Goal: Check status: Check status

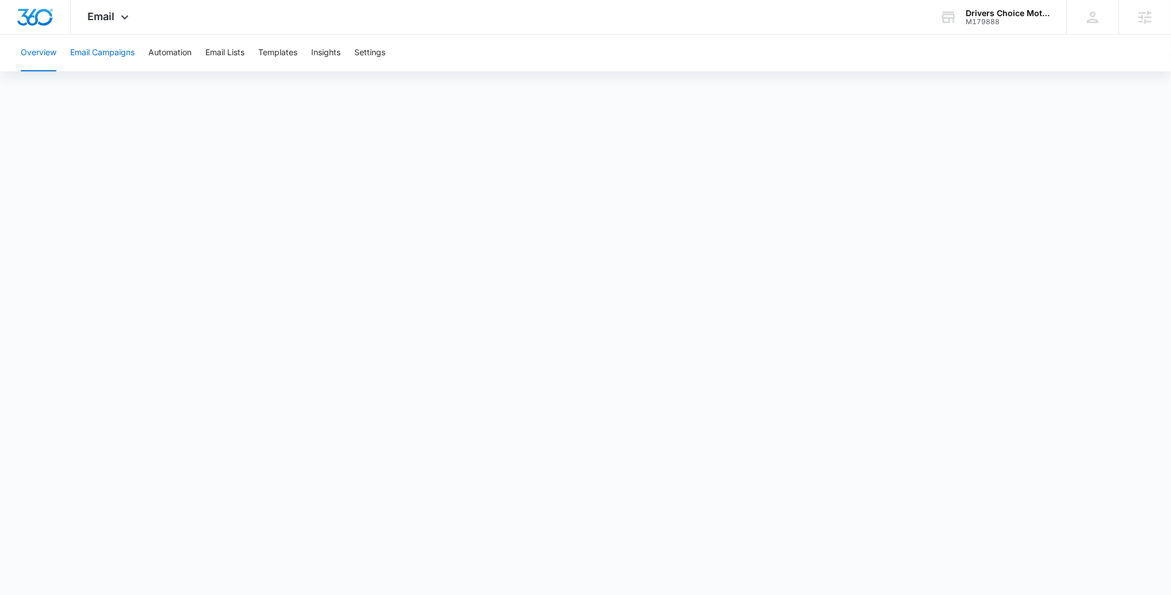
click at [114, 53] on button "Email Campaigns" at bounding box center [102, 53] width 64 height 37
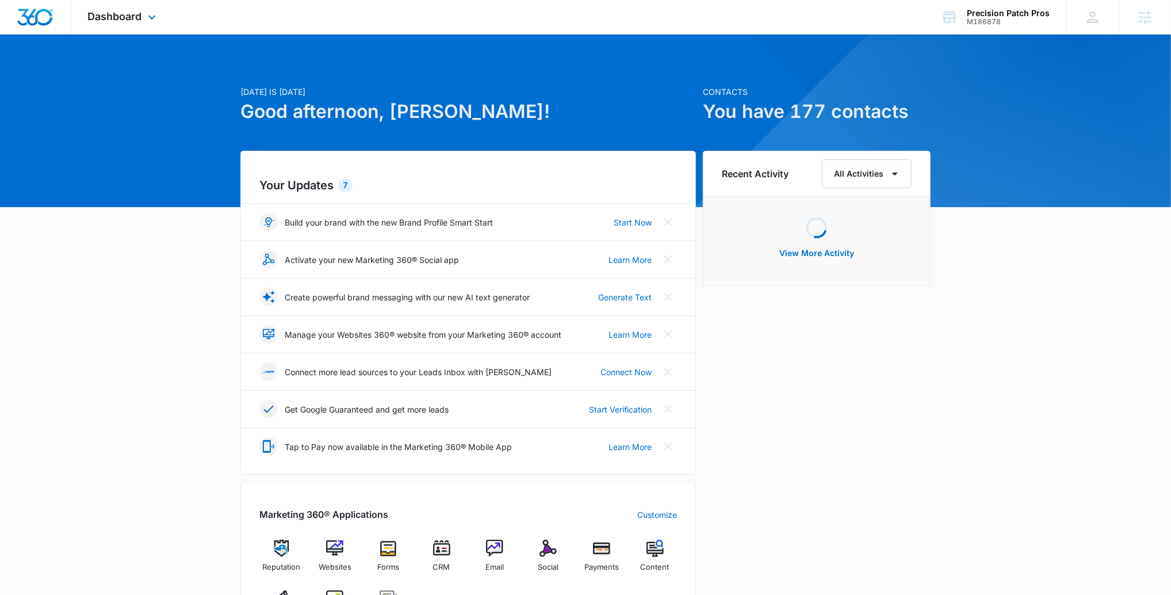
click at [155, 25] on div "Dashboard Apps Reputation Websites Forms CRM Email Social Payments POS Content …" at bounding box center [123, 17] width 105 height 34
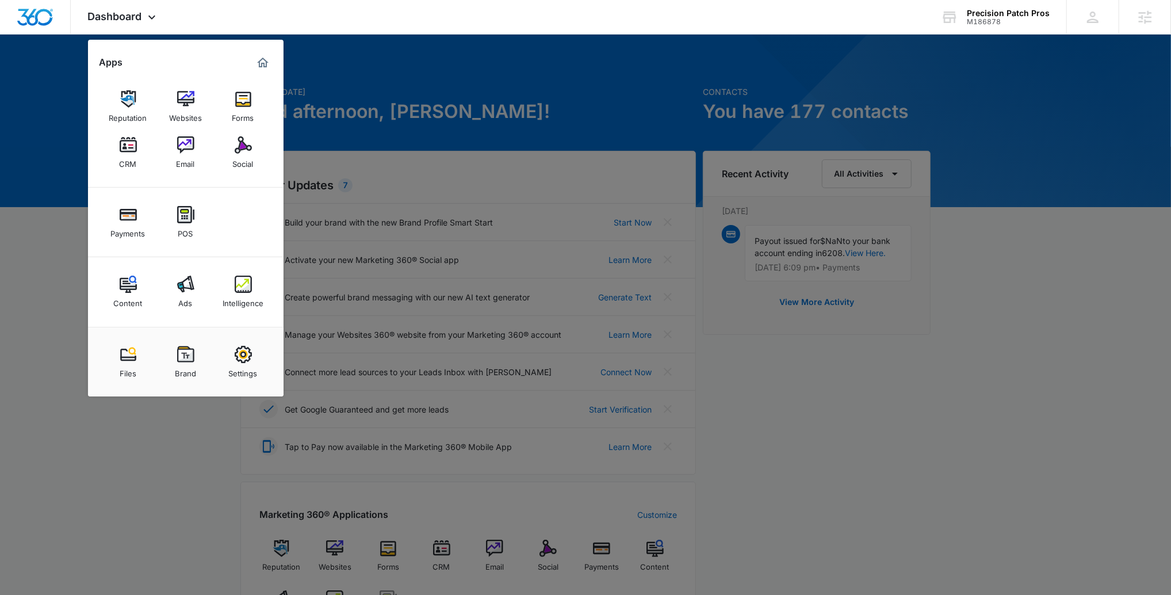
click at [256, 291] on link "Intelligence" at bounding box center [243, 292] width 44 height 44
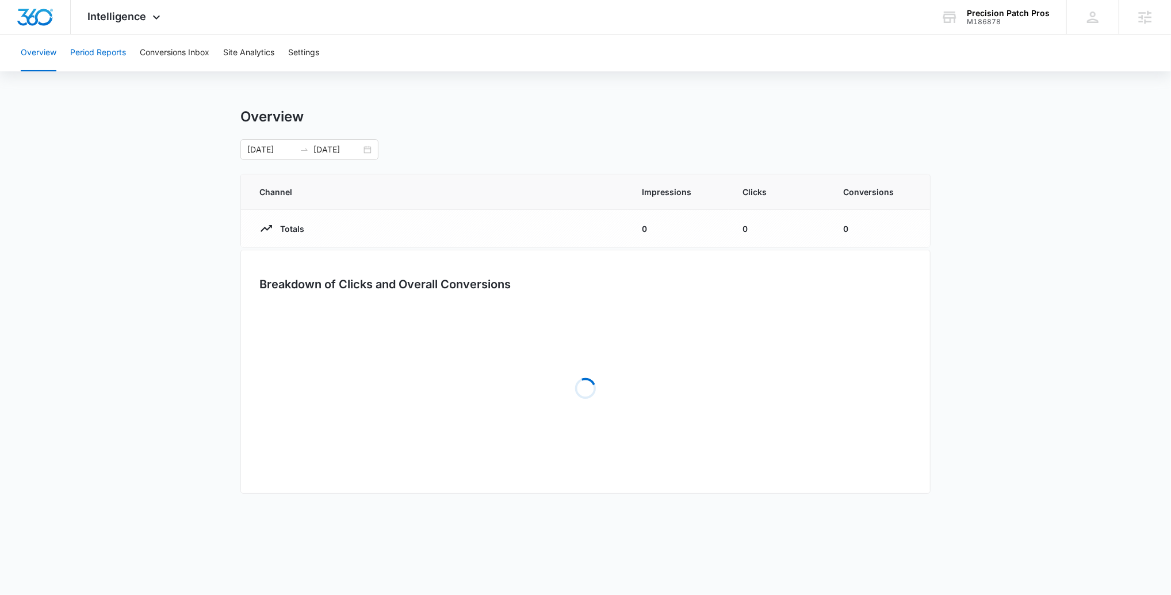
click at [103, 48] on button "Period Reports" at bounding box center [98, 53] width 56 height 37
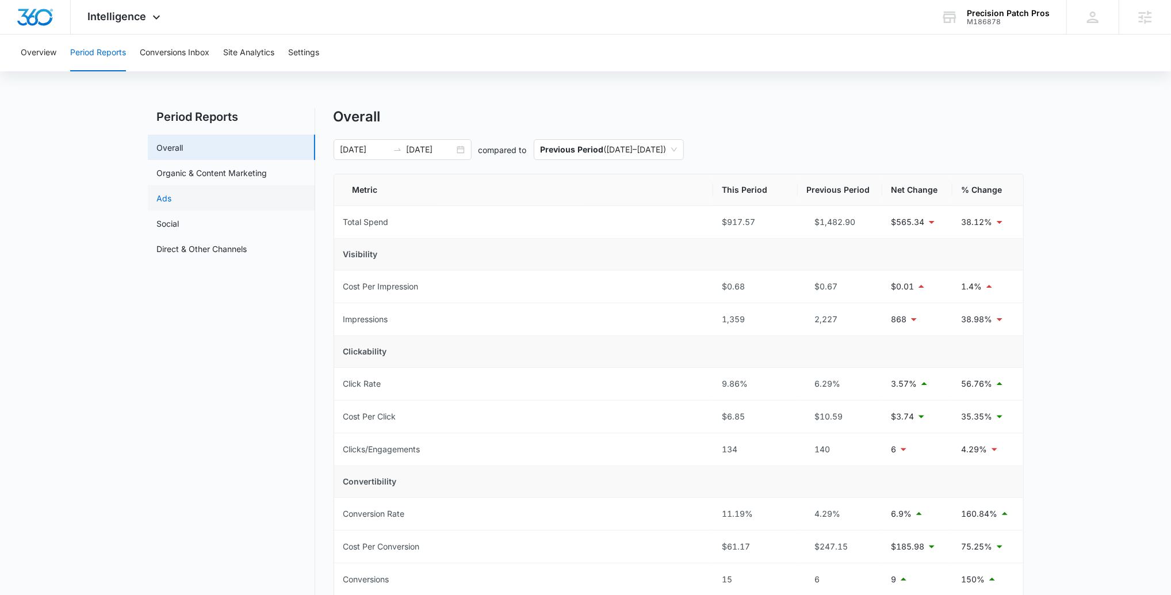
click at [172, 204] on link "Ads" at bounding box center [164, 198] width 15 height 12
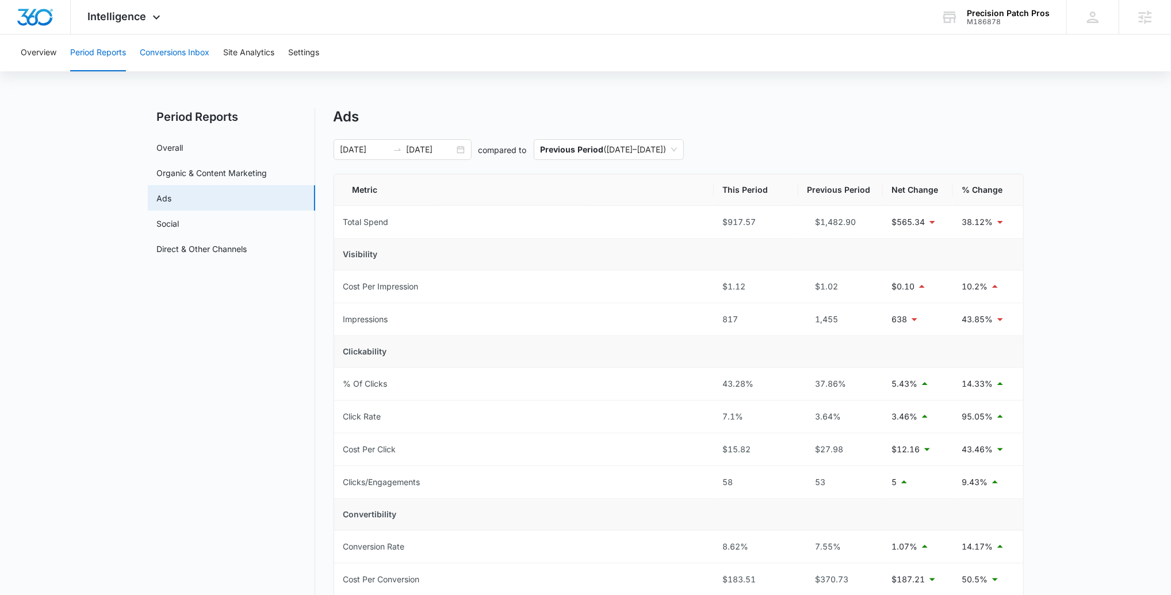
click at [169, 47] on button "Conversions Inbox" at bounding box center [175, 53] width 70 height 37
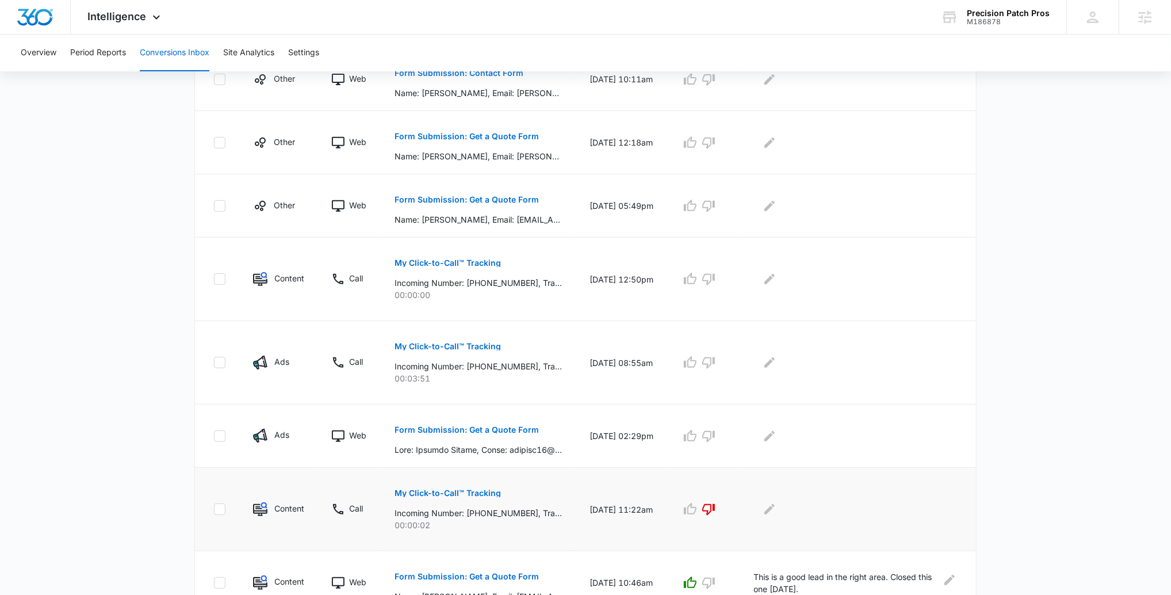
scroll to position [288, 0]
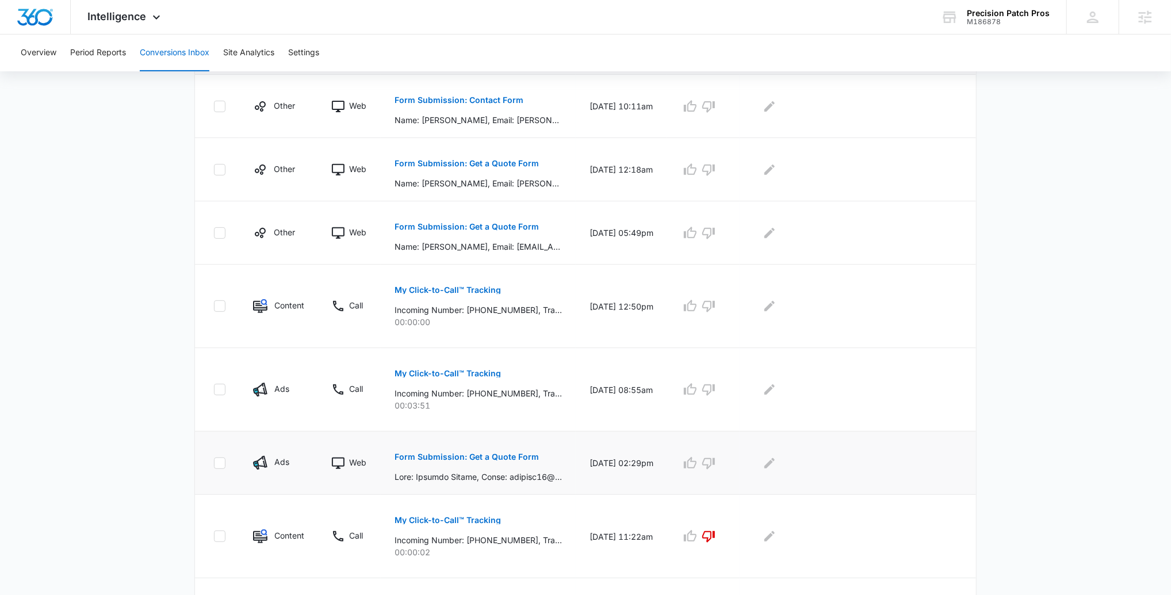
click at [492, 453] on p "Form Submission: Get a Quote Form" at bounding box center [466, 457] width 144 height 8
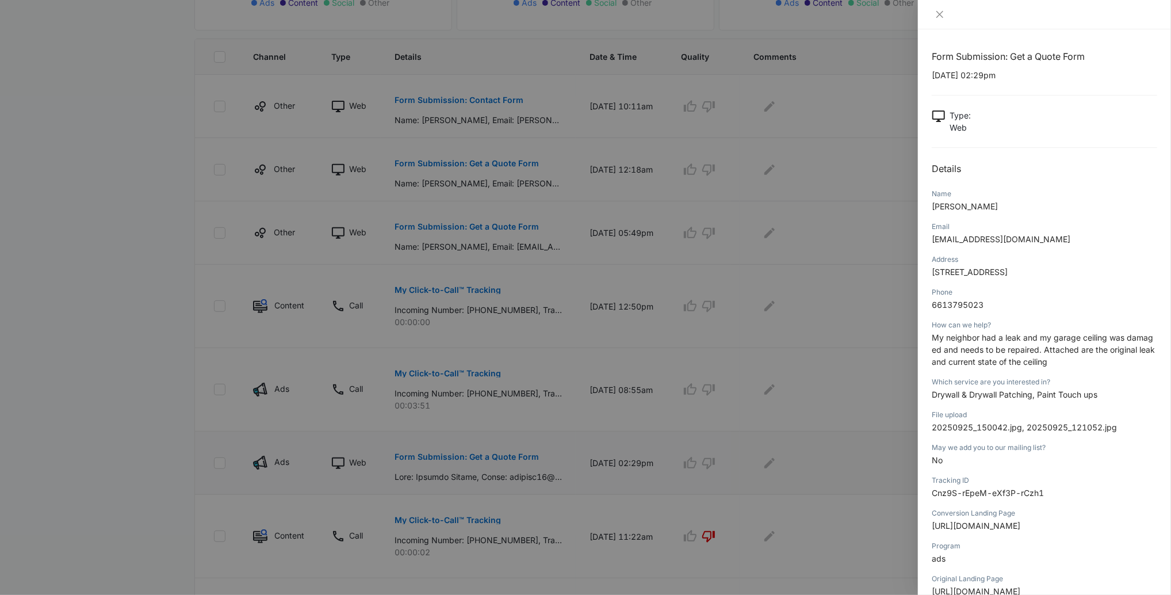
click at [492, 453] on div at bounding box center [585, 297] width 1171 height 595
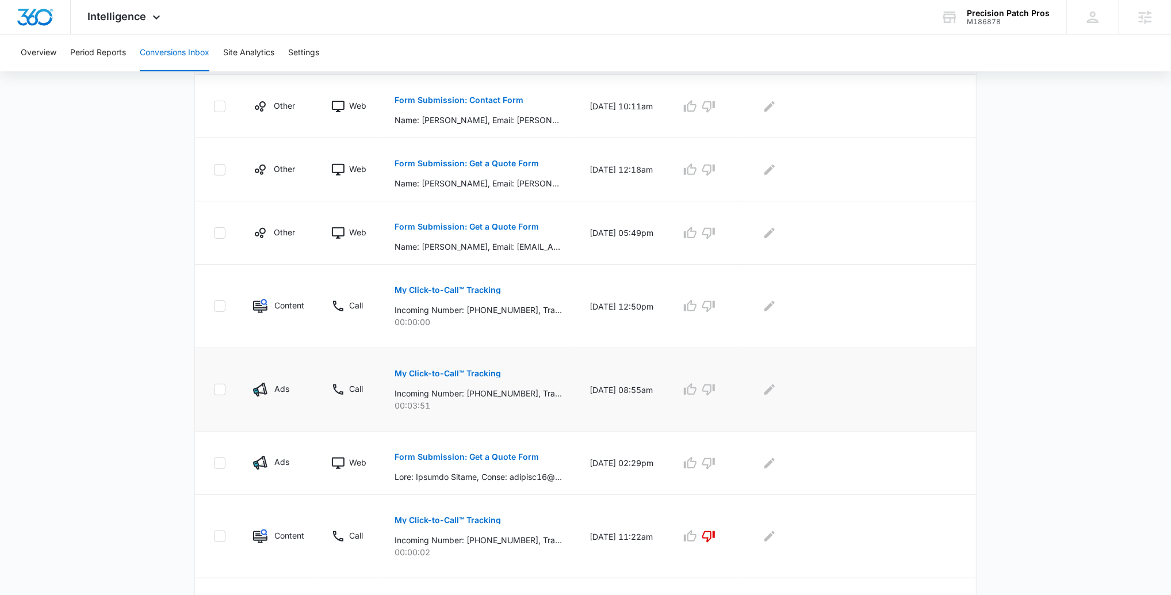
click at [444, 370] on p "My Click-to-Call™ Tracking" at bounding box center [447, 373] width 106 height 8
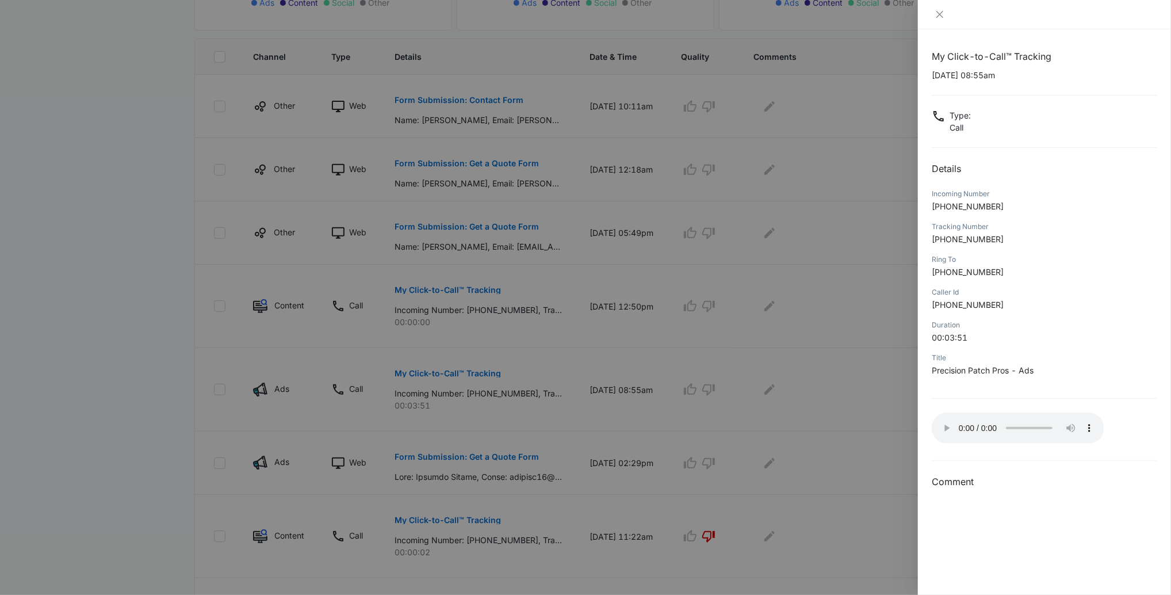
scroll to position [290, 0]
click at [800, 432] on div at bounding box center [585, 297] width 1171 height 595
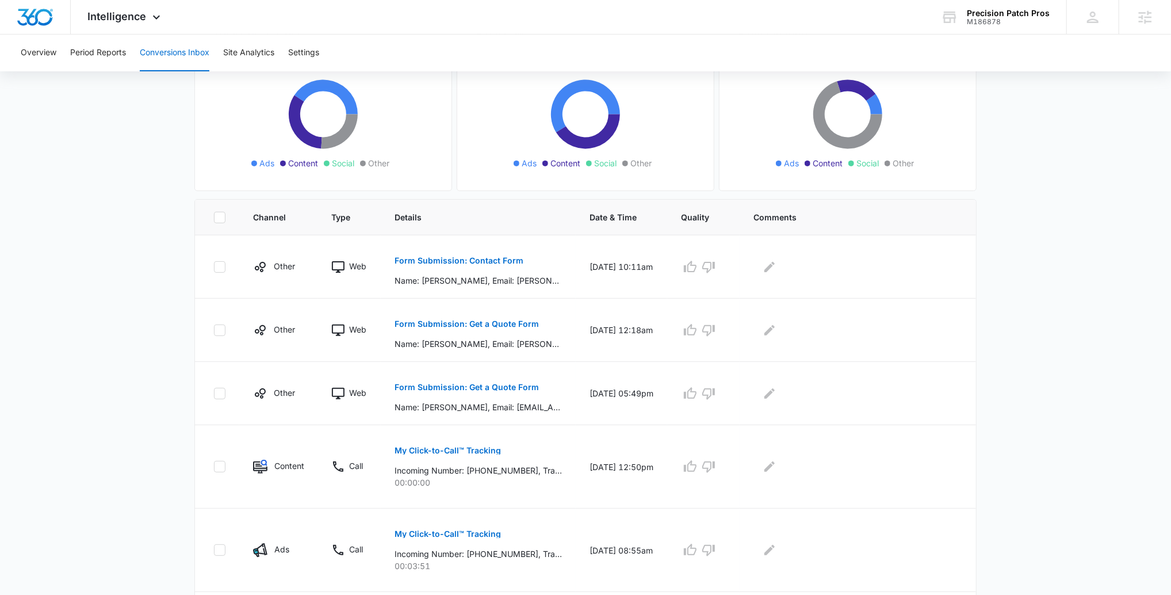
scroll to position [126, 0]
click at [431, 262] on p "Form Submission: Contact Form" at bounding box center [458, 262] width 129 height 8
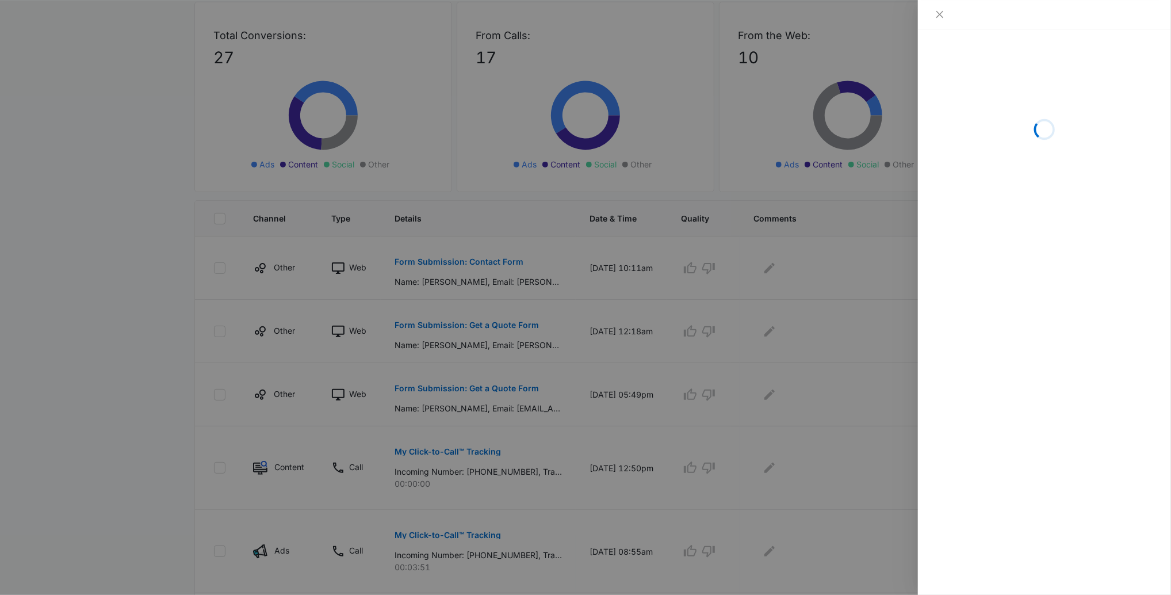
scroll to position [125, 0]
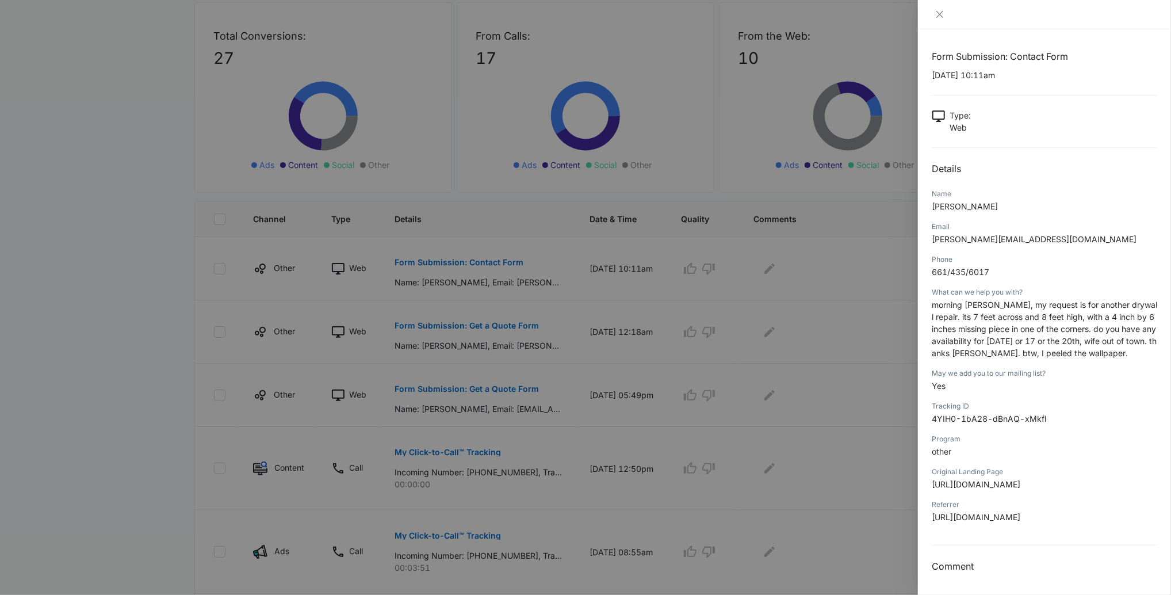
click at [461, 333] on div at bounding box center [585, 297] width 1171 height 595
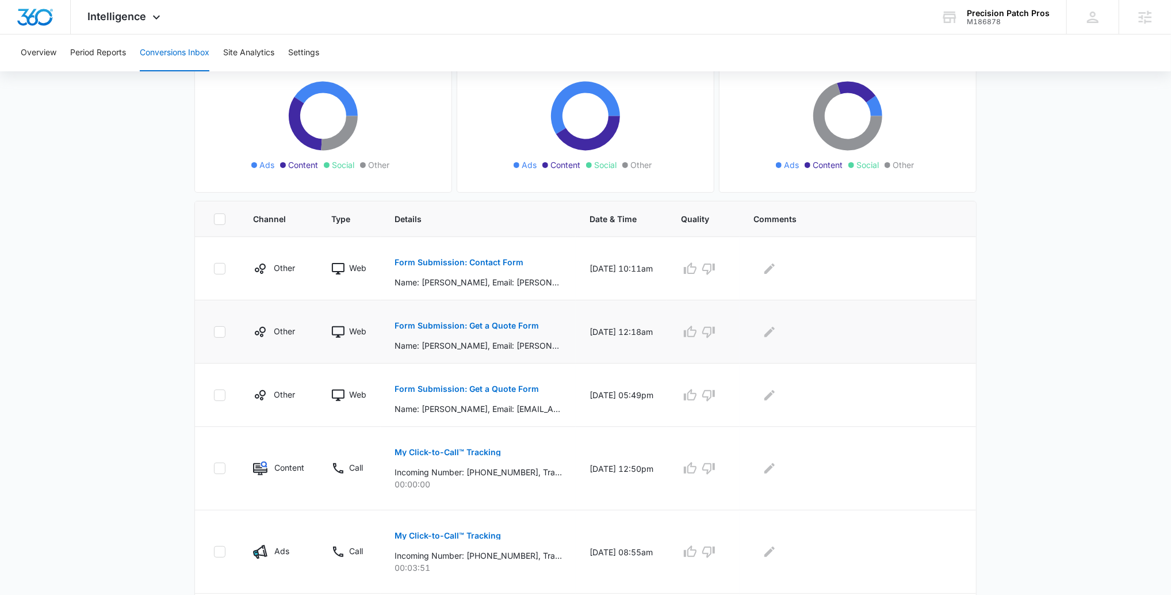
click at [454, 321] on p "Form Submission: Get a Quote Form" at bounding box center [466, 325] width 144 height 8
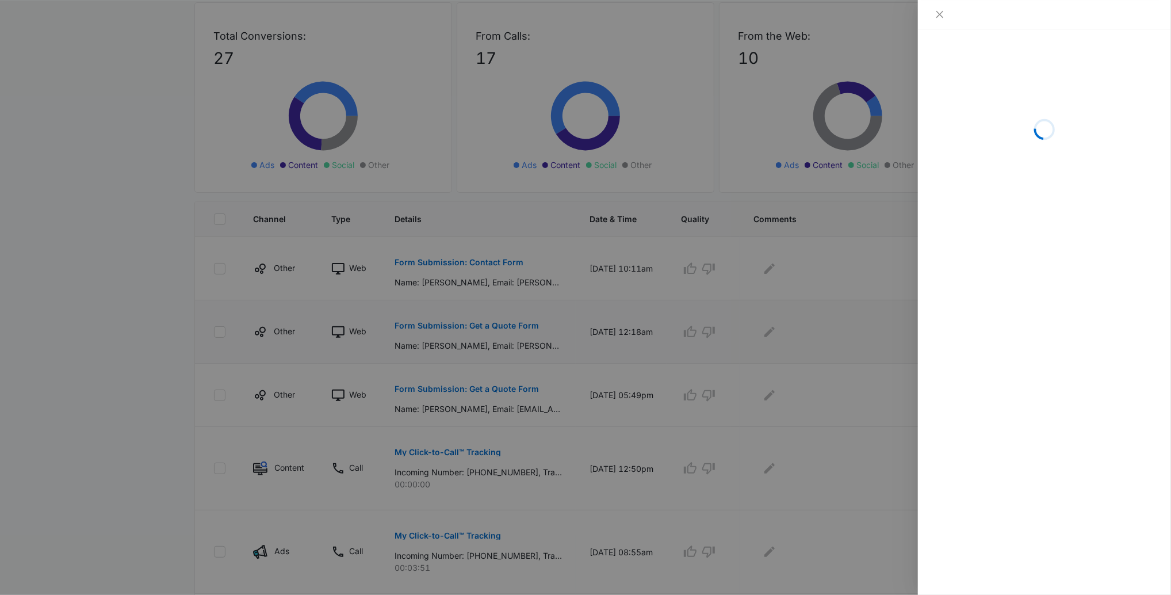
scroll to position [128, 0]
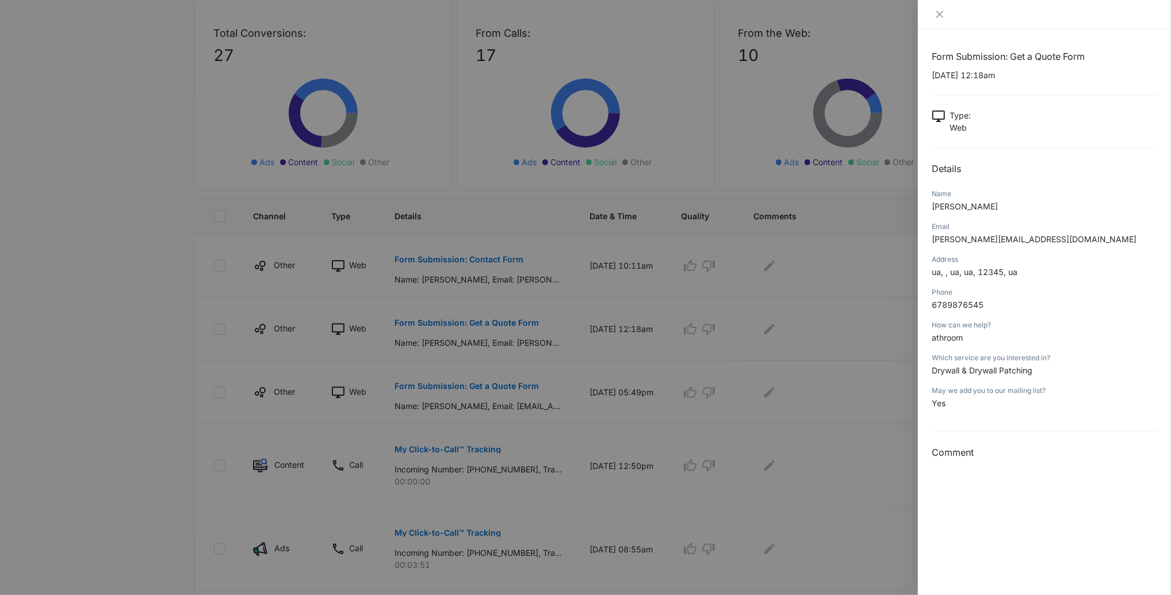
click at [491, 326] on div at bounding box center [585, 297] width 1171 height 595
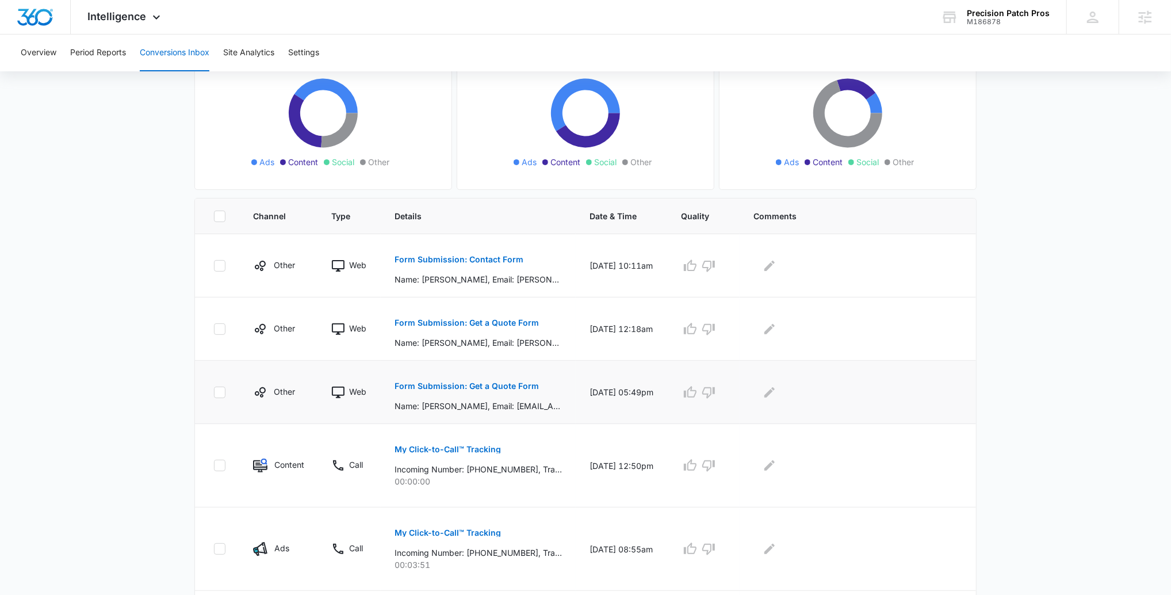
click at [454, 376] on button "Form Submission: Get a Quote Form" at bounding box center [466, 386] width 144 height 28
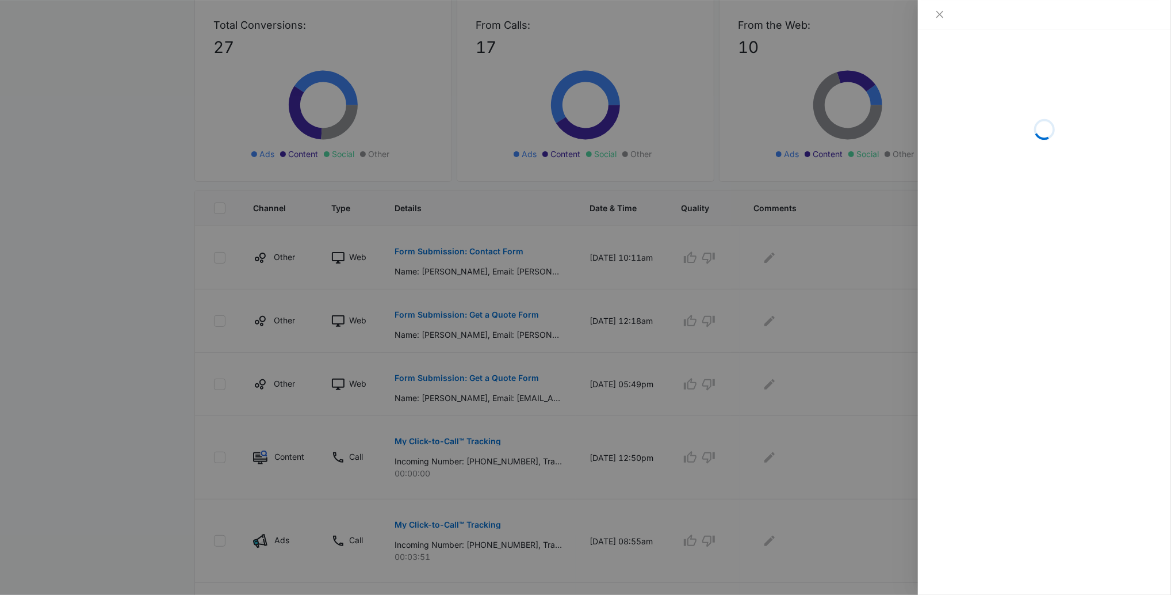
scroll to position [137, 0]
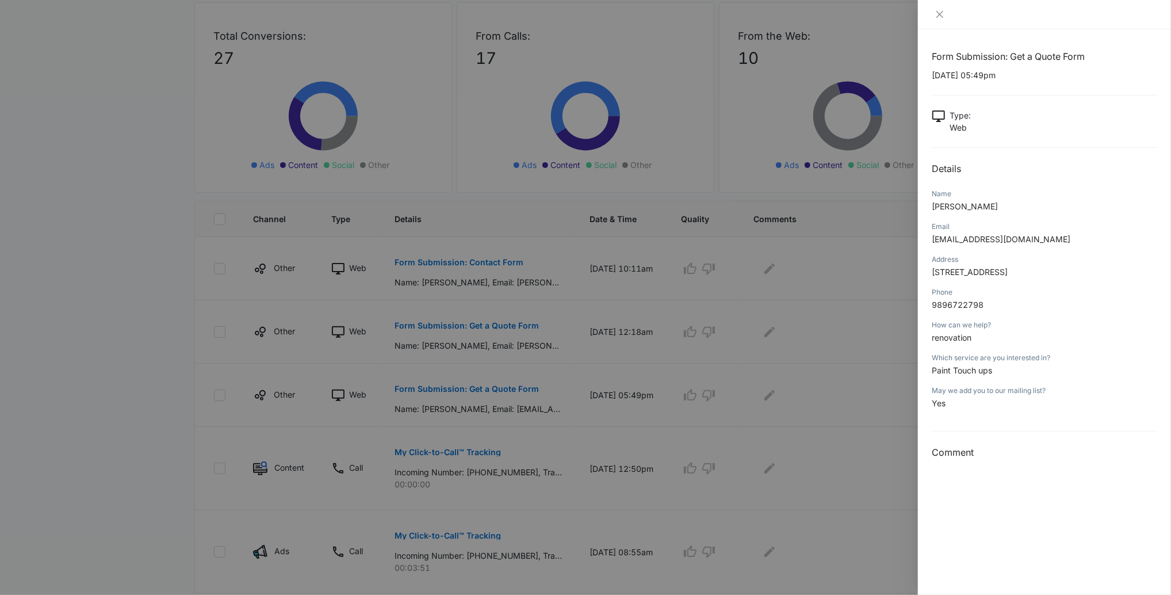
click at [443, 370] on div at bounding box center [585, 297] width 1171 height 595
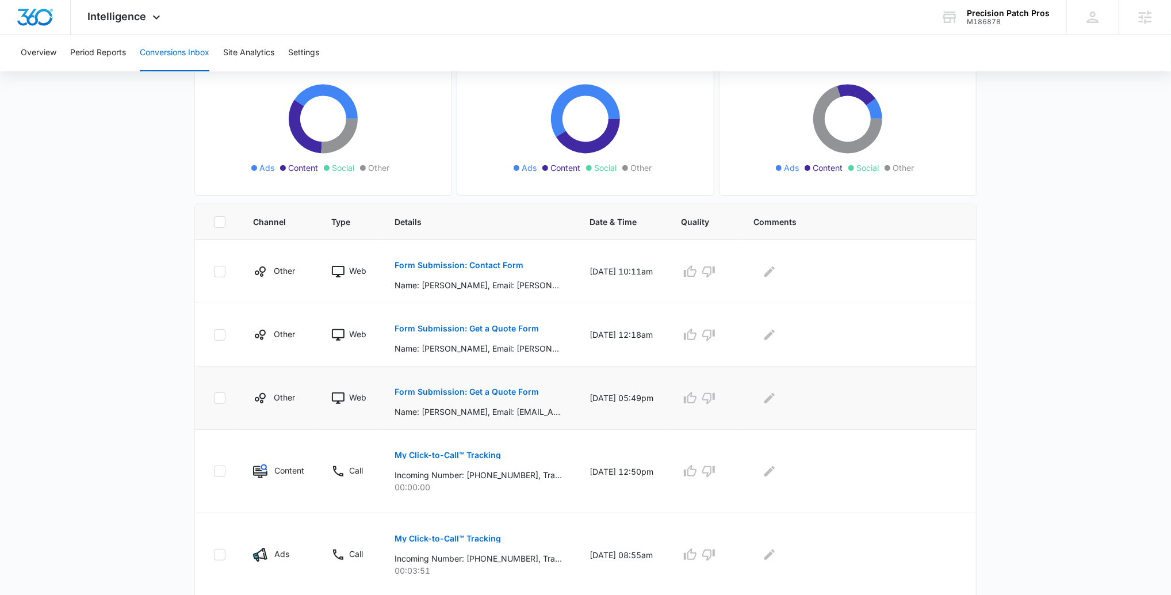
scroll to position [127, 0]
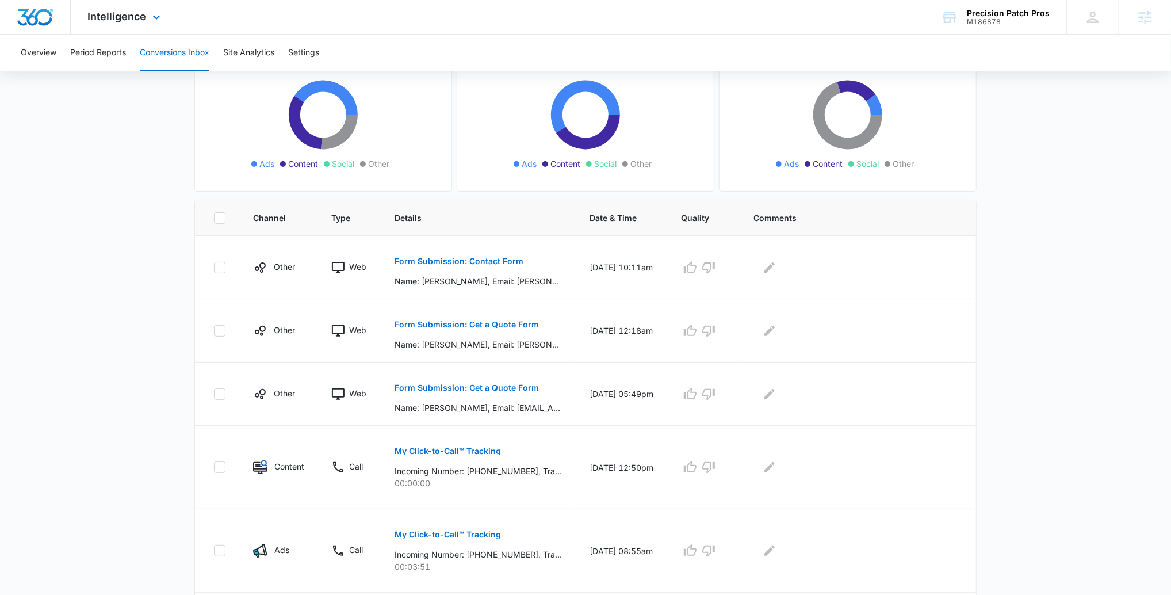
click at [117, 25] on div "Intelligence Apps Reputation Websites Forms CRM Email Social Payments POS Conte…" at bounding box center [126, 17] width 110 height 34
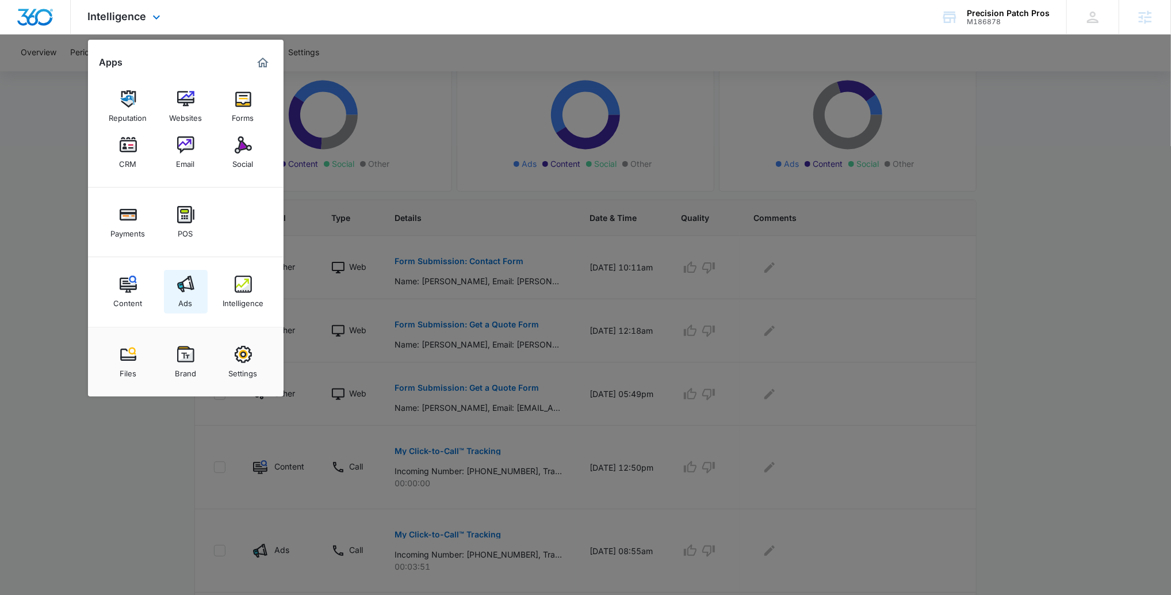
click at [191, 281] on img at bounding box center [185, 283] width 17 height 17
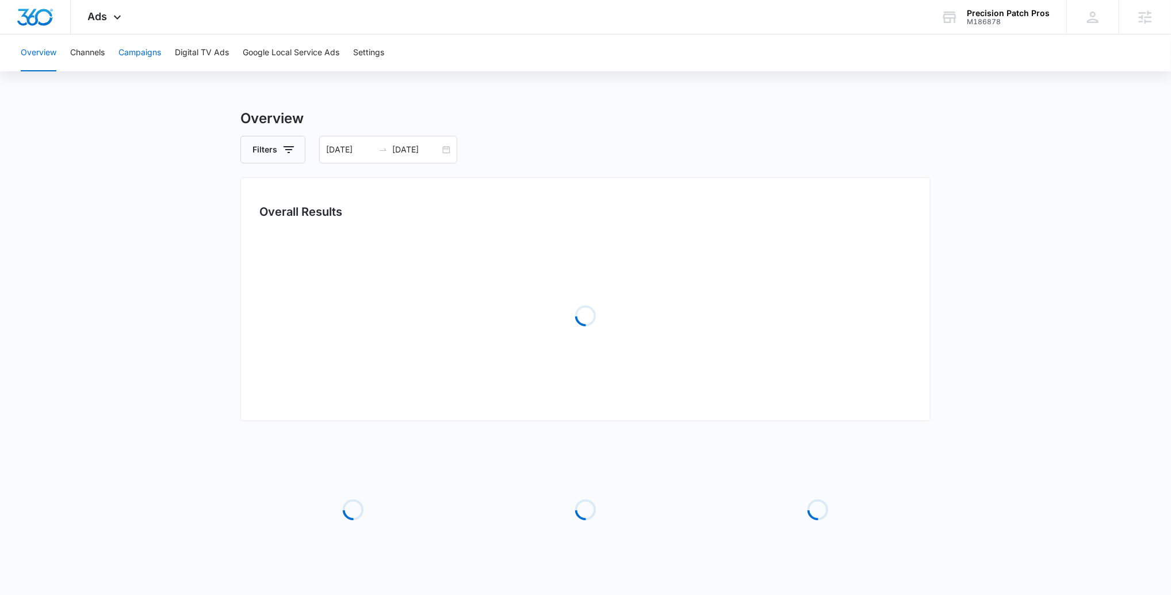
click at [122, 56] on button "Campaigns" at bounding box center [139, 53] width 43 height 37
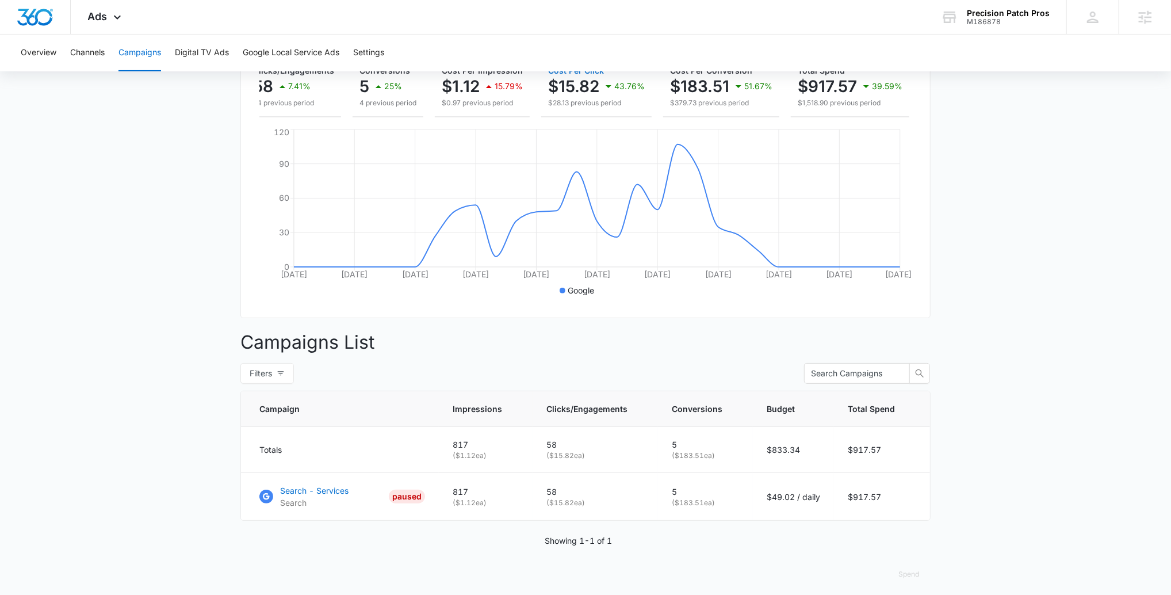
scroll to position [177, 0]
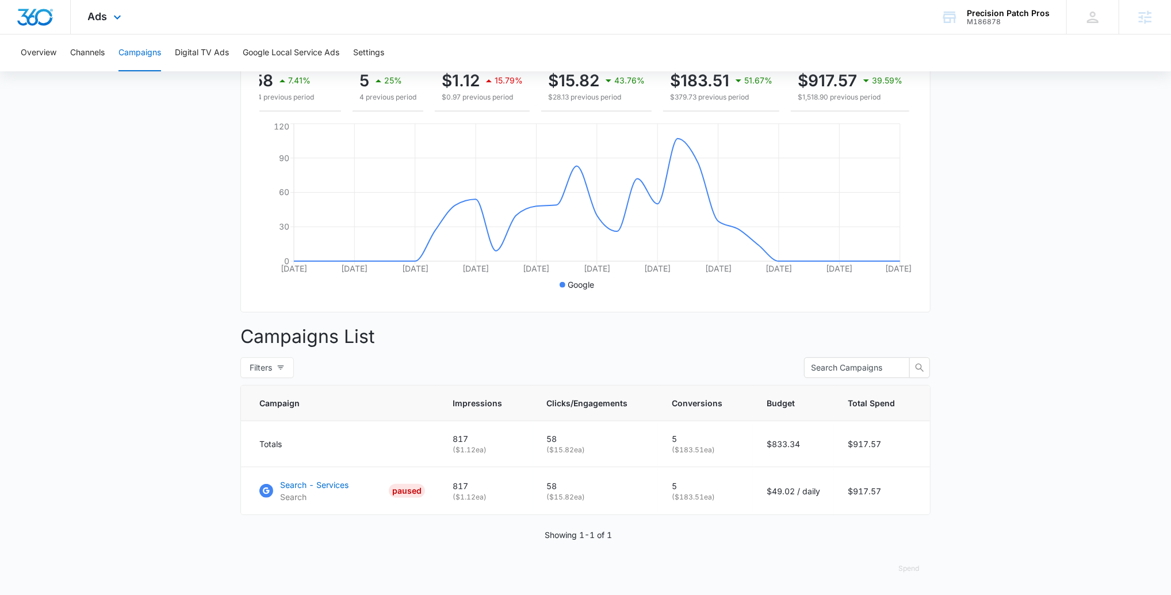
click at [108, 12] on div "Ads Apps Reputation Websites Forms CRM Email Social Payments POS Content Ads In…" at bounding box center [106, 17] width 71 height 34
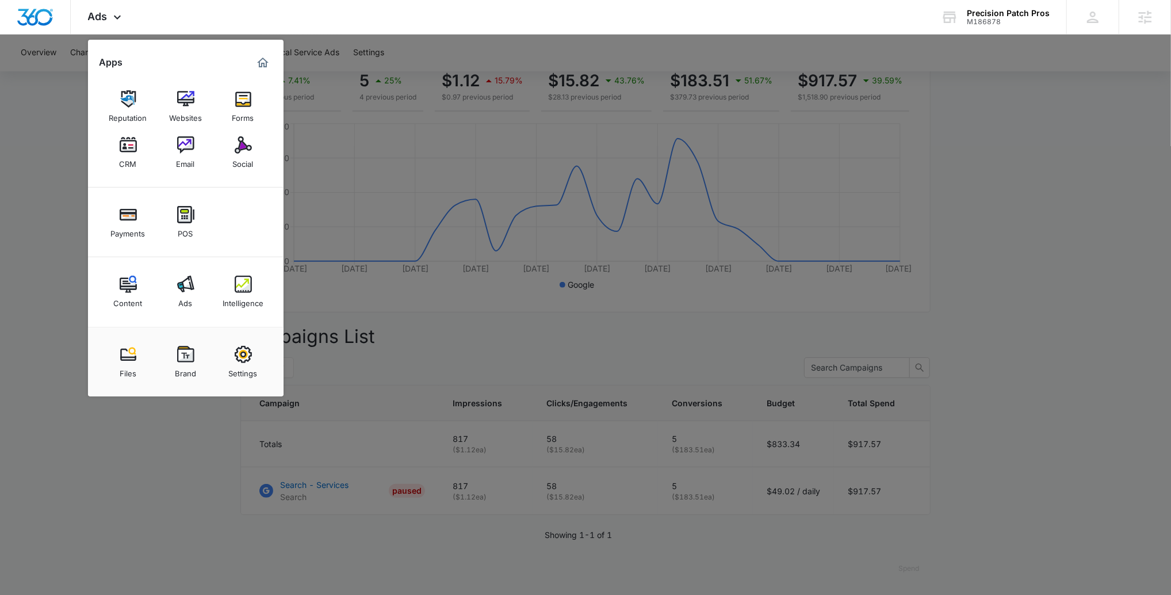
drag, startPoint x: 233, startPoint y: 284, endPoint x: 227, endPoint y: 273, distance: 13.1
click at [233, 284] on link "Intelligence" at bounding box center [243, 292] width 44 height 44
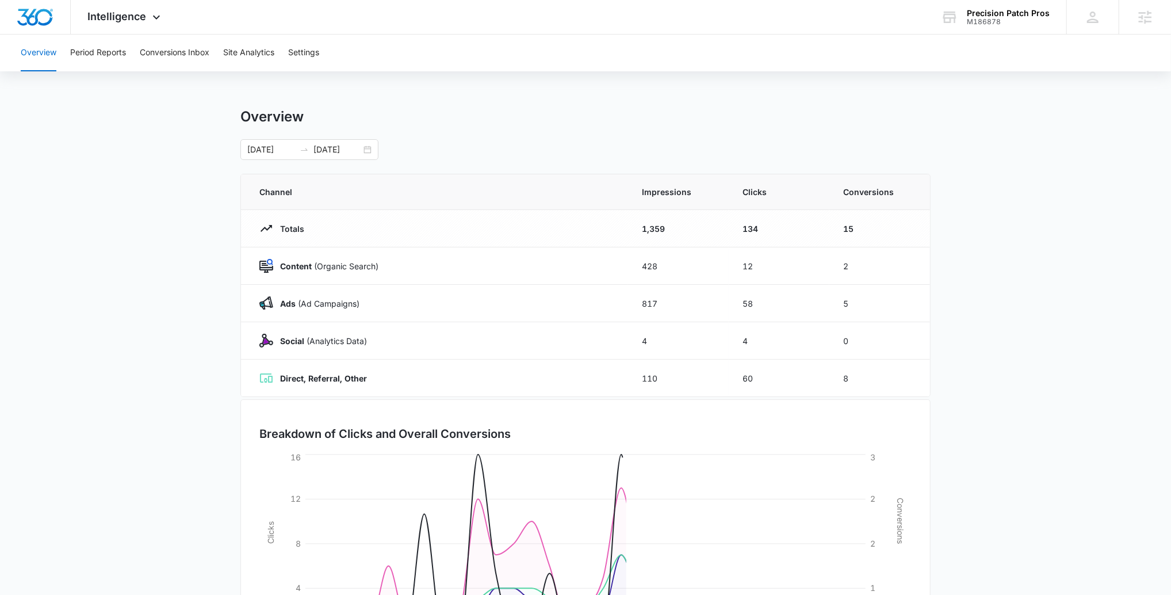
click at [135, 55] on div "Overview Period Reports Conversions Inbox Site Analytics Settings" at bounding box center [585, 53] width 1143 height 37
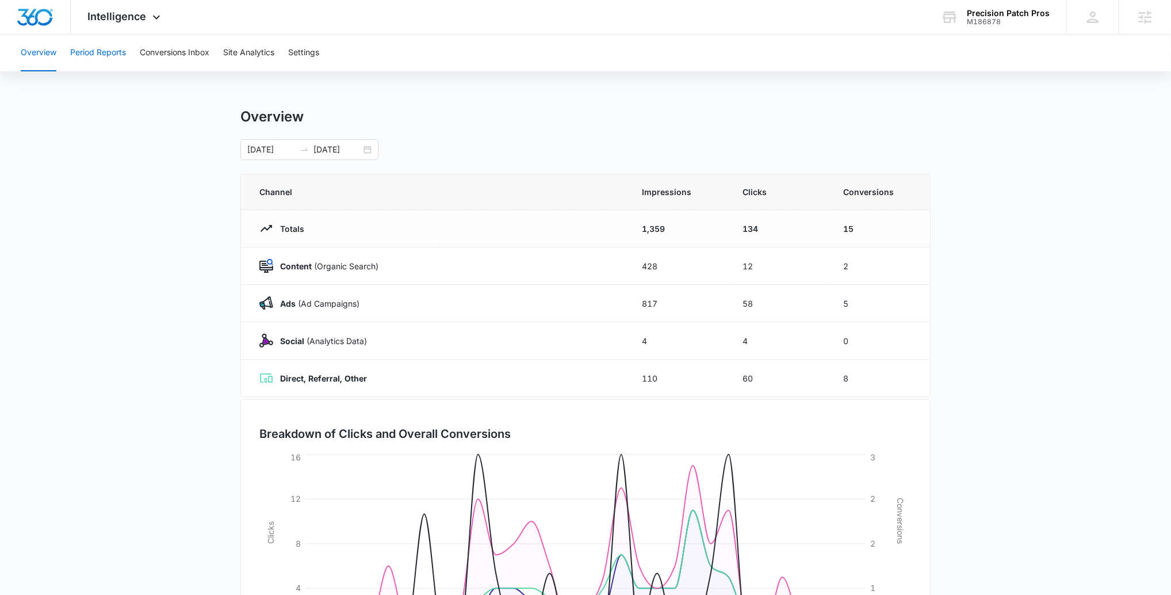
click at [116, 55] on button "Period Reports" at bounding box center [98, 53] width 56 height 37
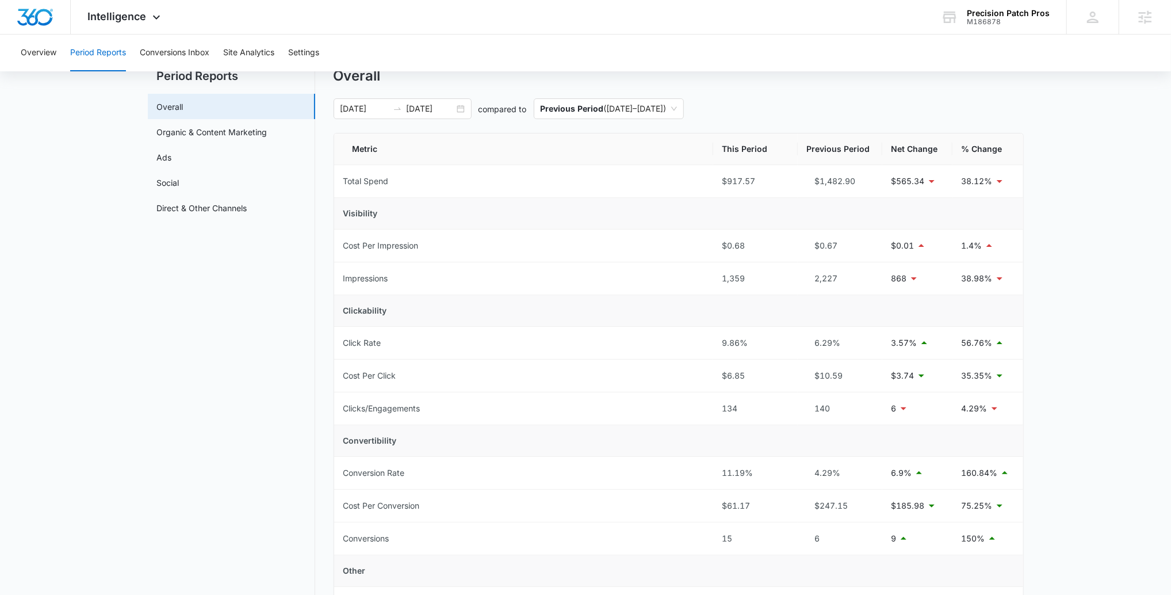
scroll to position [40, 0]
click at [172, 156] on link "Ads" at bounding box center [164, 158] width 15 height 12
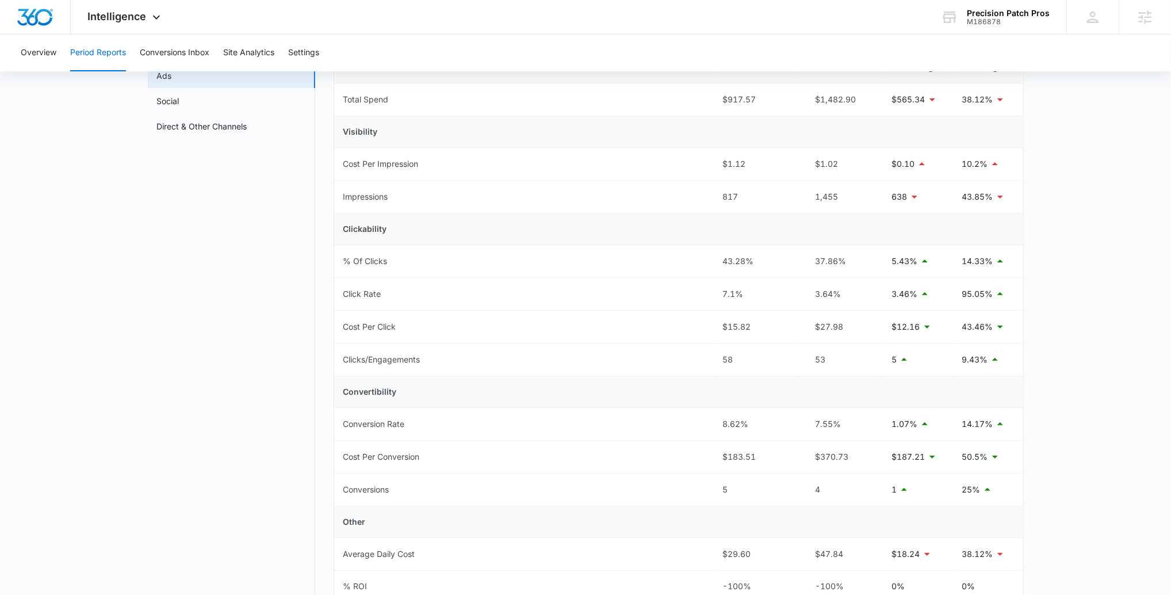
scroll to position [104, 0]
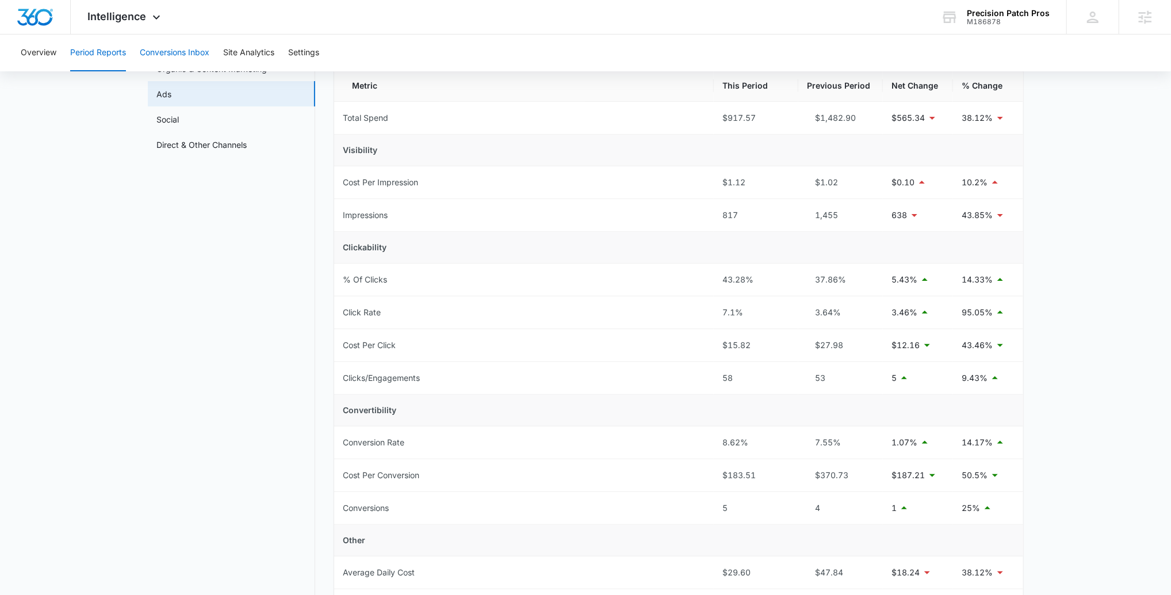
click at [164, 58] on button "Conversions Inbox" at bounding box center [175, 53] width 70 height 37
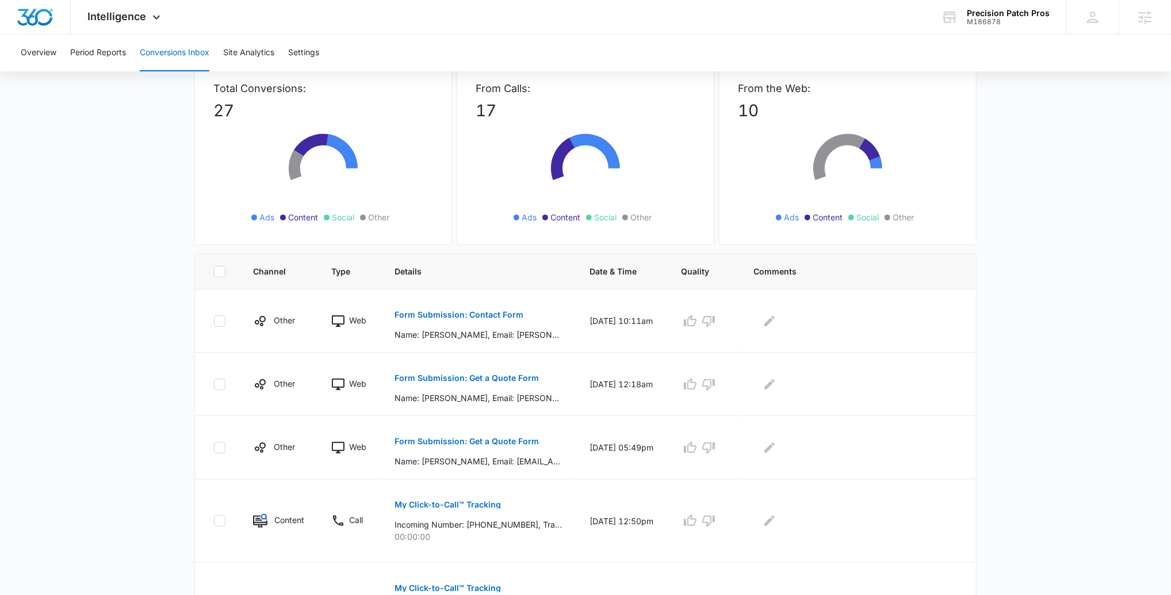
scroll to position [74, 0]
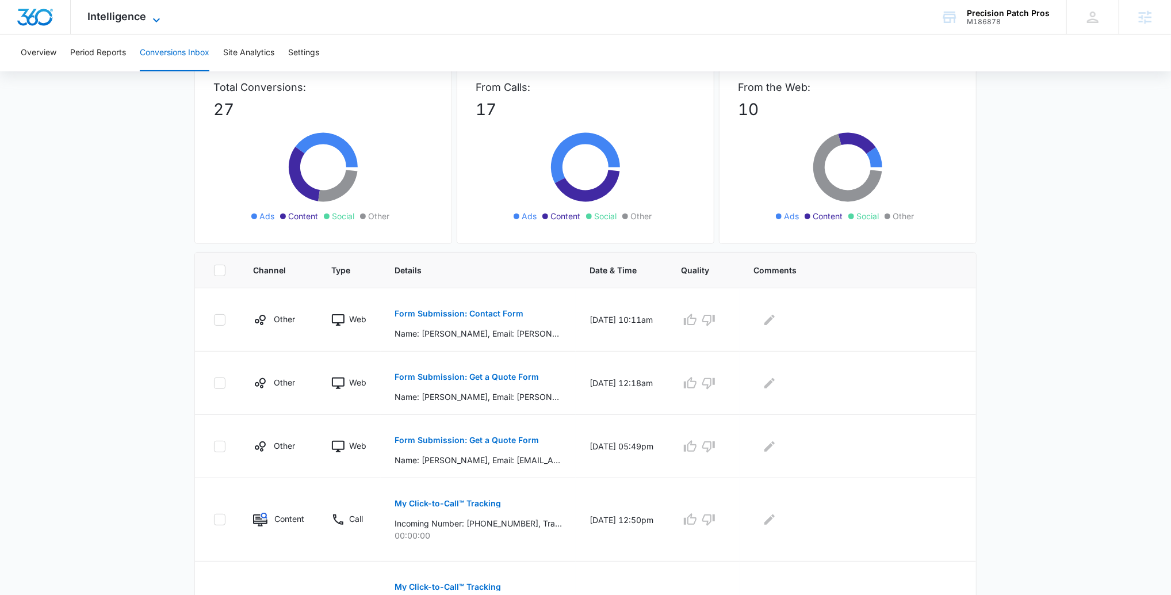
click at [124, 20] on span "Intelligence" at bounding box center [117, 16] width 59 height 12
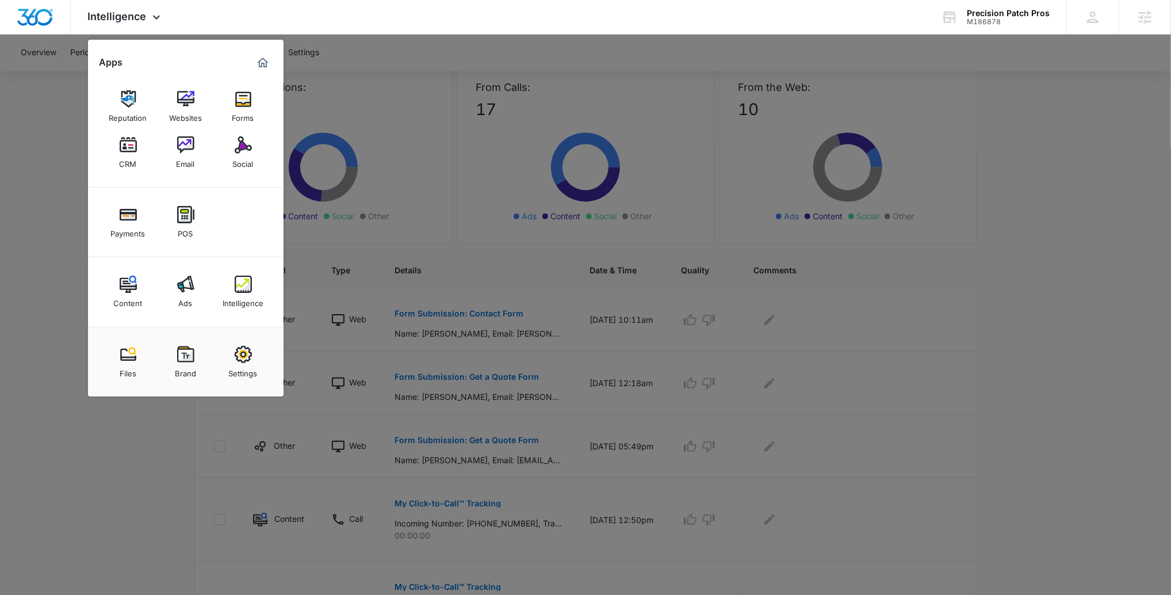
drag, startPoint x: 182, startPoint y: 292, endPoint x: 183, endPoint y: 286, distance: 6.0
click at [181, 291] on img at bounding box center [185, 283] width 17 height 17
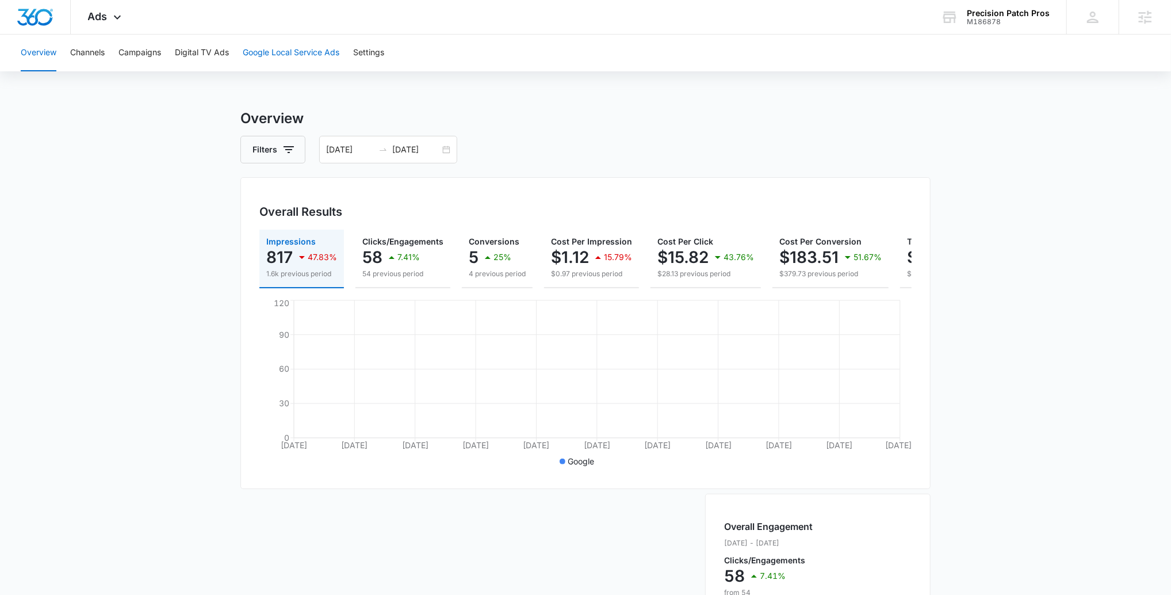
click at [269, 55] on button "Google Local Service Ads" at bounding box center [291, 53] width 97 height 37
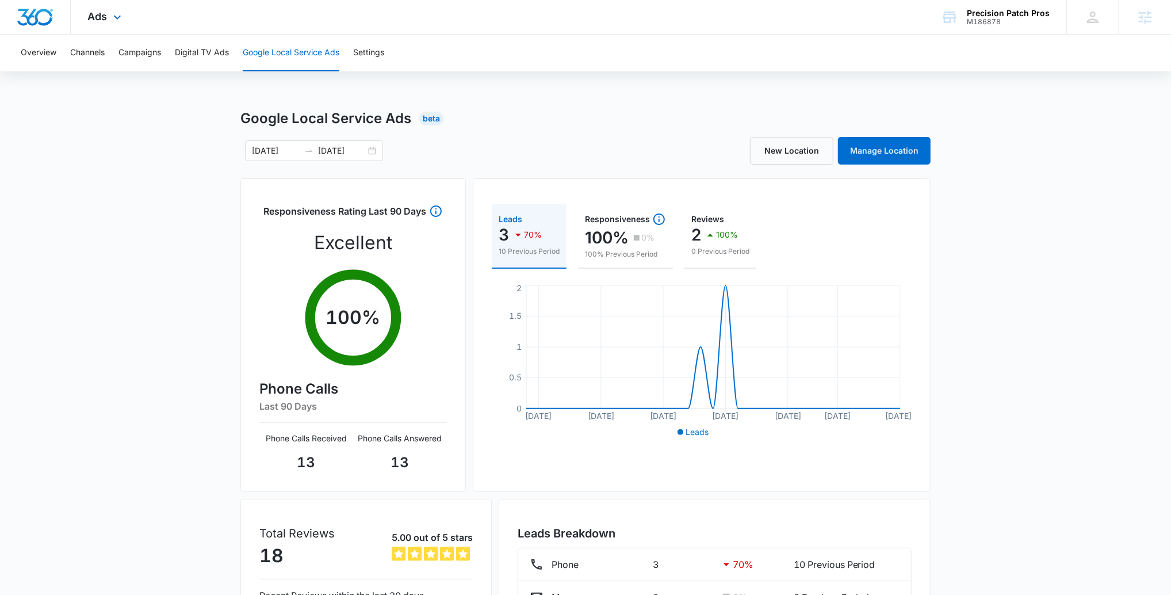
click at [90, 20] on span "Ads" at bounding box center [98, 16] width 20 height 12
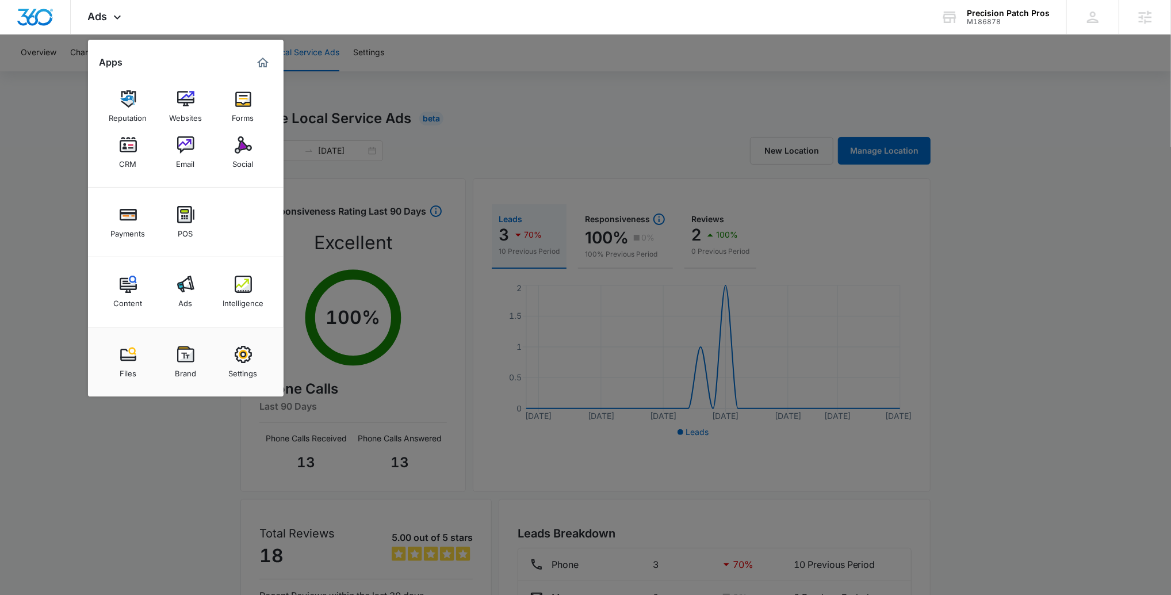
click at [247, 307] on link "Intelligence" at bounding box center [243, 292] width 44 height 44
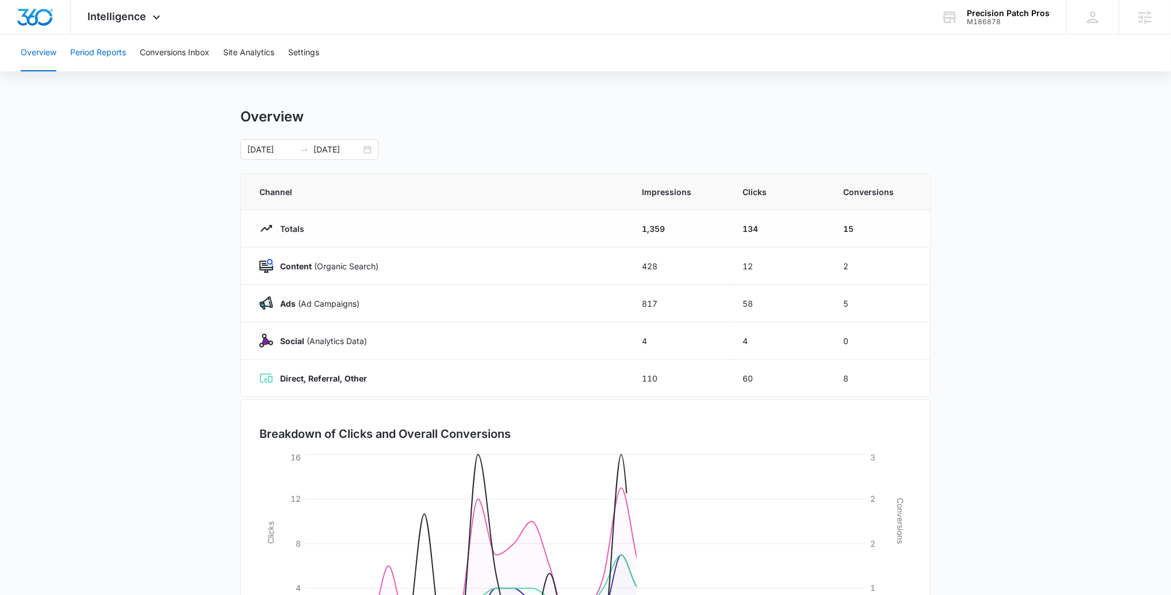
click at [91, 51] on button "Period Reports" at bounding box center [98, 53] width 56 height 37
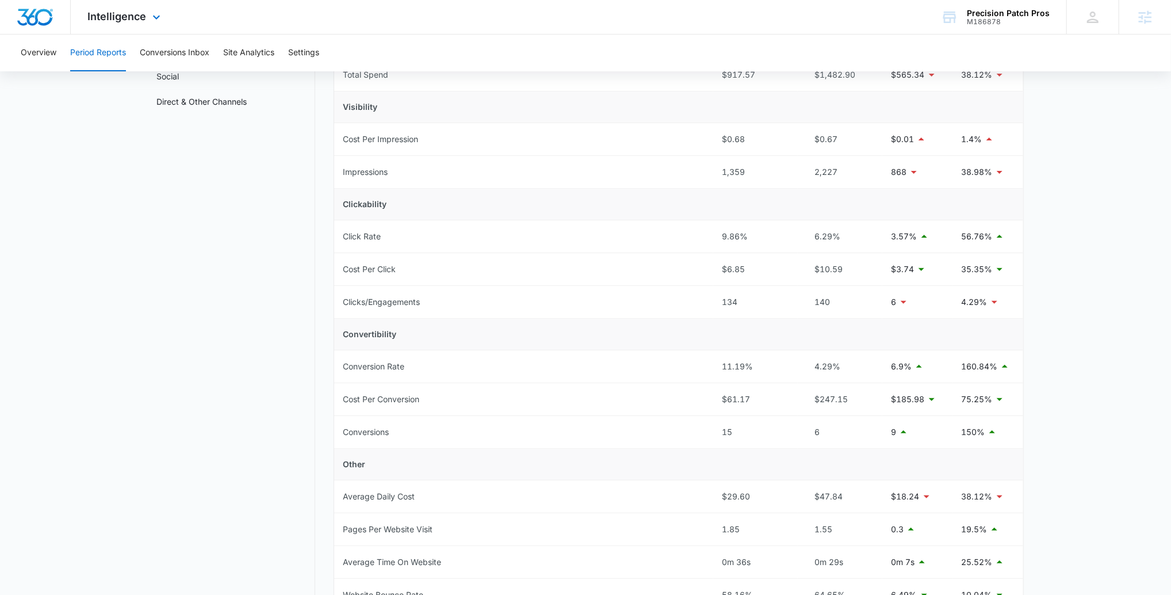
scroll to position [138, 0]
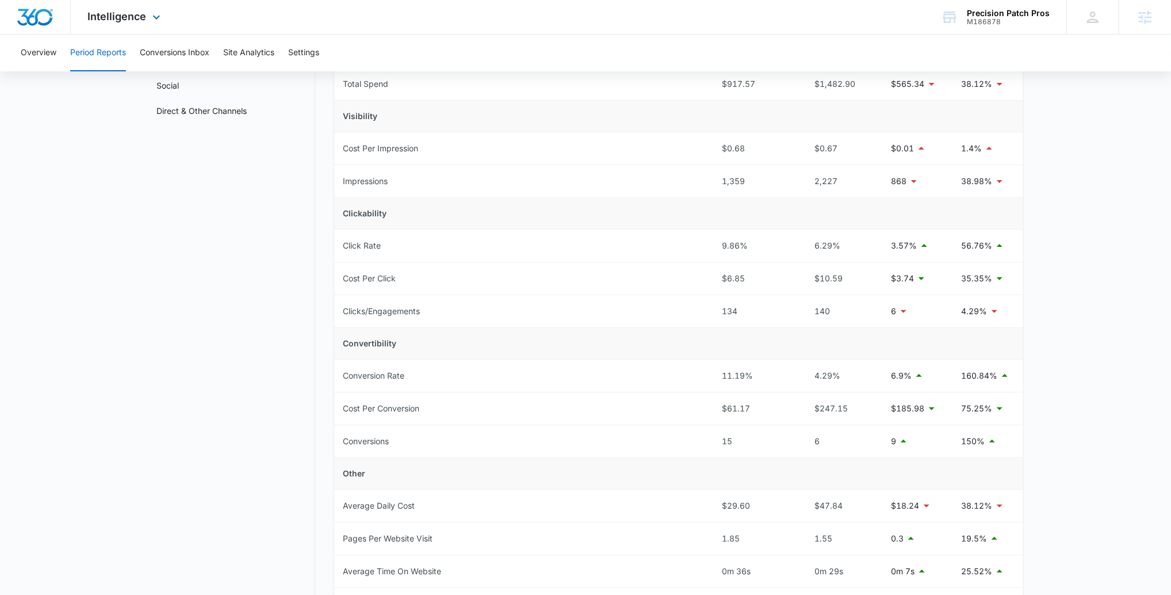
drag, startPoint x: 173, startPoint y: 22, endPoint x: 148, endPoint y: 21, distance: 24.8
click at [169, 21] on div "Intelligence Apps Reputation Websites Forms CRM Email Social Payments POS Conte…" at bounding box center [126, 17] width 110 height 34
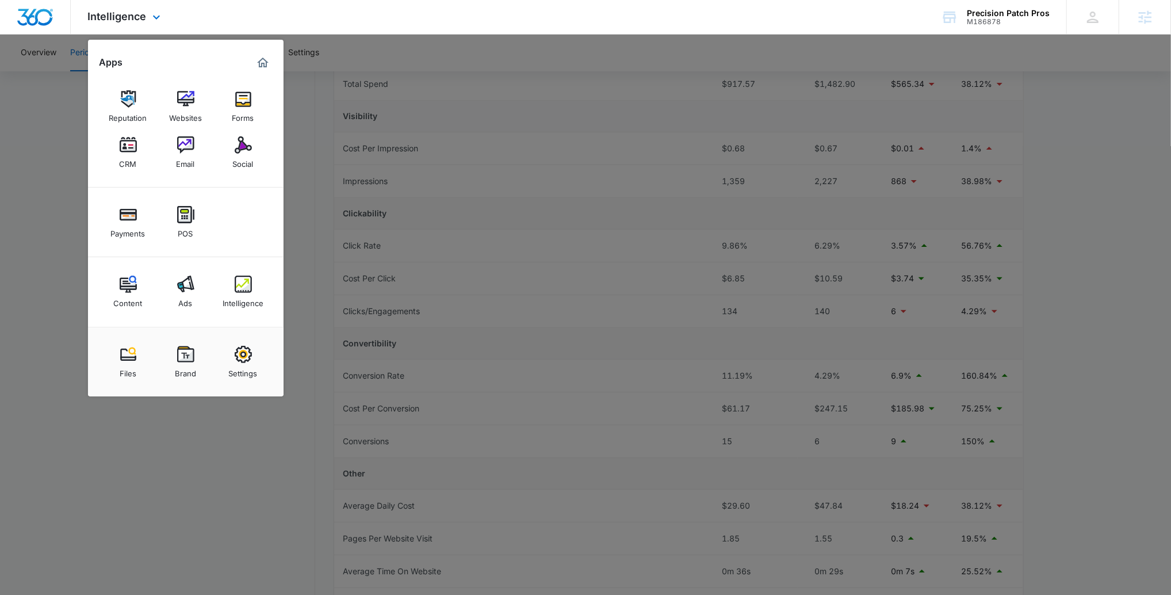
click at [177, 316] on div "Content Ads Intelligence" at bounding box center [186, 292] width 196 height 70
click at [179, 298] on div "Ads" at bounding box center [186, 300] width 14 height 15
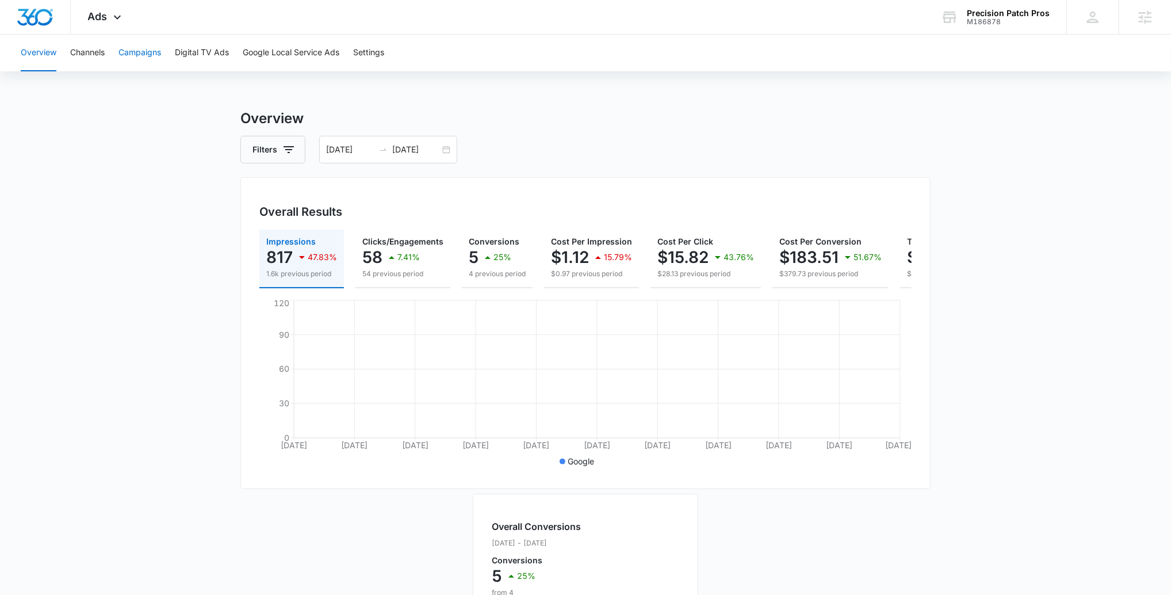
click at [127, 59] on button "Campaigns" at bounding box center [139, 53] width 43 height 37
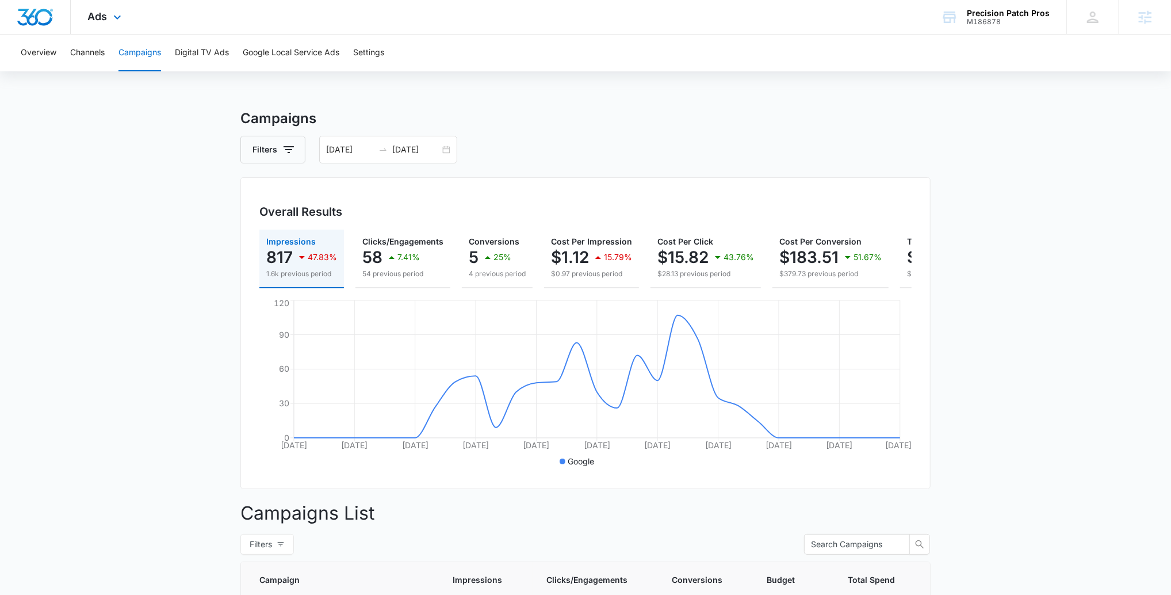
click at [116, 8] on div "Ads Apps Reputation Websites Forms CRM Email Social Payments POS Content Ads In…" at bounding box center [106, 17] width 71 height 34
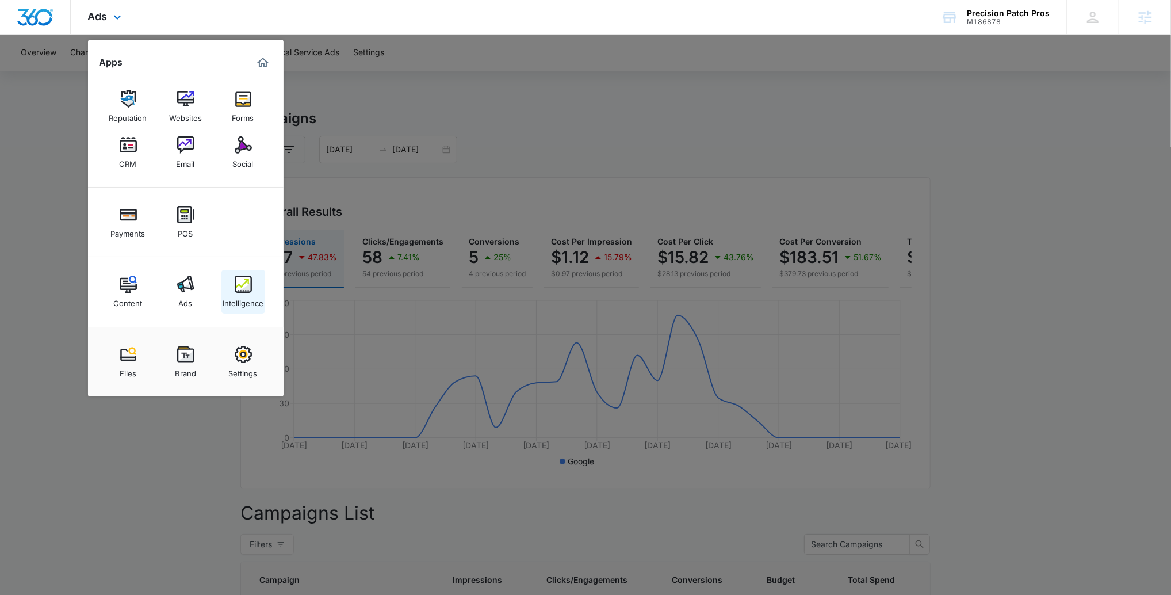
click at [248, 275] on img at bounding box center [243, 283] width 17 height 17
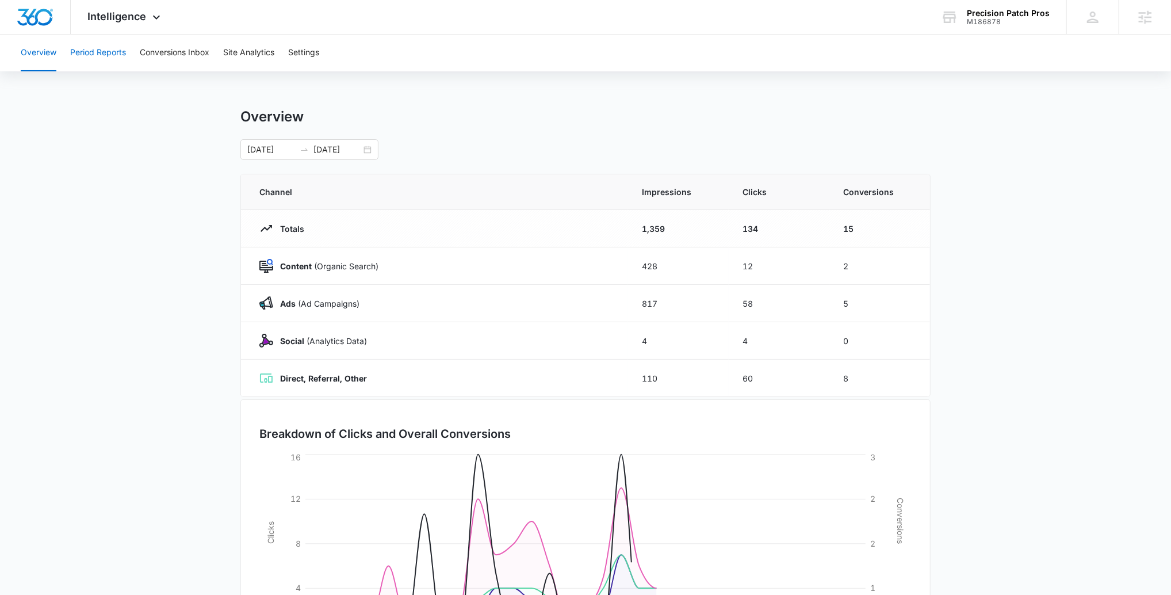
click at [120, 61] on button "Period Reports" at bounding box center [98, 53] width 56 height 37
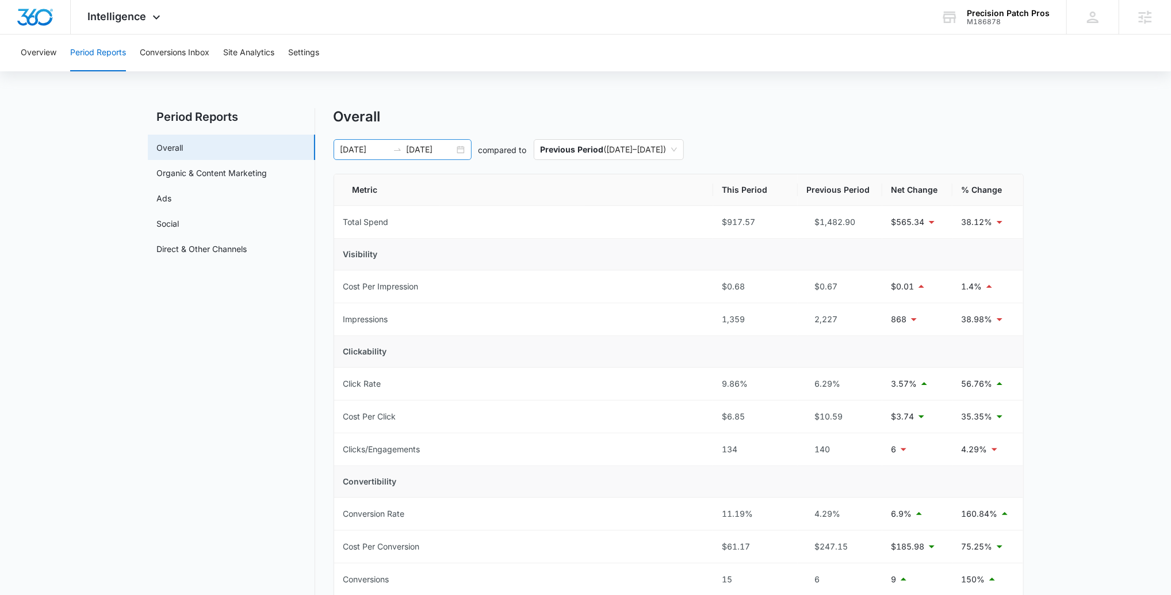
click at [428, 147] on input "10/13/2025" at bounding box center [431, 149] width 48 height 13
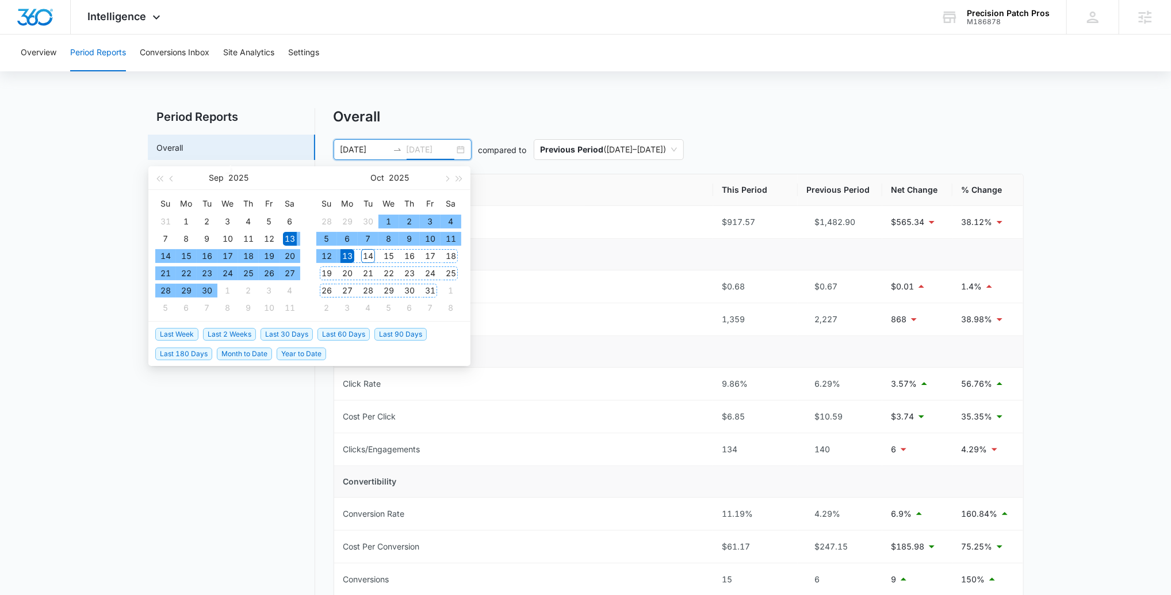
type input "10/13/2025"
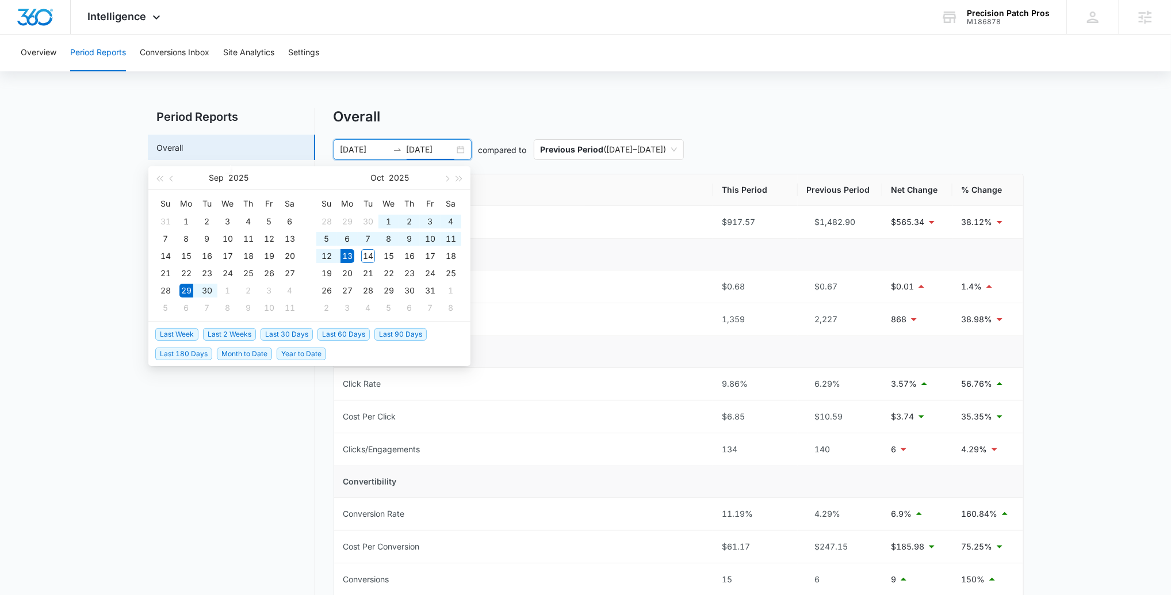
click at [245, 331] on span "Last 2 Weeks" at bounding box center [229, 334] width 53 height 13
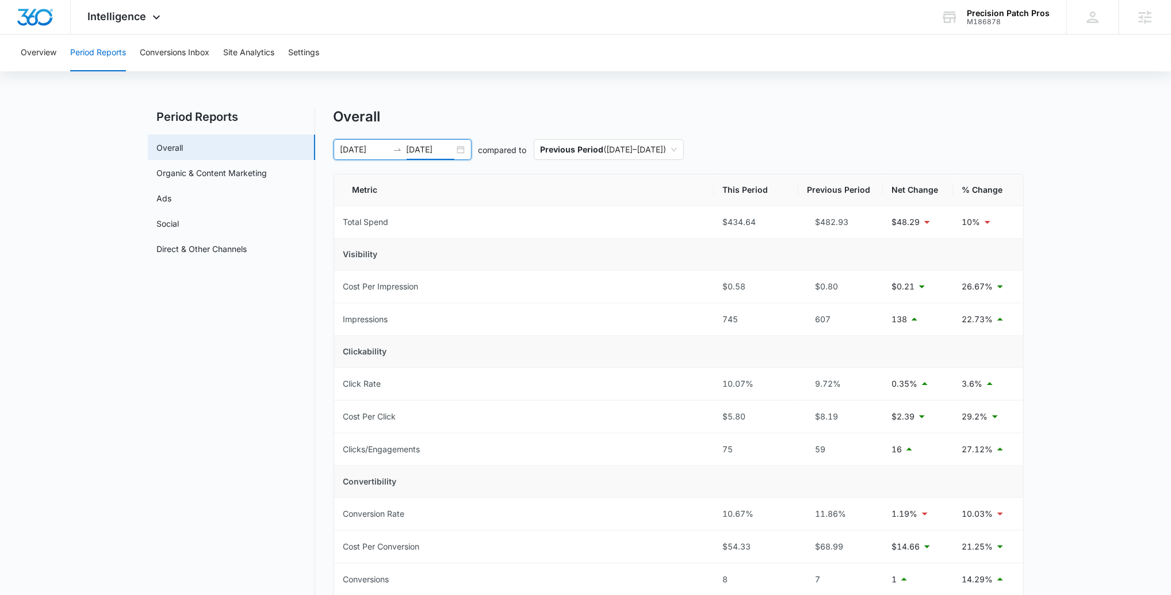
click at [390, 159] on div "09/29/2025 10/13/2025" at bounding box center [403, 149] width 138 height 21
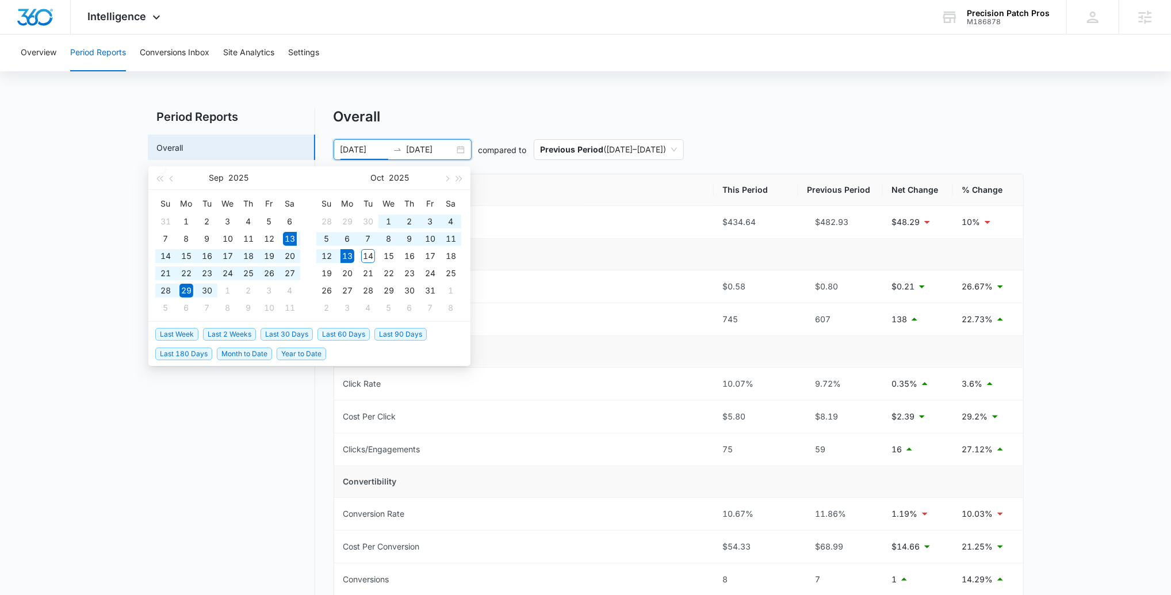
drag, startPoint x: 305, startPoint y: 332, endPoint x: 315, endPoint y: 319, distance: 16.3
click at [305, 332] on span "Last 30 Days" at bounding box center [287, 334] width 52 height 13
type input "09/13/2025"
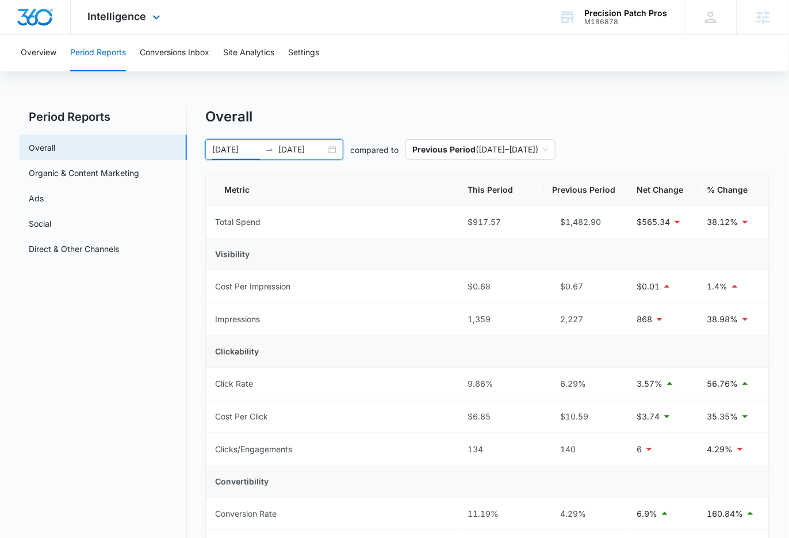
click at [147, 15] on div "Intelligence Apps Reputation Websites Forms CRM Email Social Payments POS Conte…" at bounding box center [126, 17] width 110 height 34
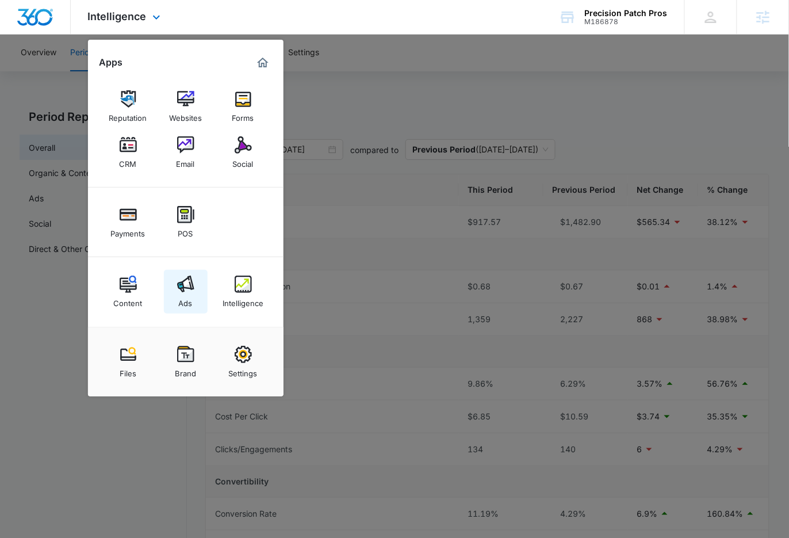
click at [175, 292] on link "Ads" at bounding box center [186, 292] width 44 height 44
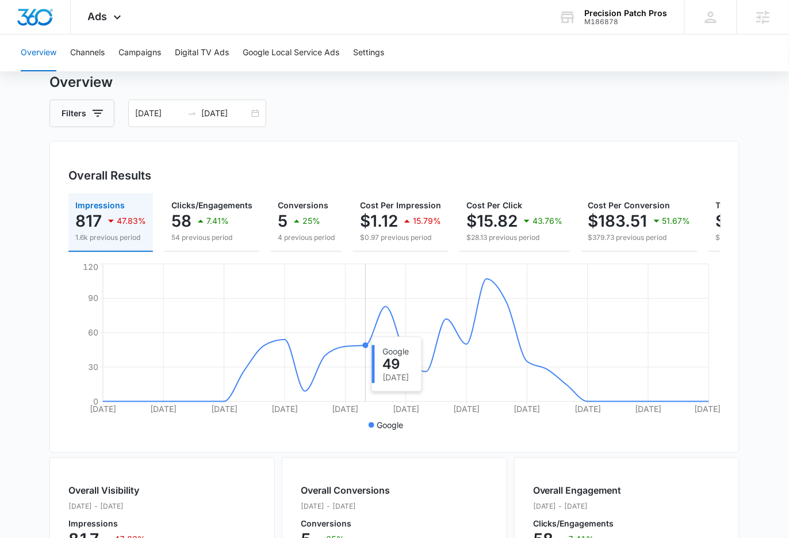
scroll to position [37, 0]
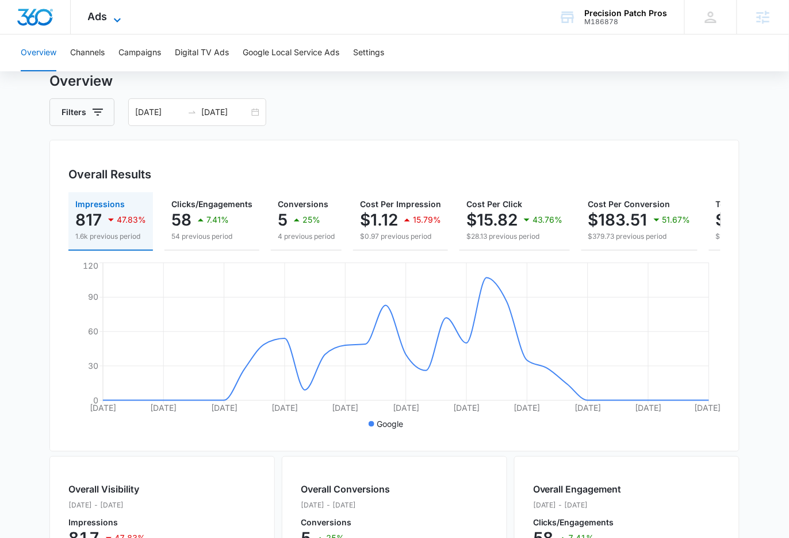
drag, startPoint x: 101, startPoint y: 12, endPoint x: 102, endPoint y: 20, distance: 7.7
click at [101, 12] on span "Ads" at bounding box center [98, 16] width 20 height 12
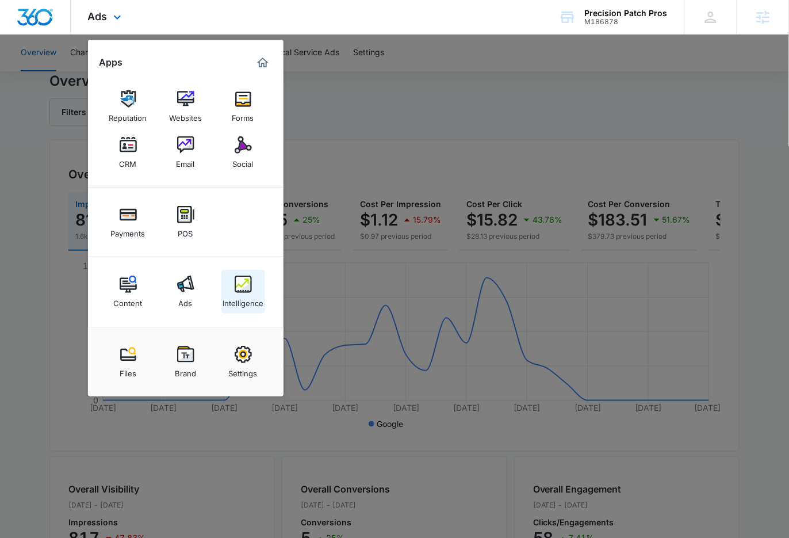
click at [246, 298] on div "Intelligence" at bounding box center [243, 300] width 41 height 15
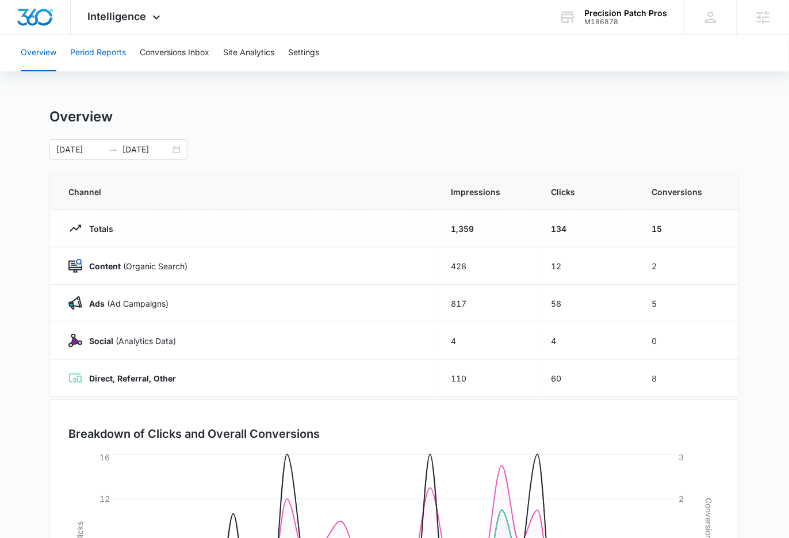
click at [121, 39] on button "Period Reports" at bounding box center [98, 53] width 56 height 37
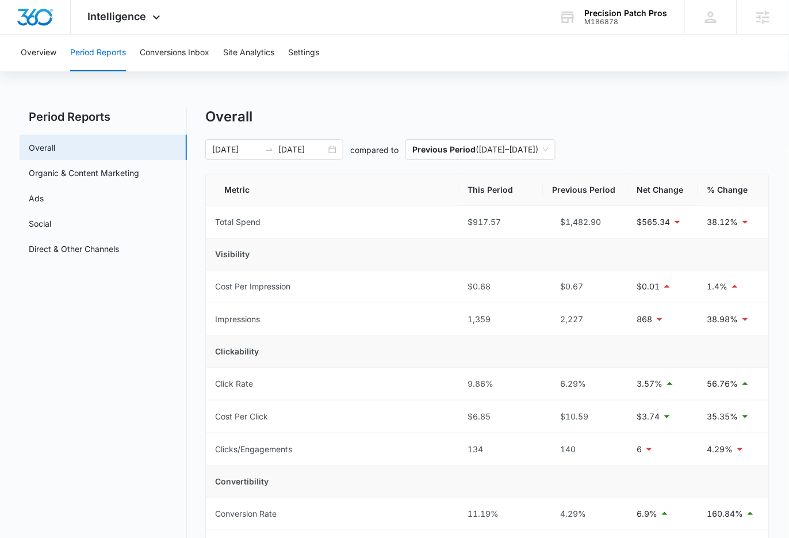
scroll to position [6, 0]
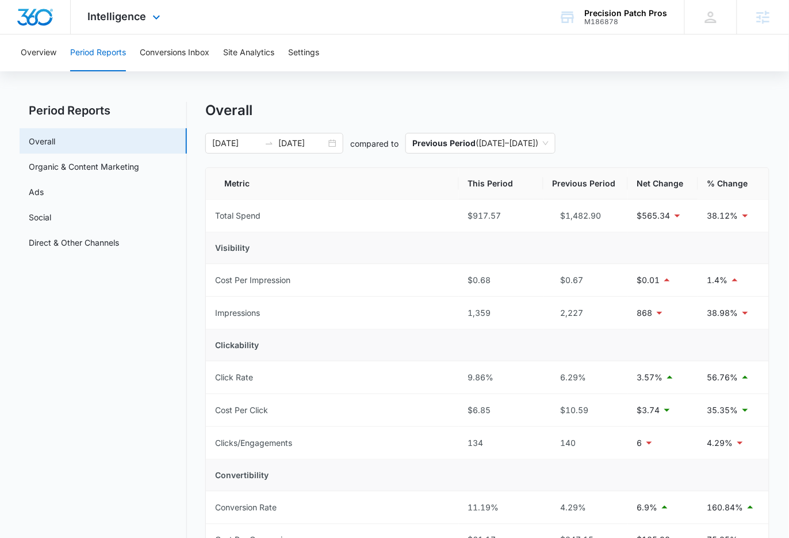
click at [125, 26] on div "Intelligence Apps Reputation Websites Forms CRM Email Social Payments POS Conte…" at bounding box center [126, 17] width 110 height 34
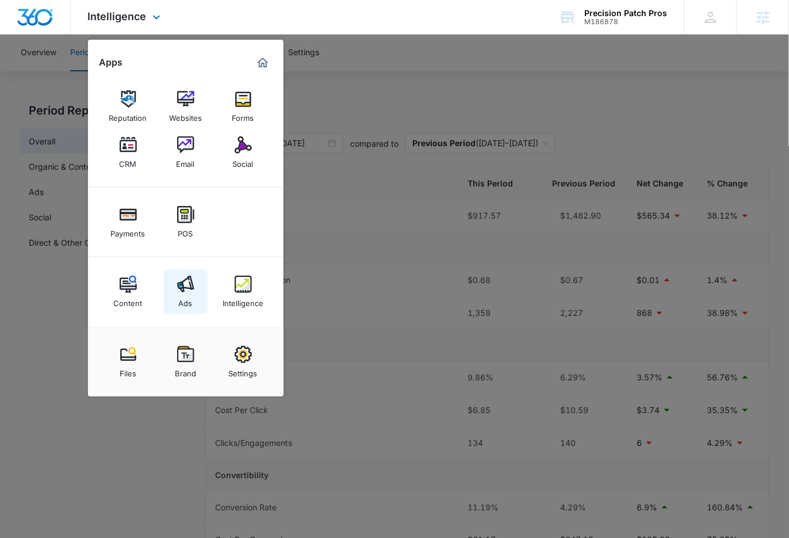
click at [187, 272] on link "Ads" at bounding box center [186, 292] width 44 height 44
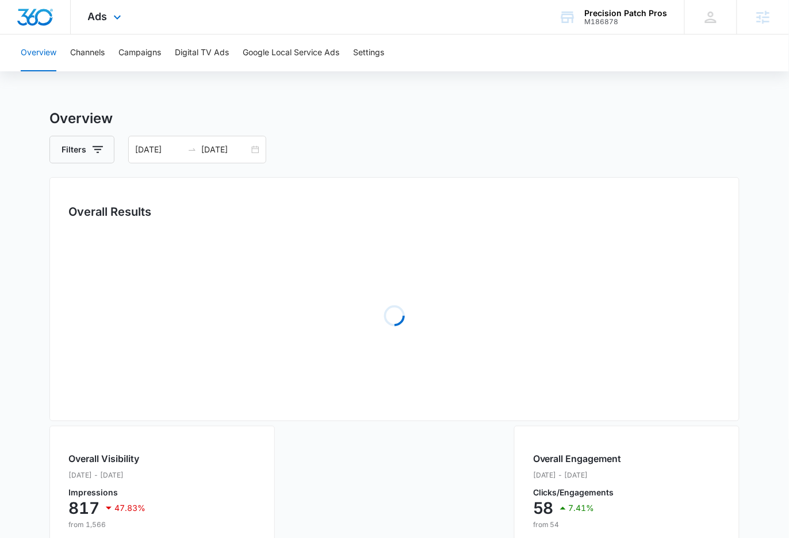
click at [125, 16] on div "Ads Apps Reputation Websites Forms CRM Email Social Payments POS Content Ads In…" at bounding box center [106, 17] width 71 height 34
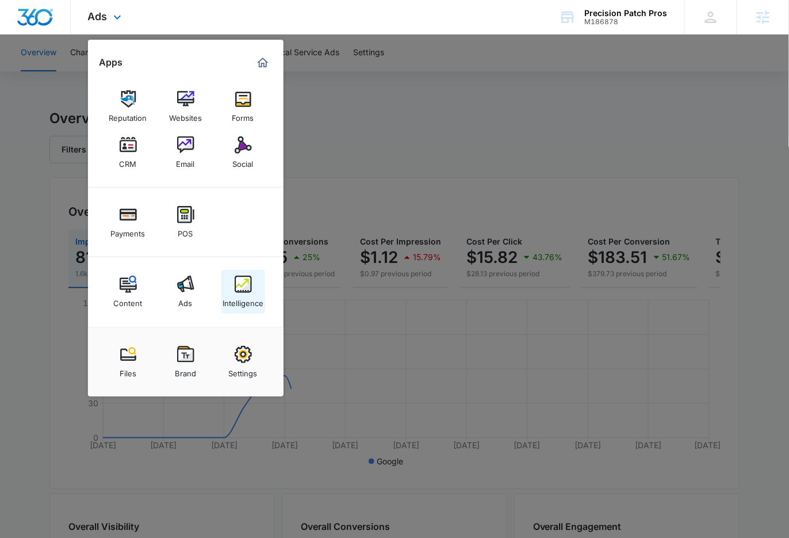
click at [244, 291] on img at bounding box center [243, 283] width 17 height 17
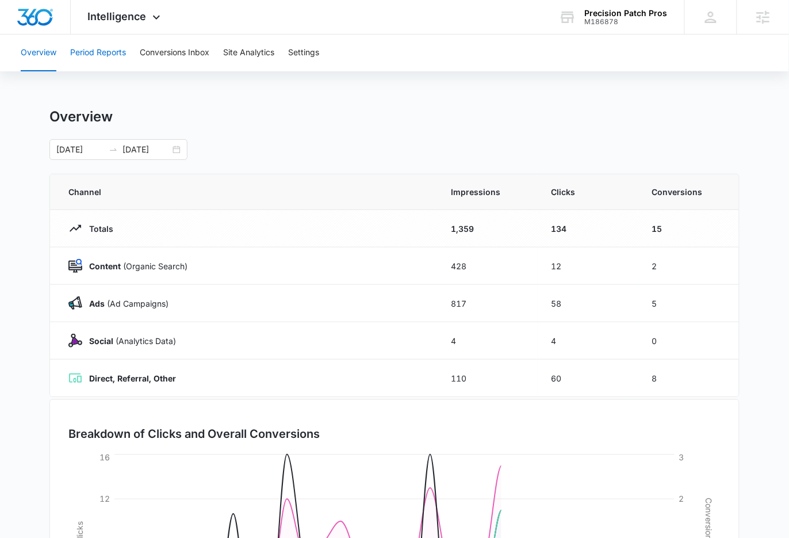
click at [124, 52] on button "Period Reports" at bounding box center [98, 53] width 56 height 37
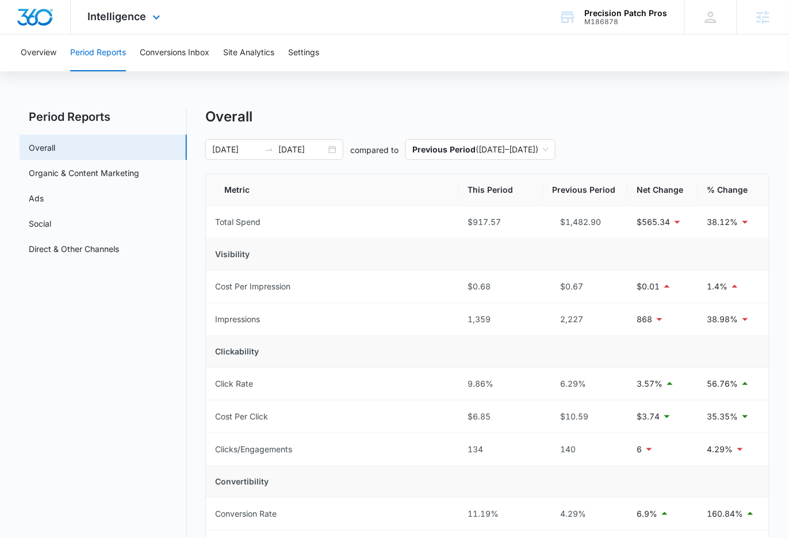
click at [131, 33] on div "Intelligence Apps Reputation Websites Forms CRM Email Social Payments POS Conte…" at bounding box center [126, 17] width 110 height 34
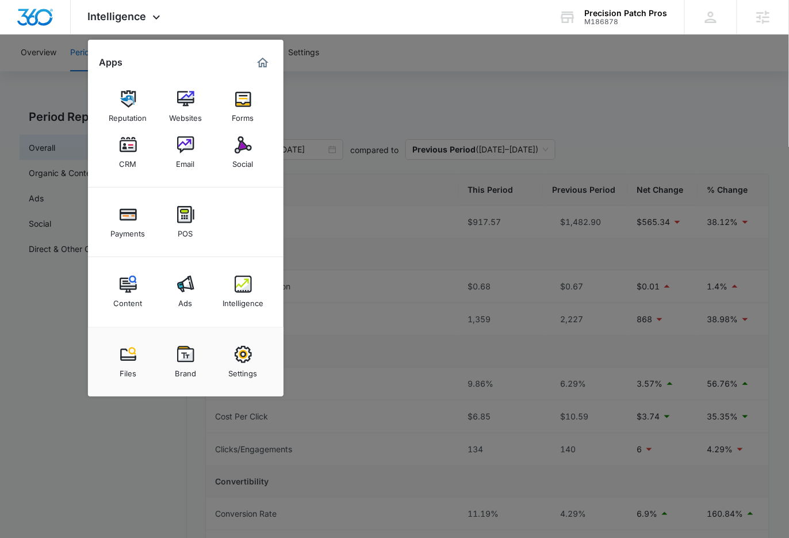
click at [198, 293] on link "Ads" at bounding box center [186, 292] width 44 height 44
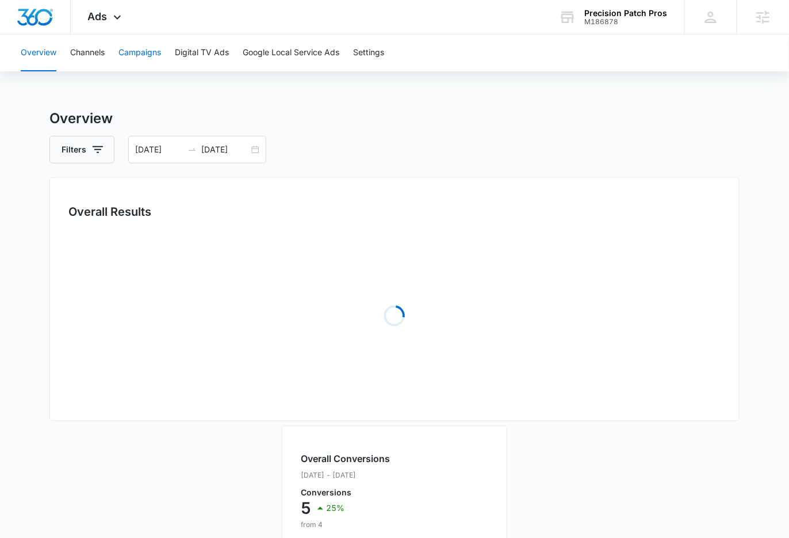
click at [161, 52] on button "Campaigns" at bounding box center [139, 53] width 43 height 37
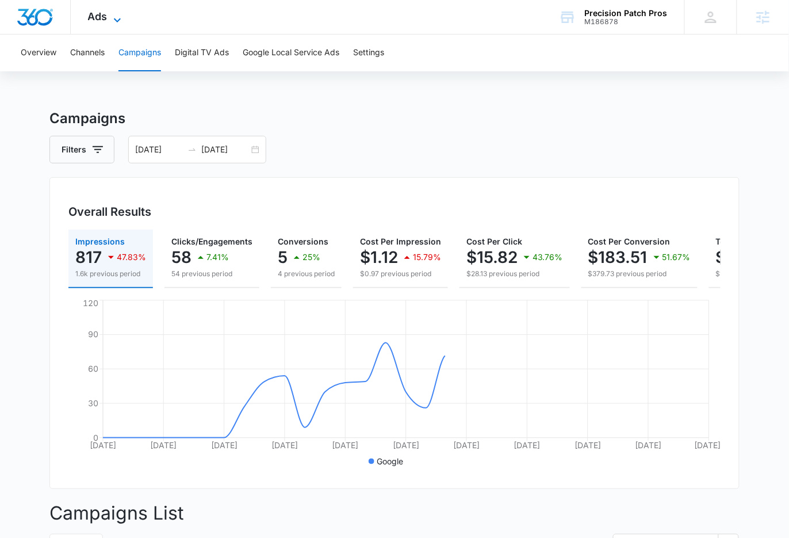
click at [117, 14] on icon at bounding box center [117, 20] width 14 height 14
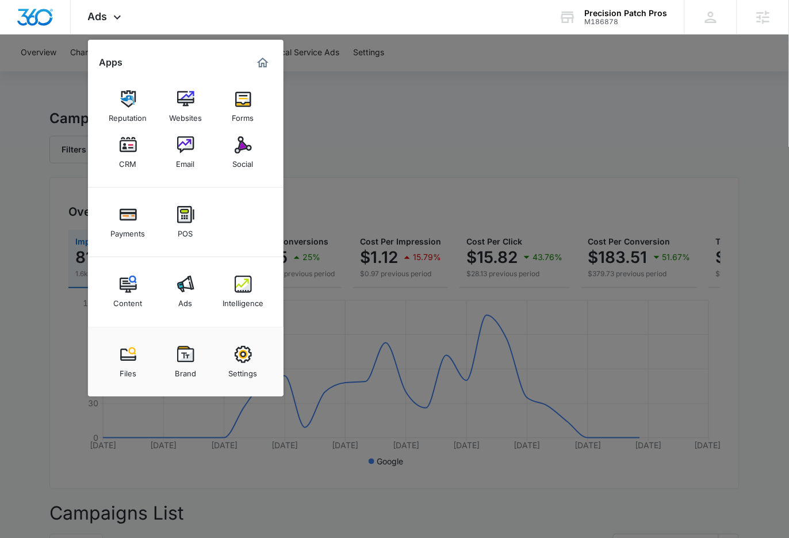
click at [246, 306] on div "Intelligence" at bounding box center [243, 300] width 41 height 15
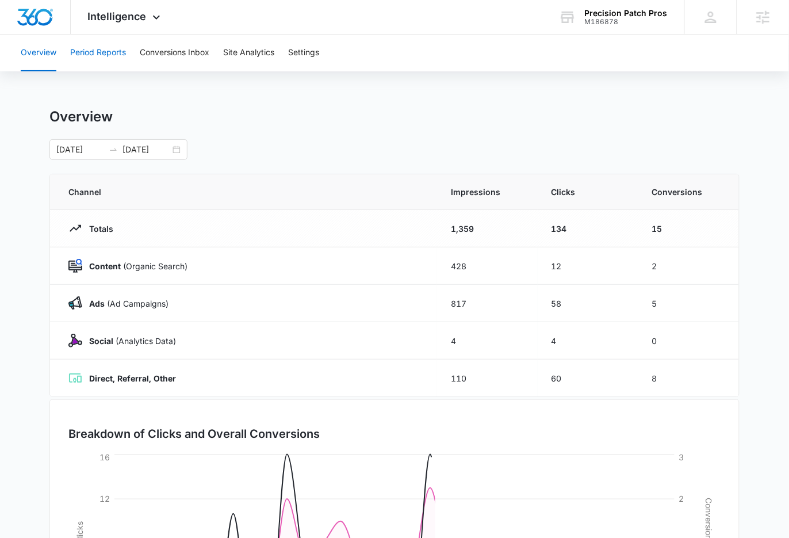
click at [104, 46] on button "Period Reports" at bounding box center [98, 53] width 56 height 37
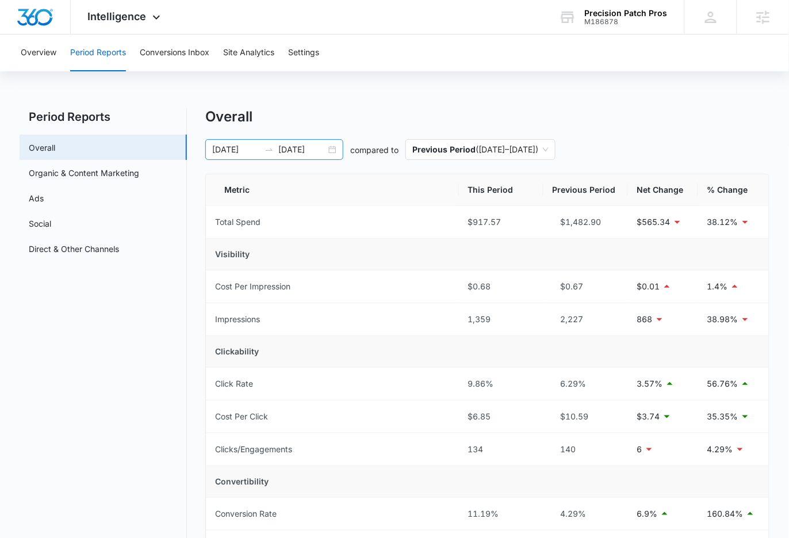
click at [301, 153] on input "10/13/2025" at bounding box center [302, 149] width 48 height 13
click at [384, 109] on div "Overall" at bounding box center [487, 116] width 564 height 17
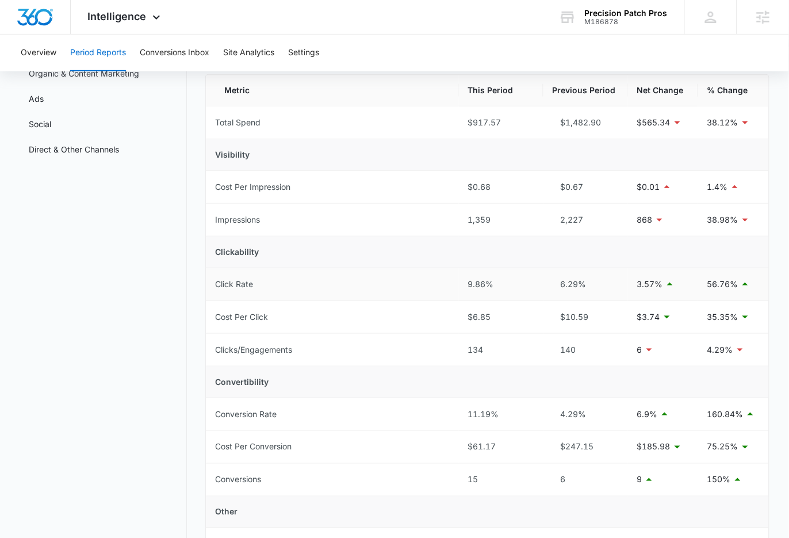
scroll to position [76, 0]
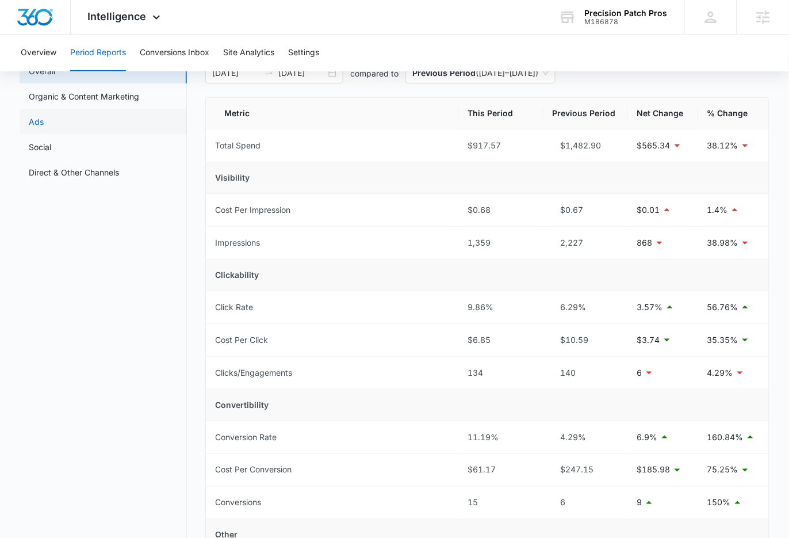
click at [44, 120] on link "Ads" at bounding box center [36, 122] width 15 height 12
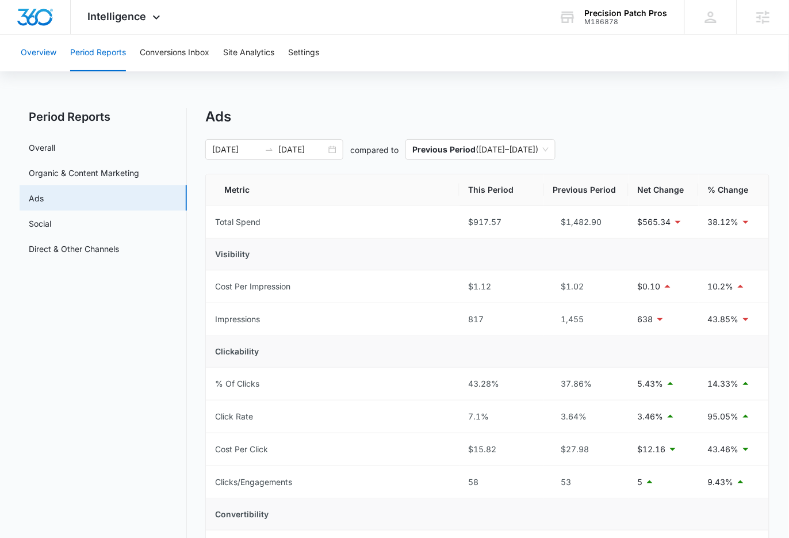
click at [56, 57] on button "Overview" at bounding box center [39, 53] width 36 height 37
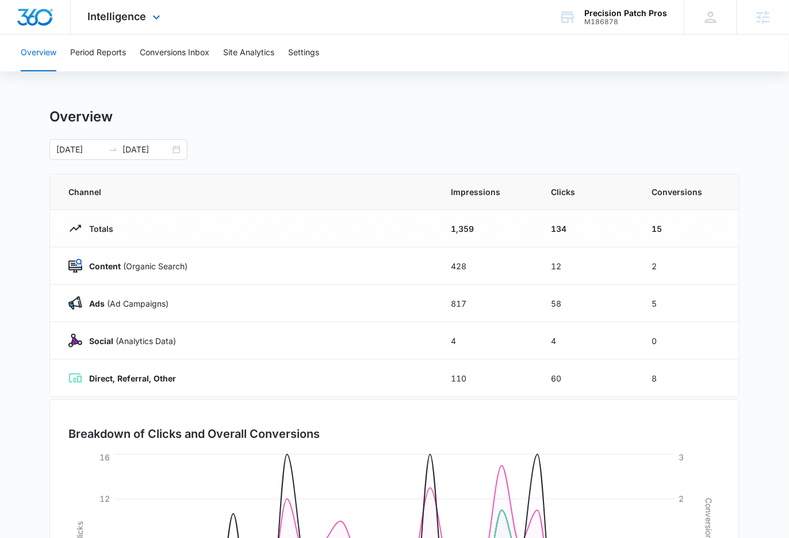
click at [139, 28] on div "Intelligence Apps Reputation Websites Forms CRM Email Social Payments POS Conte…" at bounding box center [126, 17] width 110 height 34
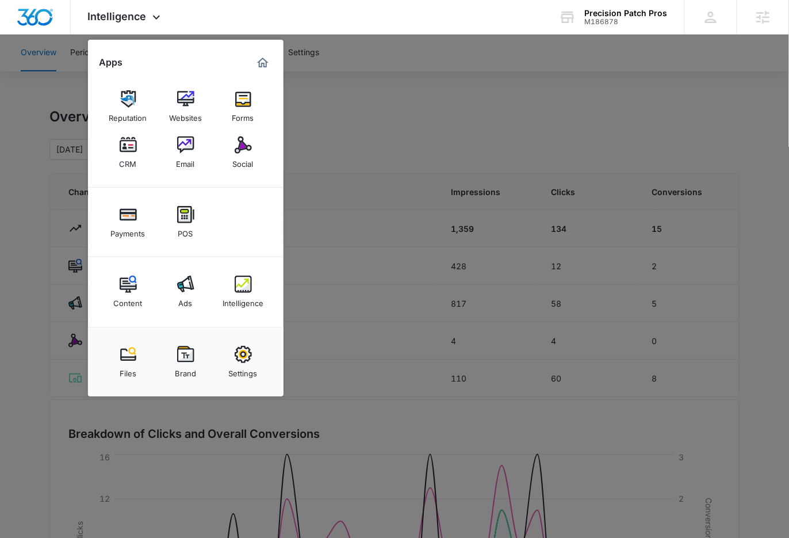
click at [357, 101] on div at bounding box center [394, 269] width 789 height 538
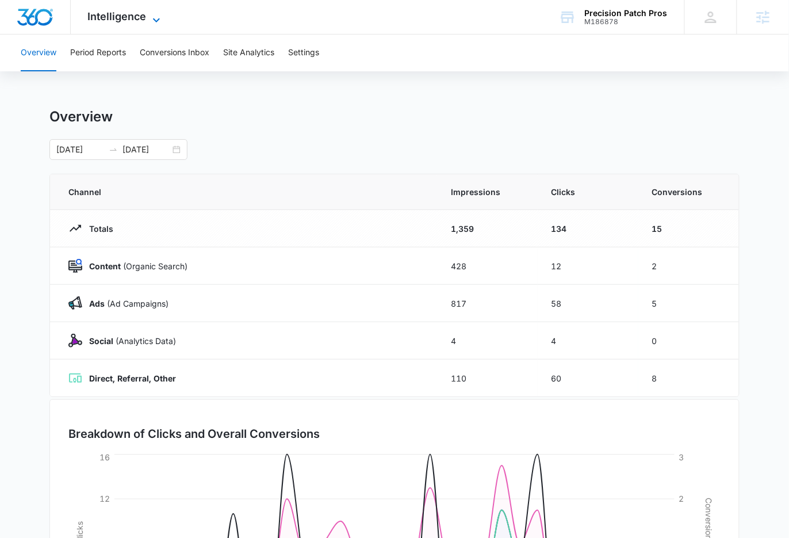
click at [121, 12] on span "Intelligence" at bounding box center [117, 16] width 59 height 12
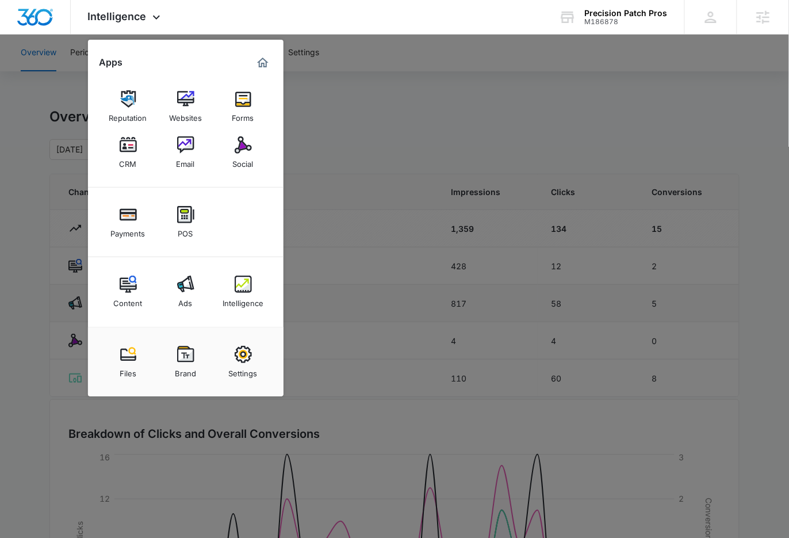
click at [197, 288] on link "Ads" at bounding box center [186, 292] width 44 height 44
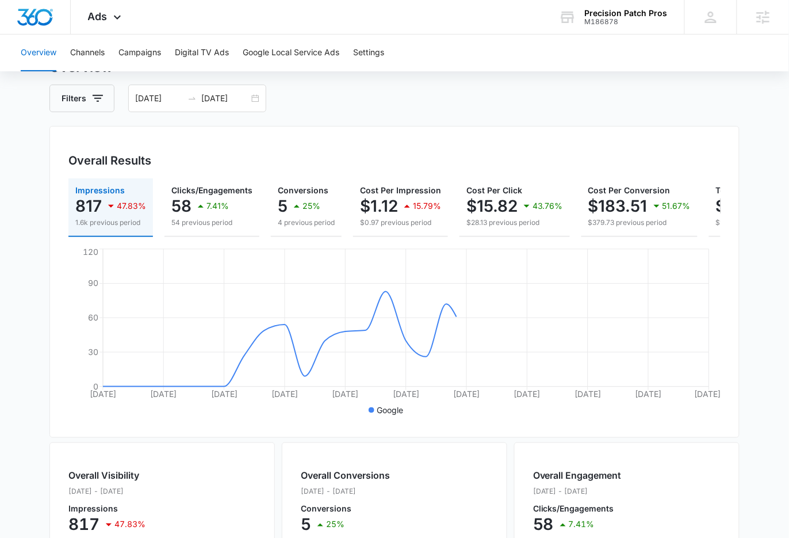
scroll to position [53, 0]
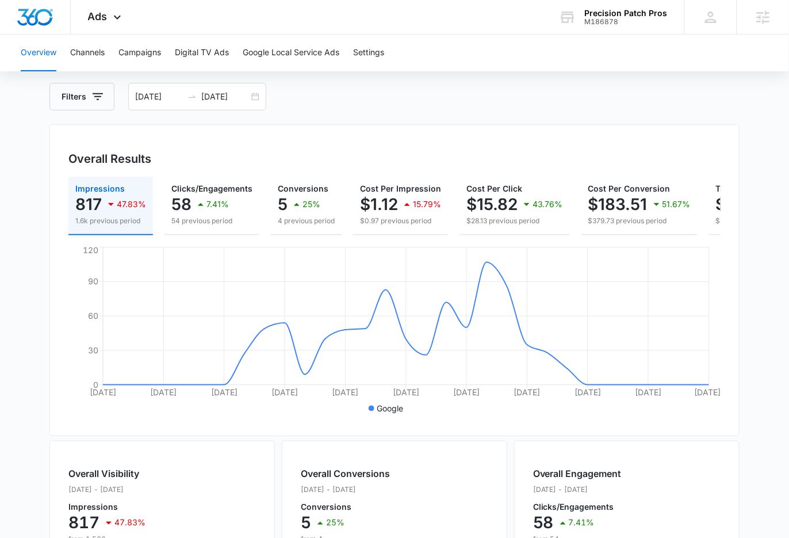
click at [333, 100] on div "Filters 09/13/2025 10/13/2025" at bounding box center [394, 97] width 690 height 28
click at [363, 85] on div "Filters 09/13/2025 10/13/2025" at bounding box center [394, 97] width 690 height 28
click at [120, 16] on icon at bounding box center [117, 20] width 14 height 14
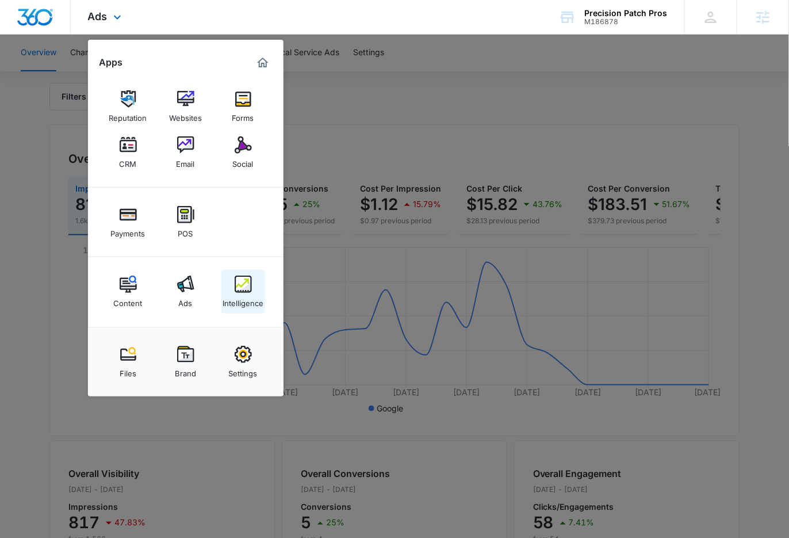
click at [247, 291] on img at bounding box center [243, 283] width 17 height 17
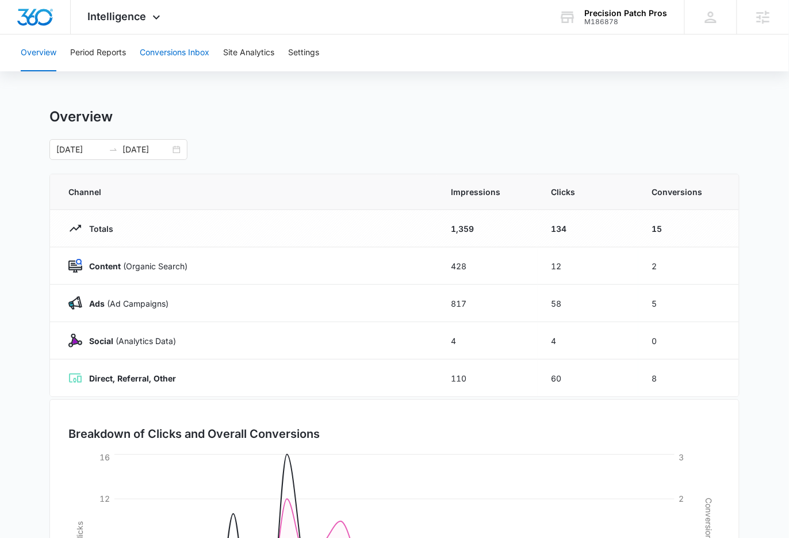
click at [182, 55] on button "Conversions Inbox" at bounding box center [175, 53] width 70 height 37
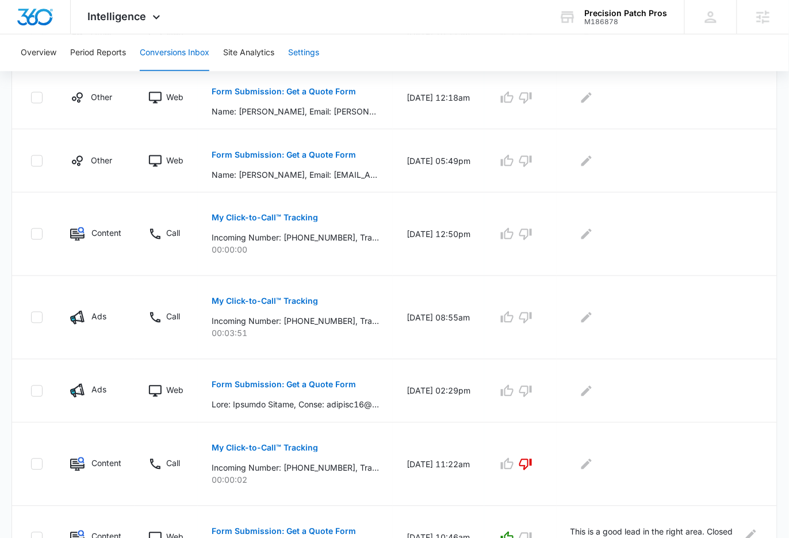
scroll to position [358, 0]
click at [137, 25] on div "Intelligence Apps Reputation Websites Forms CRM Email Social Payments POS Conte…" at bounding box center [126, 17] width 110 height 34
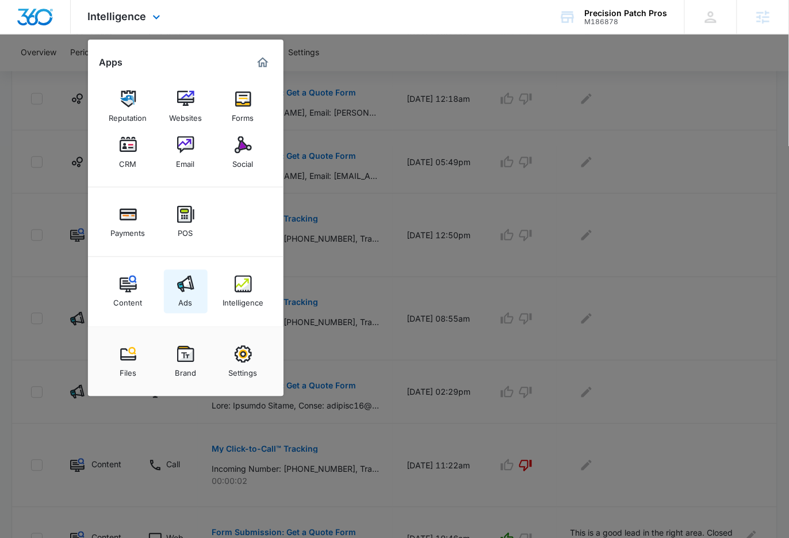
click at [198, 292] on link "Ads" at bounding box center [186, 292] width 44 height 44
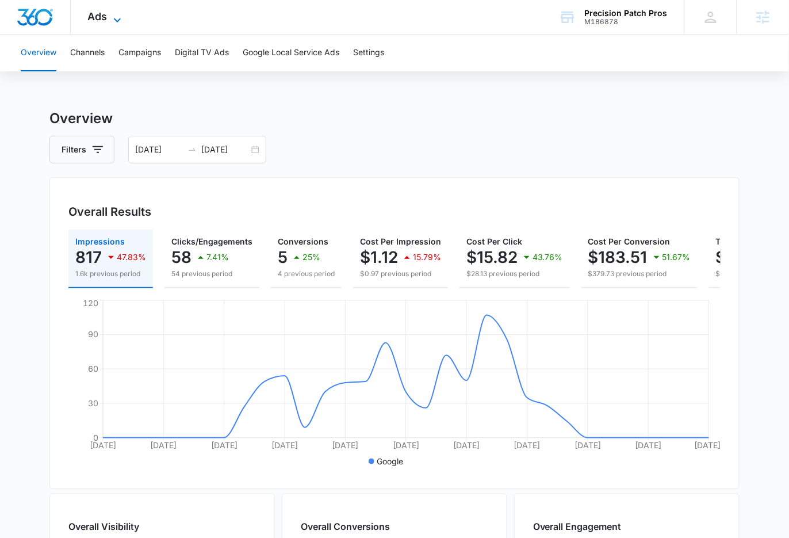
click at [89, 11] on span "Ads" at bounding box center [98, 16] width 20 height 12
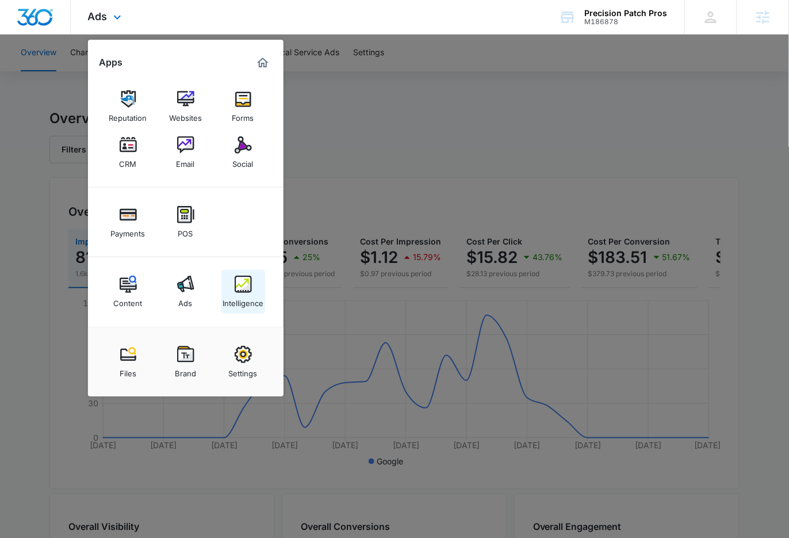
click at [249, 301] on div "Intelligence" at bounding box center [243, 300] width 41 height 15
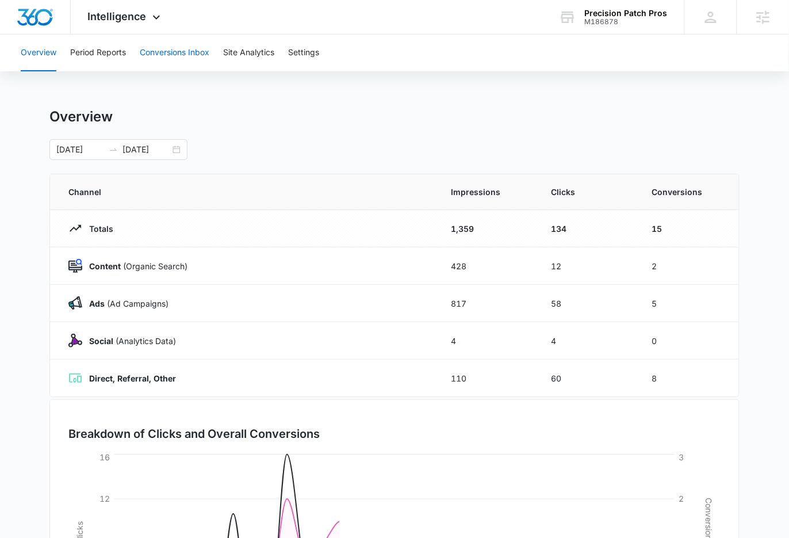
click at [160, 53] on button "Conversions Inbox" at bounding box center [175, 53] width 70 height 37
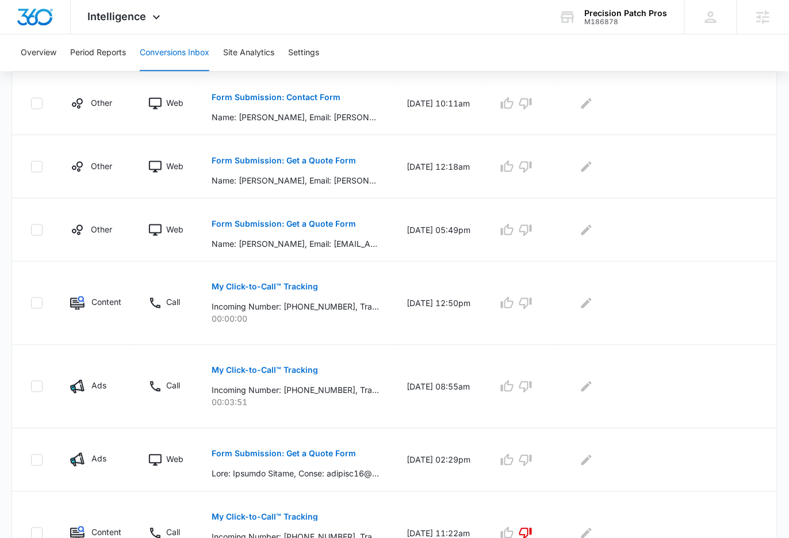
scroll to position [292, 0]
click at [135, 14] on span "Intelligence" at bounding box center [117, 16] width 59 height 12
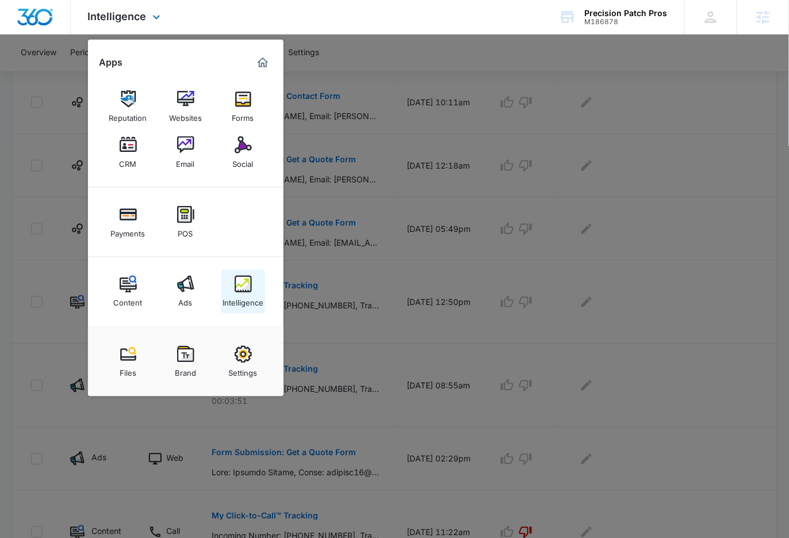
click at [248, 295] on div "Intelligence" at bounding box center [243, 300] width 41 height 15
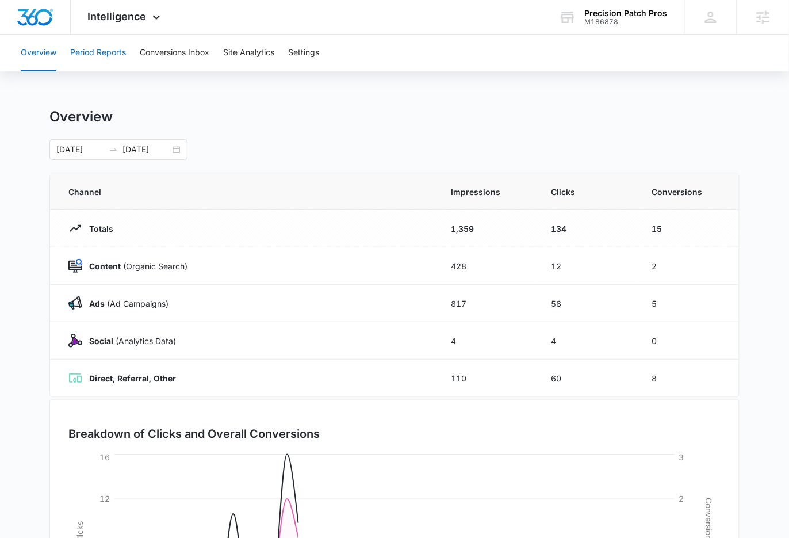
click at [108, 51] on button "Period Reports" at bounding box center [98, 53] width 56 height 37
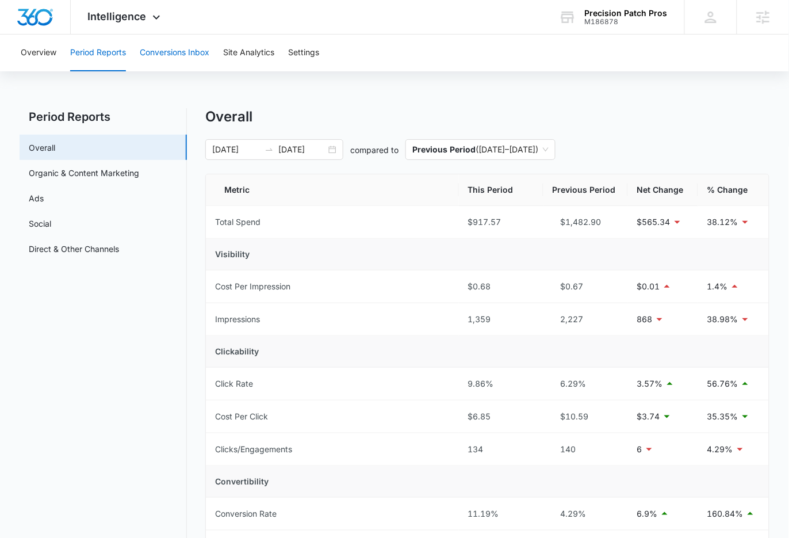
click at [175, 49] on button "Conversions Inbox" at bounding box center [175, 53] width 70 height 37
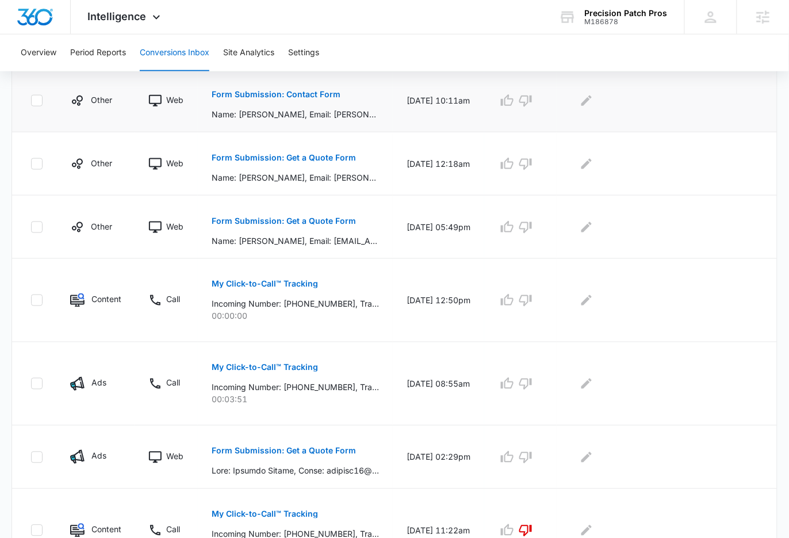
scroll to position [296, 0]
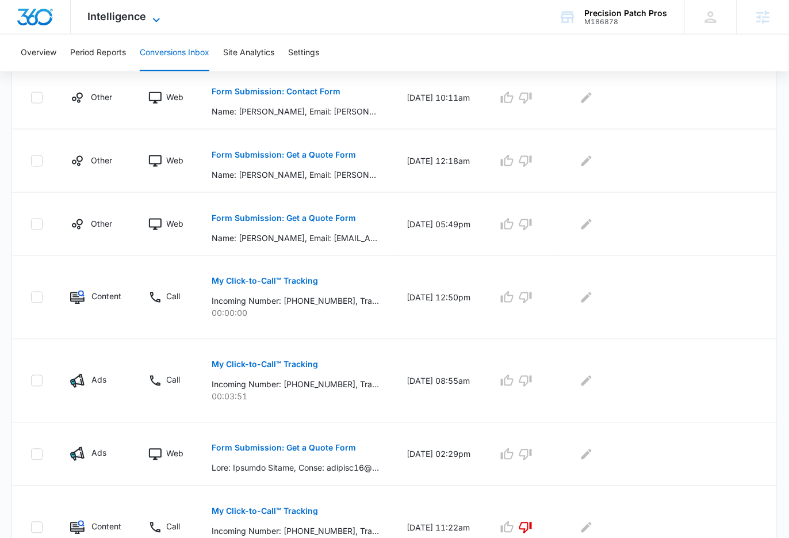
click at [149, 10] on div "Intelligence Apps Reputation Websites Forms CRM Email Social Payments POS Conte…" at bounding box center [126, 17] width 110 height 34
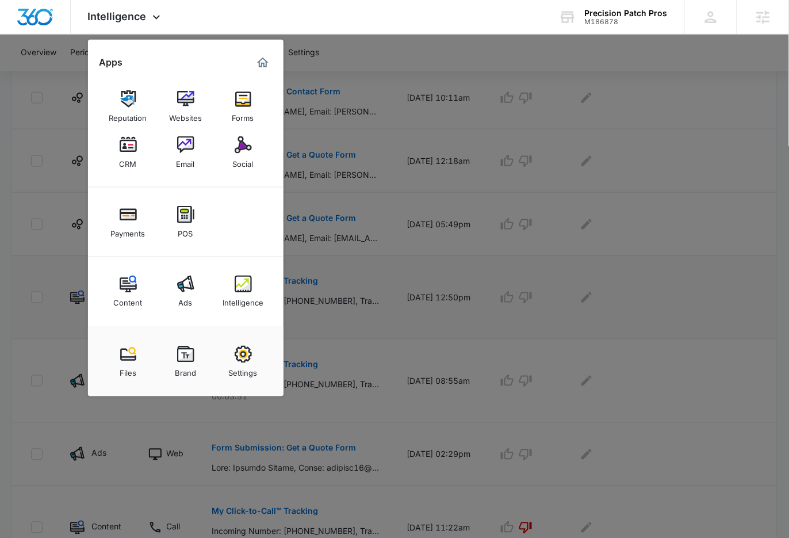
click at [139, 276] on link "Content" at bounding box center [128, 292] width 44 height 44
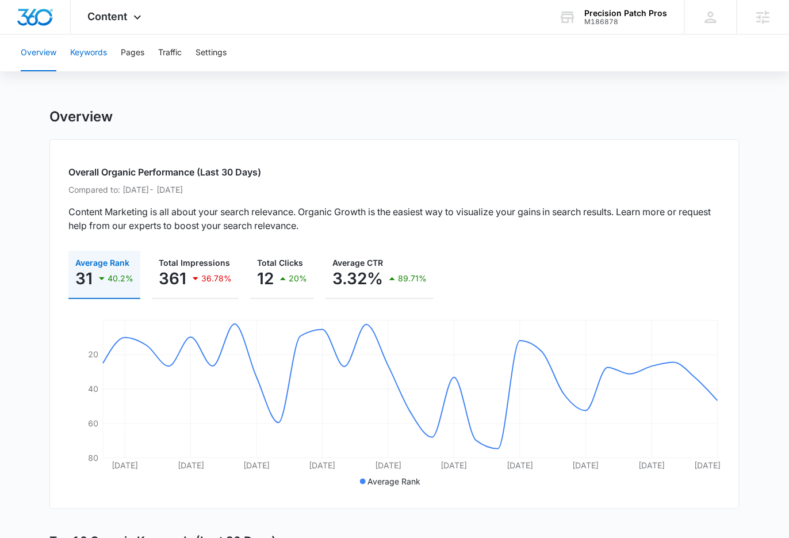
click at [88, 52] on button "Keywords" at bounding box center [88, 53] width 37 height 37
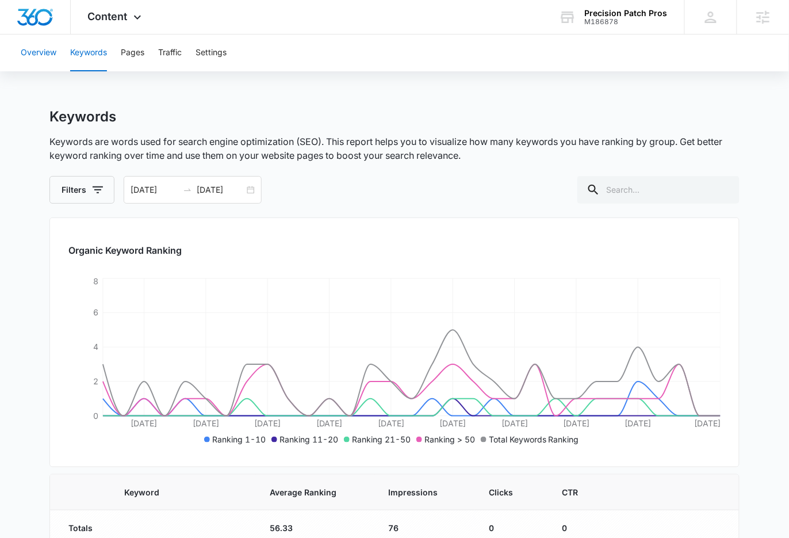
click at [43, 61] on button "Overview" at bounding box center [39, 53] width 36 height 37
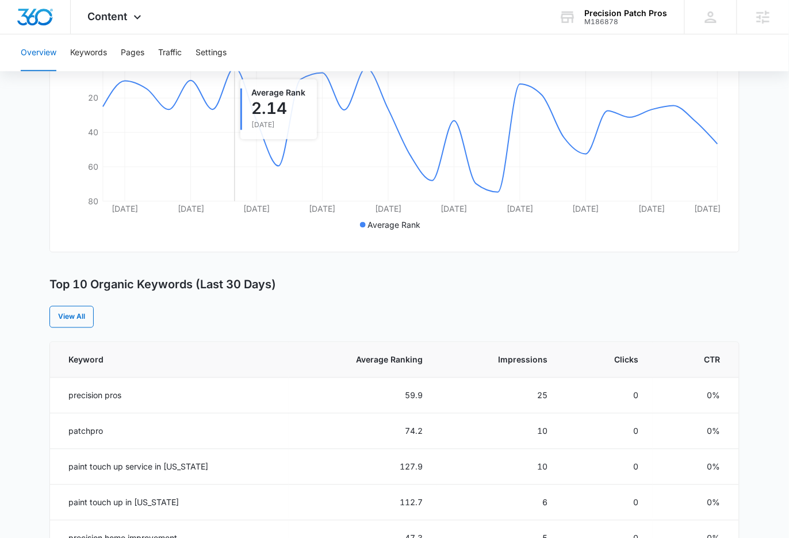
scroll to position [255, 0]
click at [136, 7] on div "Content Apps Reputation Websites Forms CRM Email Social Payments POS Content Ad…" at bounding box center [116, 17] width 91 height 34
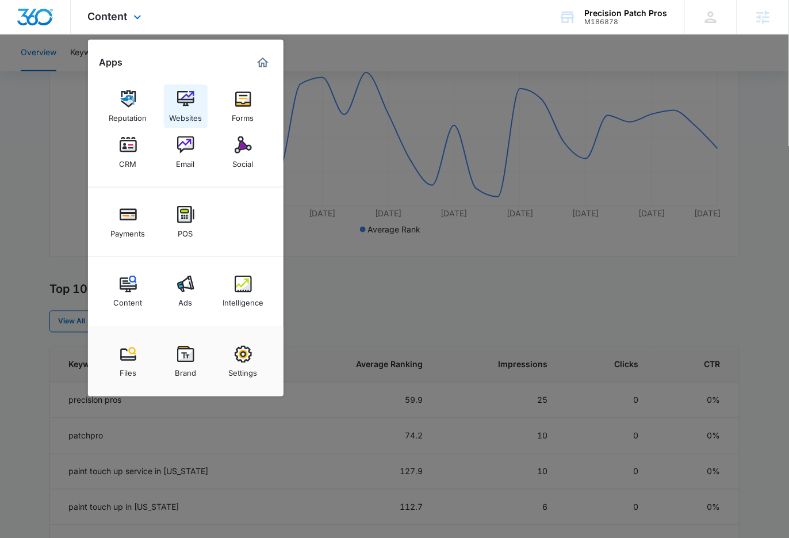
scroll to position [250, 0]
click at [179, 286] on img at bounding box center [185, 283] width 17 height 17
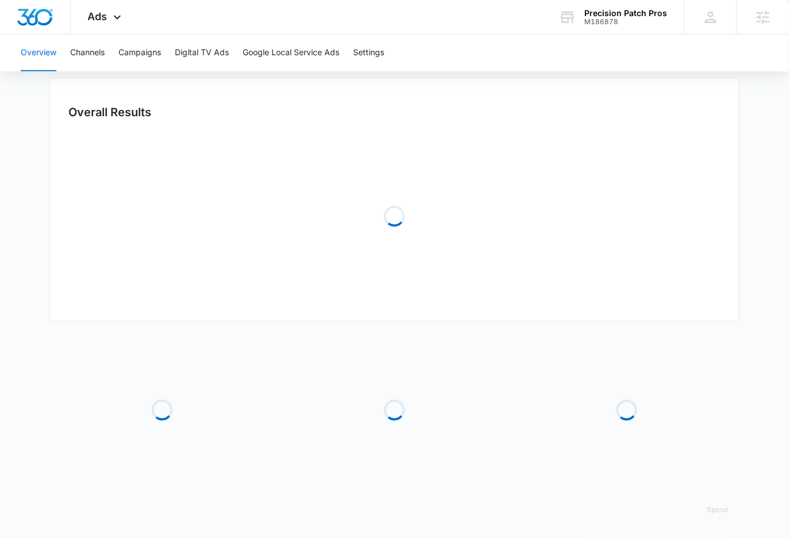
type input "09/13/2025"
type input "10/13/2025"
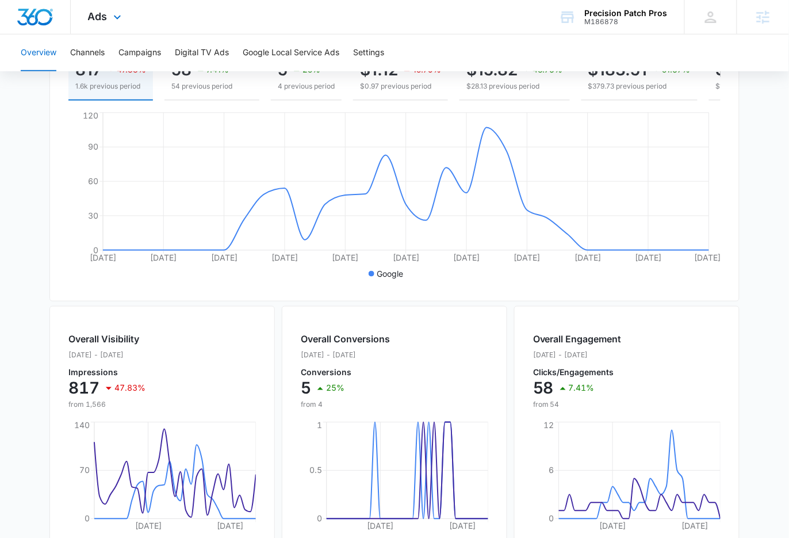
scroll to position [185, 0]
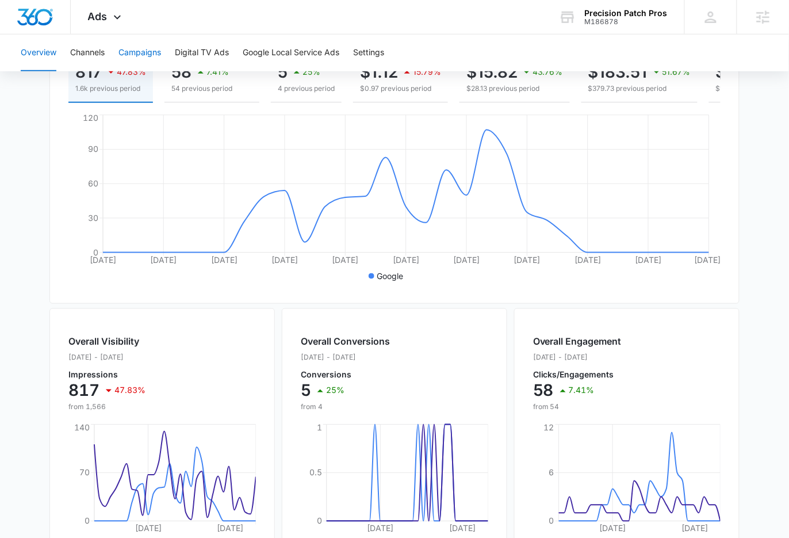
click at [147, 49] on button "Campaigns" at bounding box center [139, 53] width 43 height 37
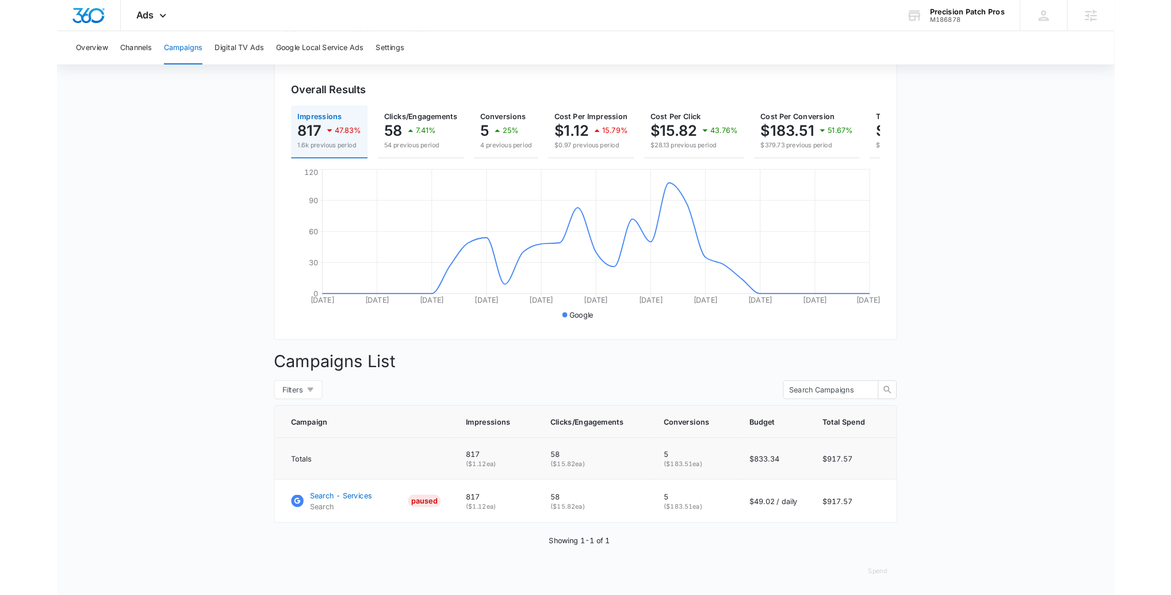
scroll to position [177, 0]
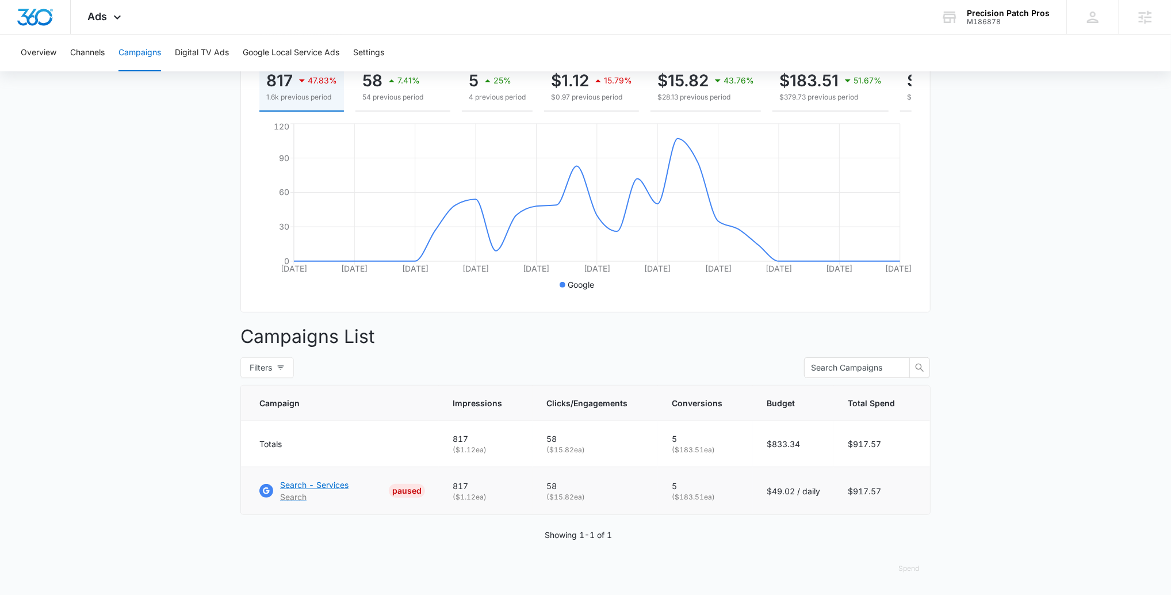
click at [323, 482] on p "Search - Services" at bounding box center [314, 484] width 68 height 12
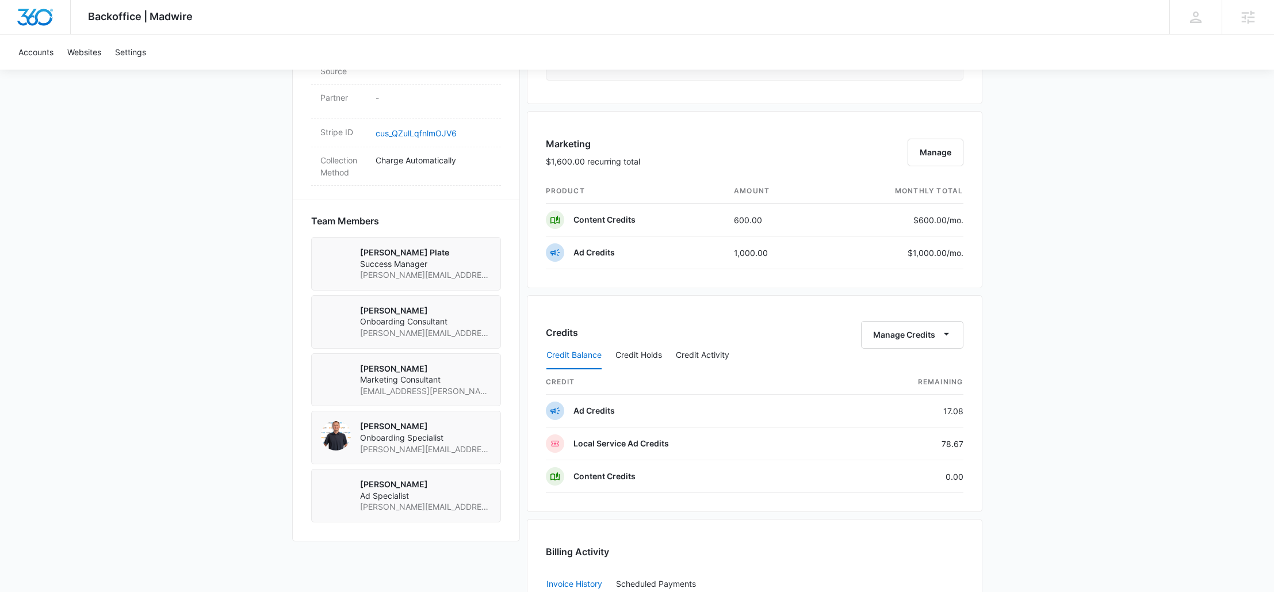
scroll to position [686, 0]
click at [934, 152] on button "Manage" at bounding box center [935, 152] width 56 height 28
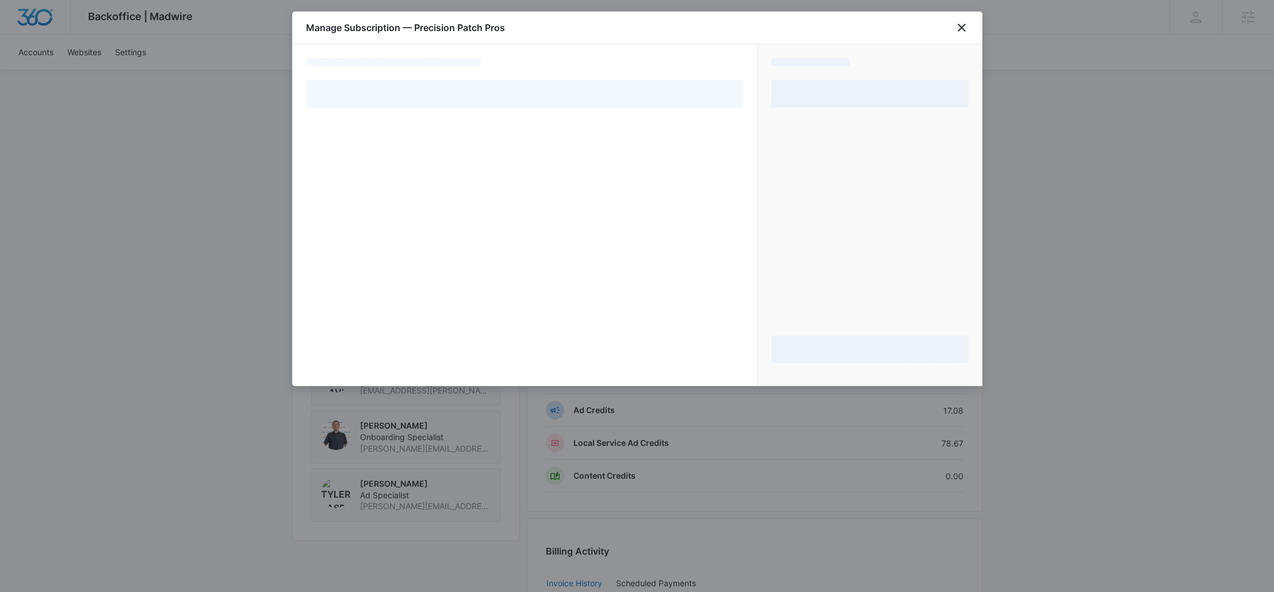
select select "pm_1RVX6XA4n8RTgNjUAHyPOrSZ"
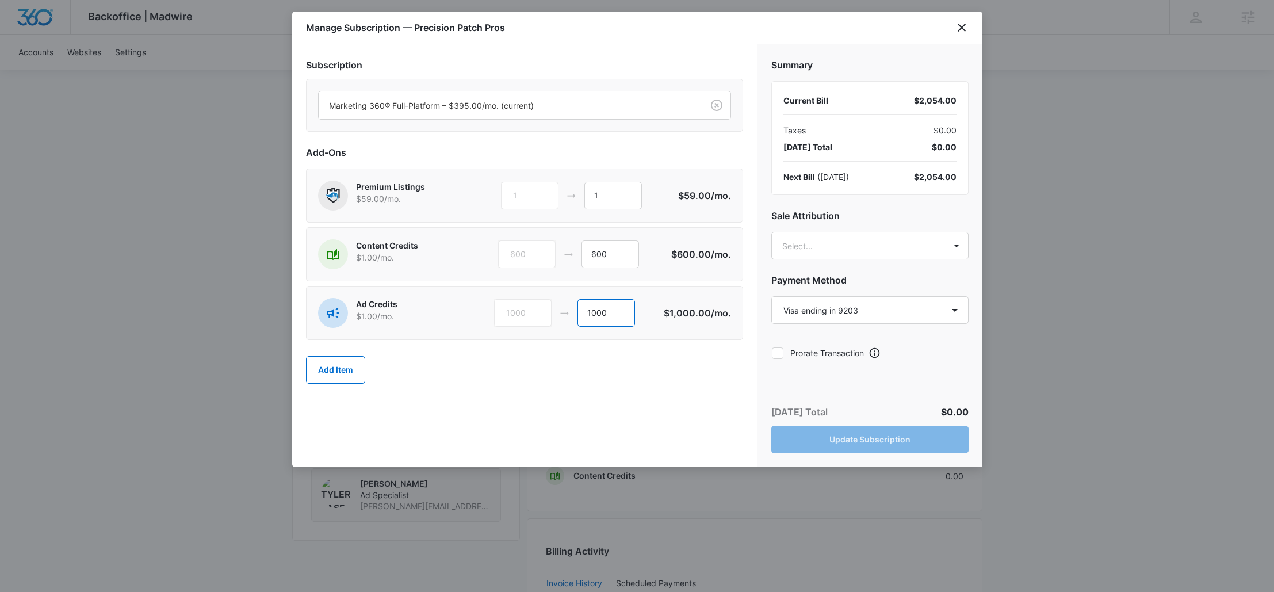
drag, startPoint x: 616, startPoint y: 309, endPoint x: 567, endPoint y: 313, distance: 49.6
click at [567, 313] on div "1000 1000" at bounding box center [579, 313] width 170 height 28
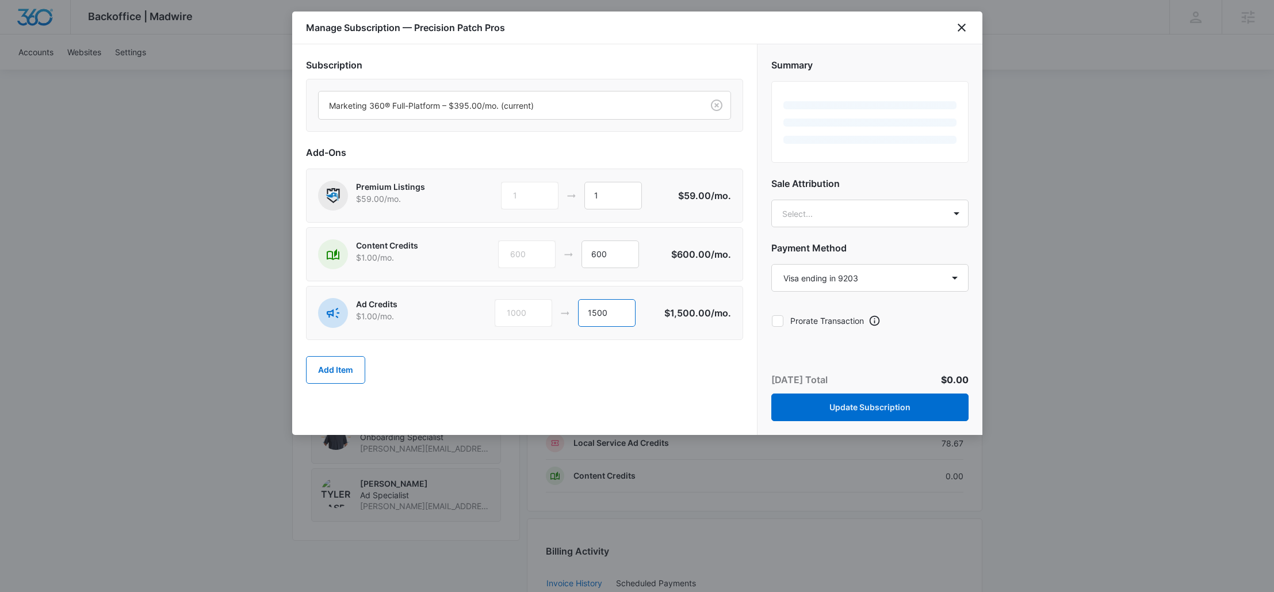
type input "1500"
click at [594, 376] on div "Add Item" at bounding box center [524, 369] width 437 height 51
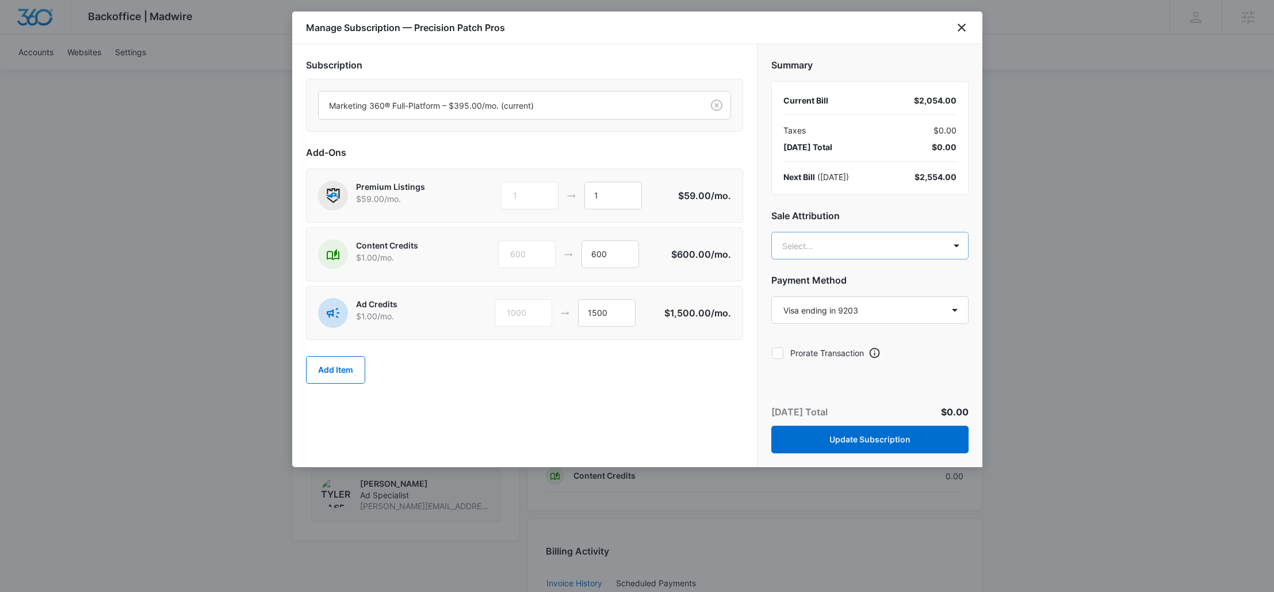
click at [803, 246] on body "Backoffice | Madwire Apps Settings MP Madeline Plate madeline.plate@madwire.com…" at bounding box center [637, 118] width 1274 height 1608
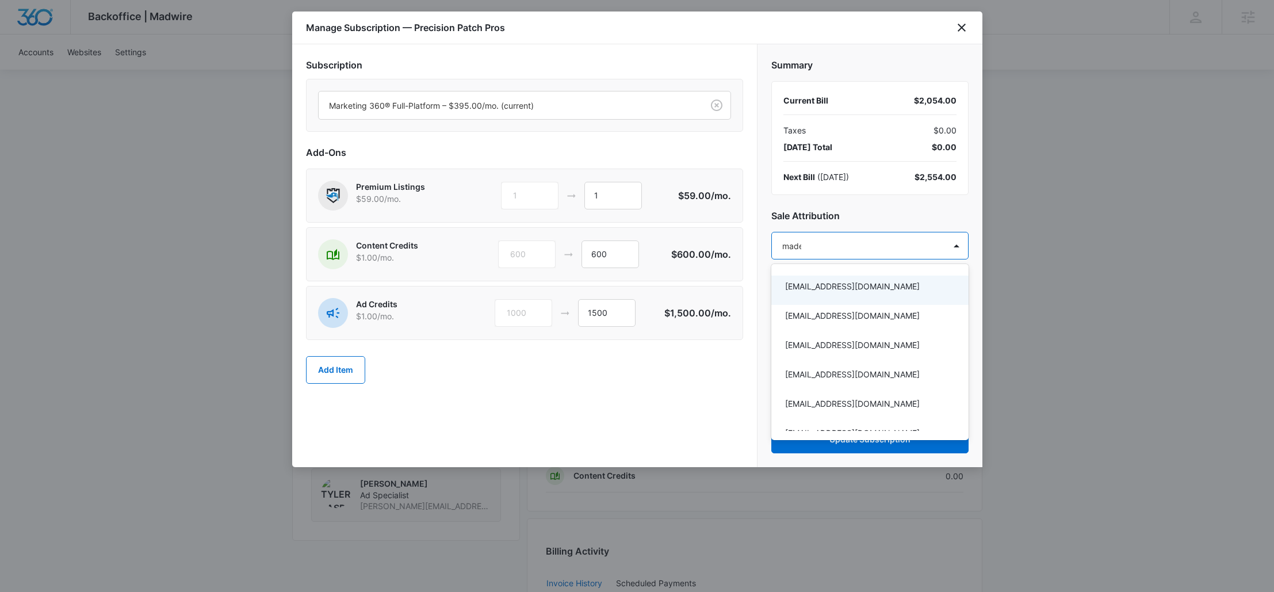
type input "madel"
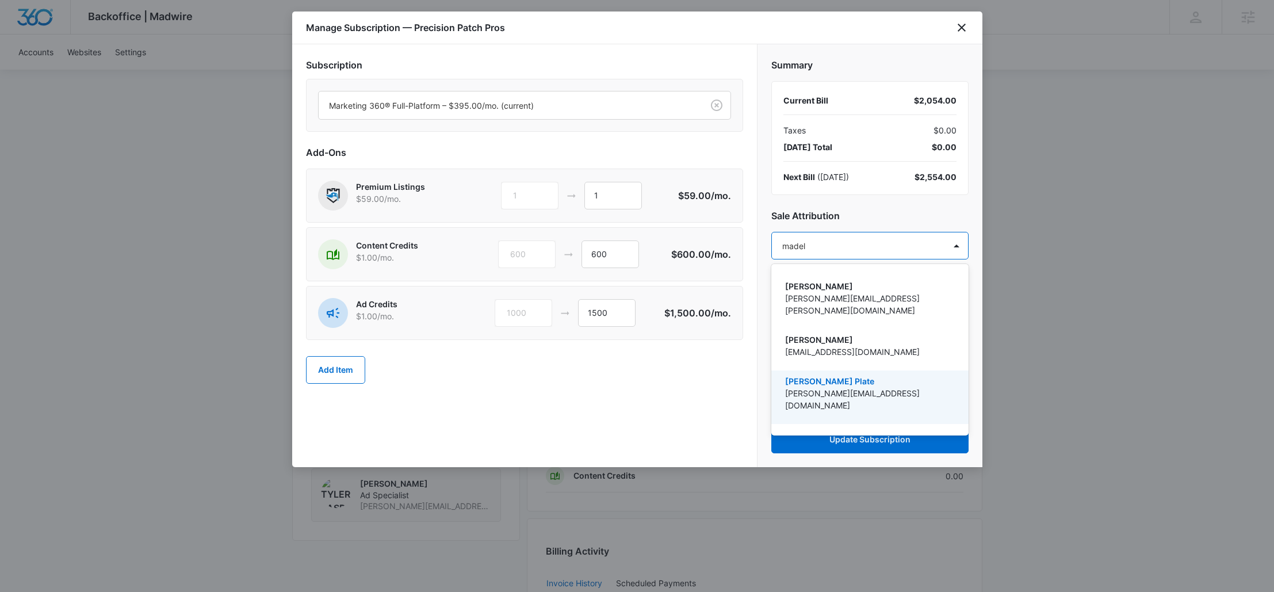
click at [823, 387] on p "[PERSON_NAME][EMAIL_ADDRESS][DOMAIN_NAME]" at bounding box center [868, 399] width 167 height 24
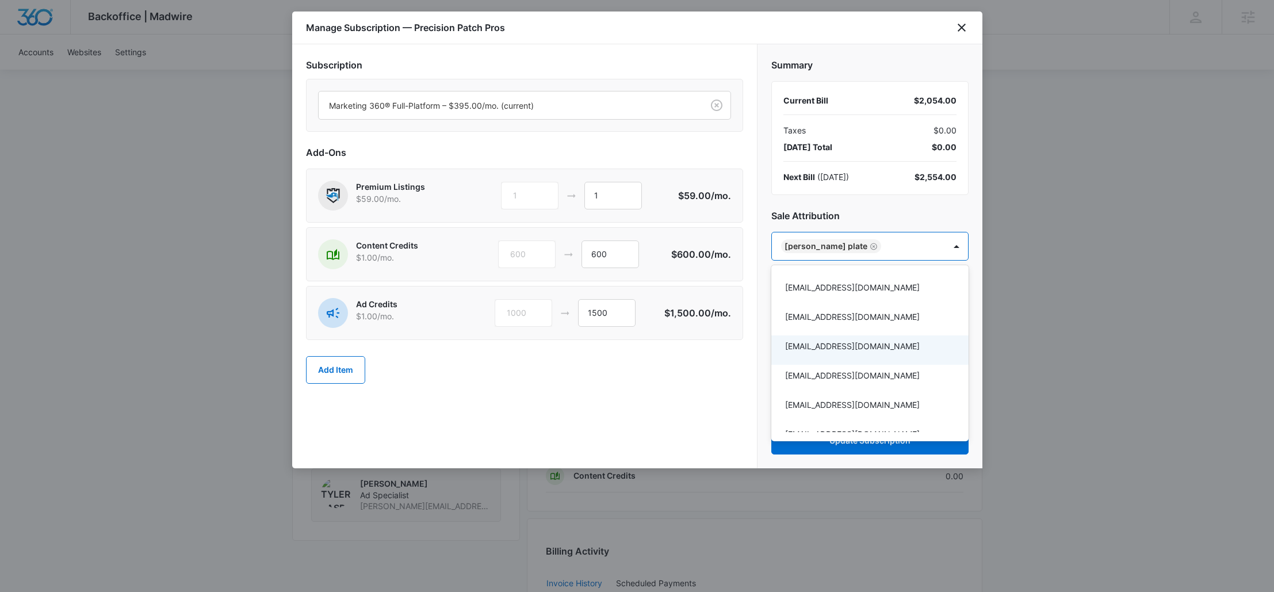
click at [609, 384] on div at bounding box center [637, 296] width 1274 height 592
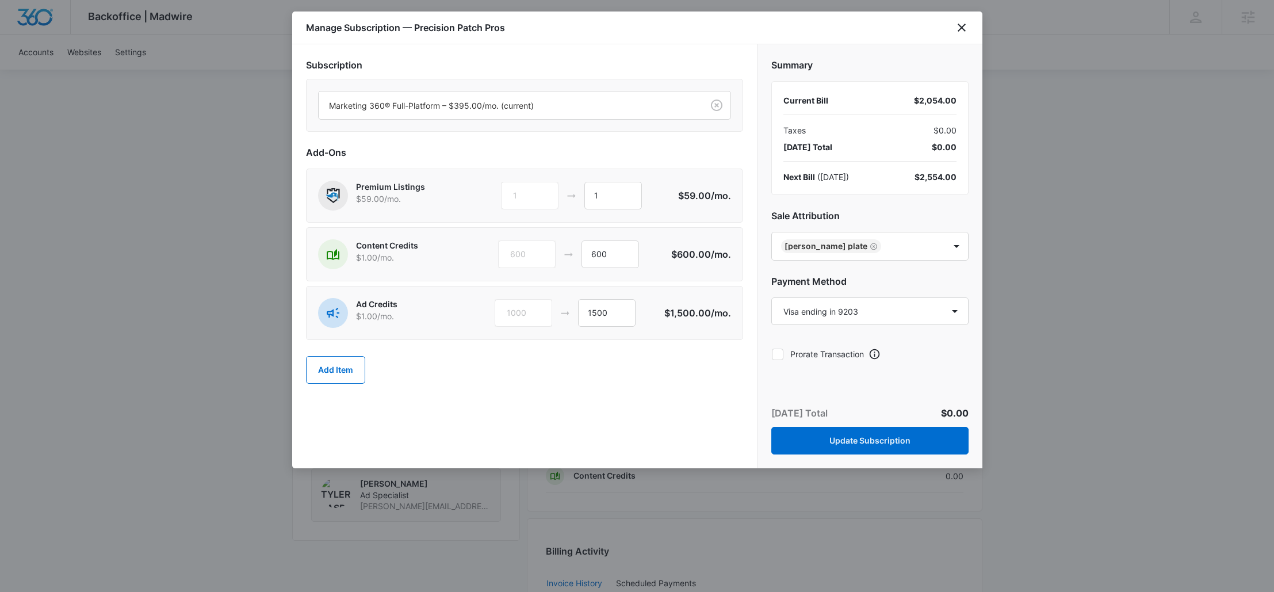
drag, startPoint x: 827, startPoint y: 424, endPoint x: 825, endPoint y: 431, distance: 7.3
click at [826, 426] on div "Today’s Total $0.00 Update Subscription" at bounding box center [869, 430] width 225 height 76
click at [825, 435] on button "Update Subscription" at bounding box center [869, 441] width 197 height 28
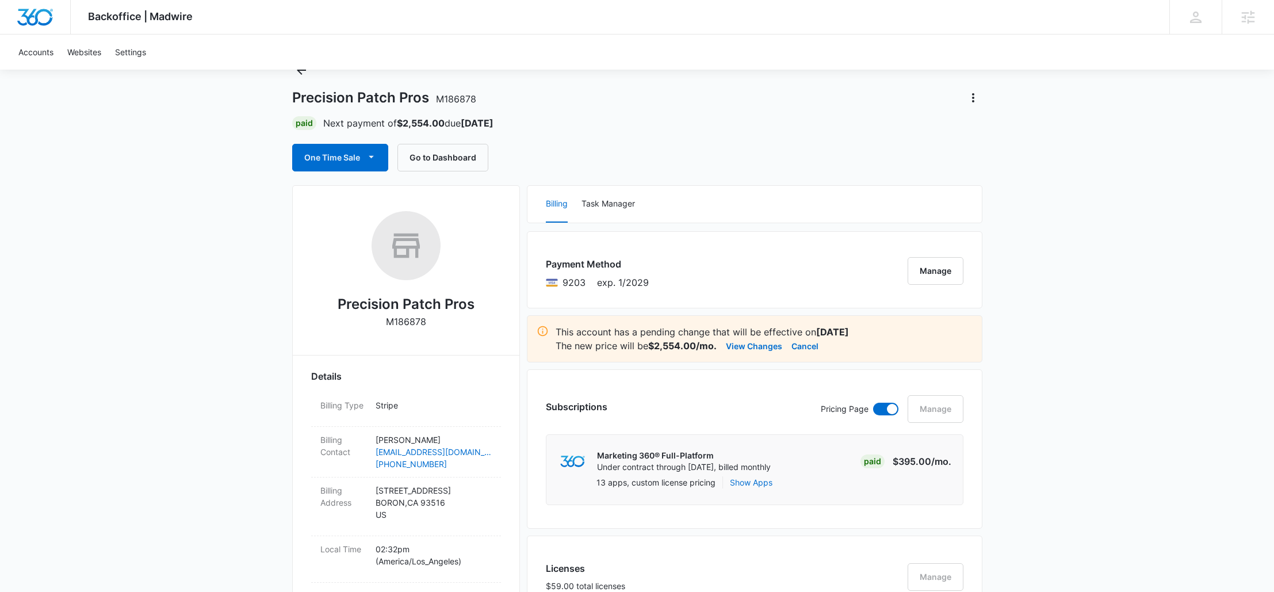
scroll to position [0, 0]
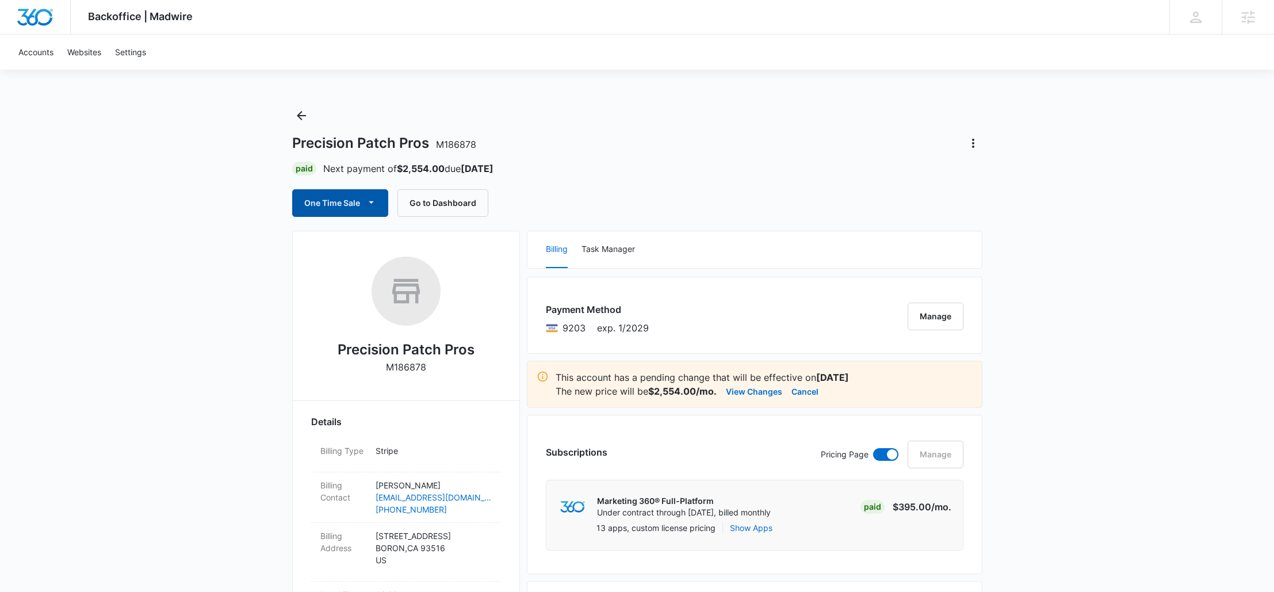
click at [315, 209] on button "One Time Sale" at bounding box center [340, 203] width 96 height 28
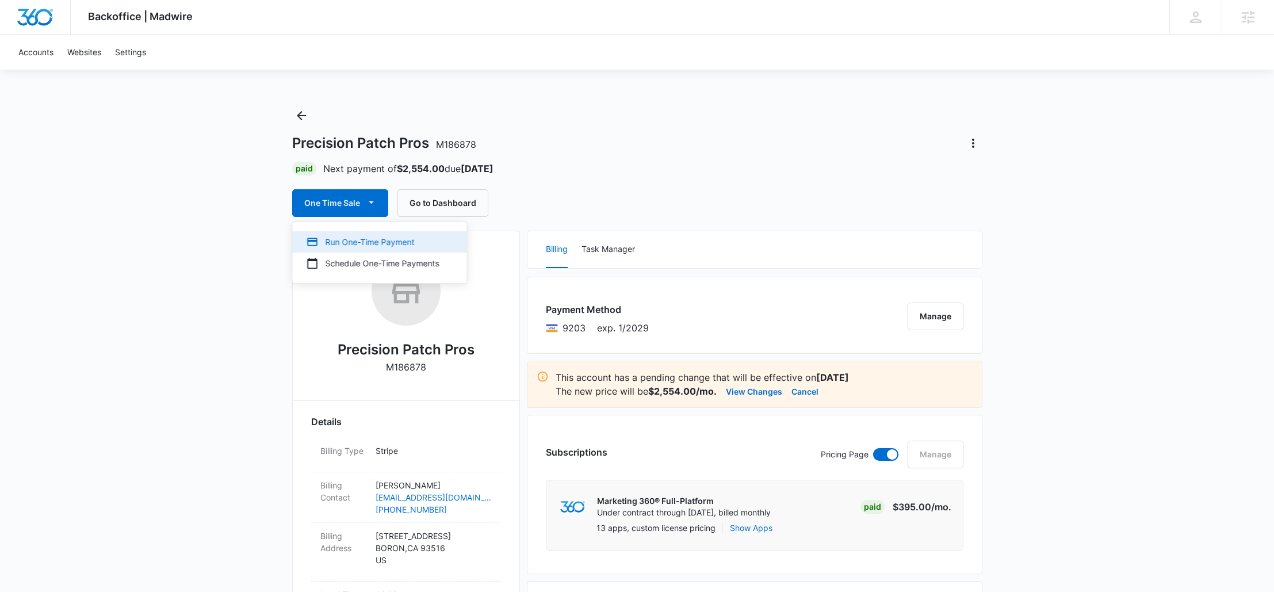
click at [350, 241] on div "Run One-Time Payment" at bounding box center [373, 242] width 133 height 12
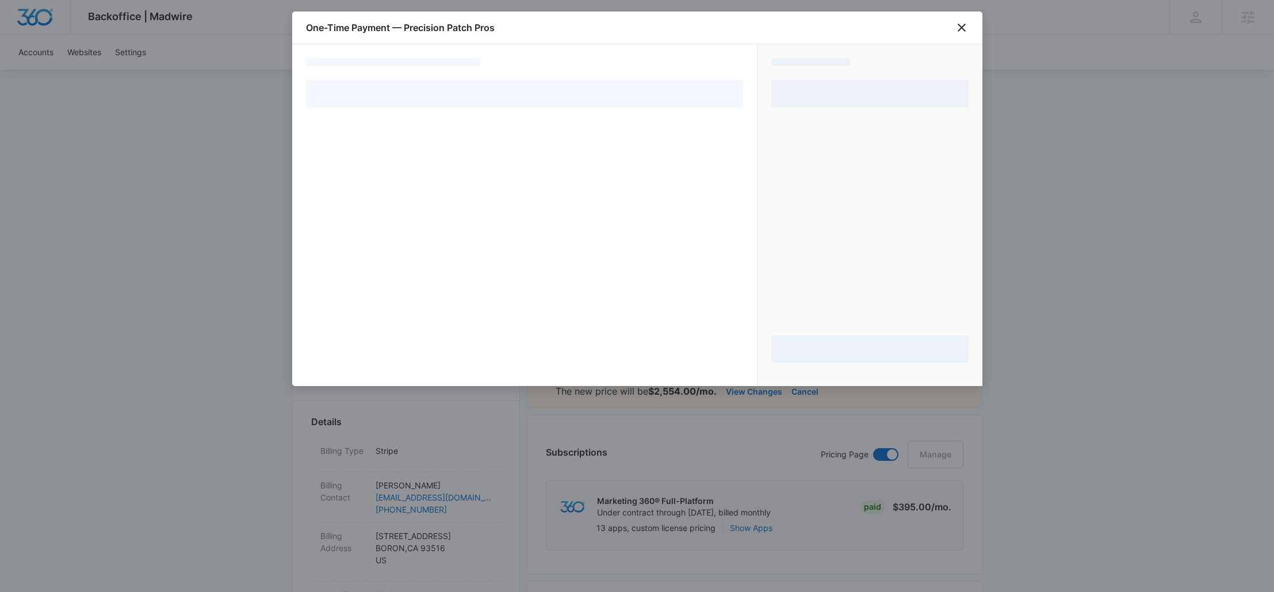
select select "pm_1RVX6XA4n8RTgNjUAHyPOrSZ"
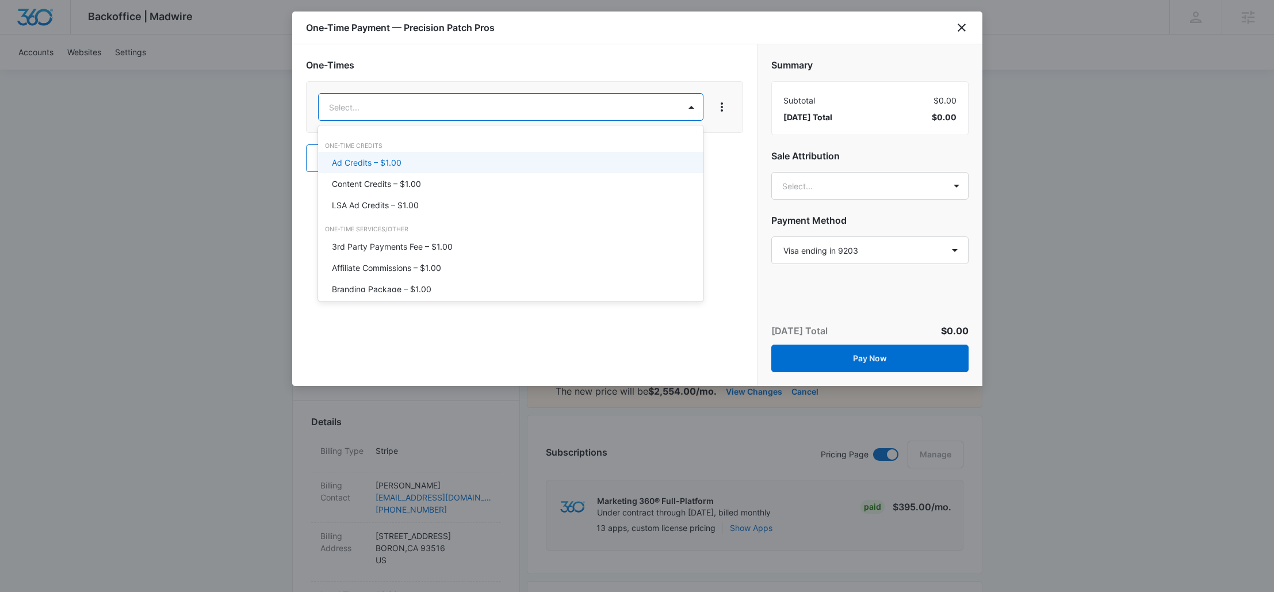
click at [439, 161] on div "Ad Credits – $1.00" at bounding box center [509, 162] width 355 height 12
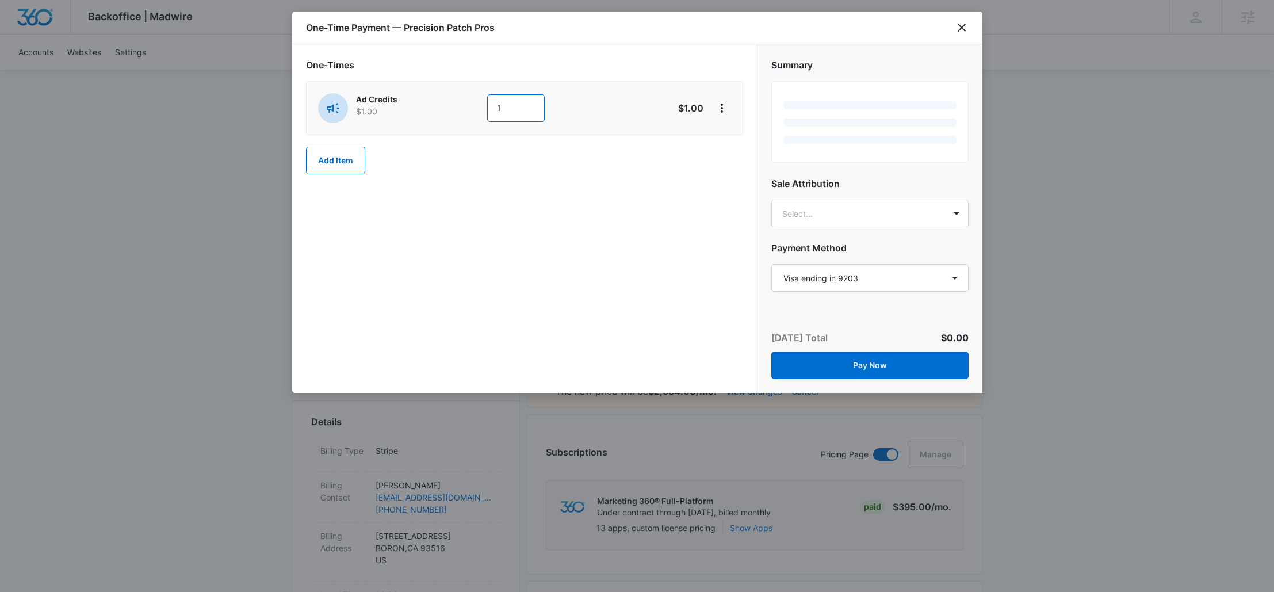
click at [530, 104] on input "1" at bounding box center [516, 108] width 58 height 28
type input "500"
click at [585, 238] on div "One-Times Ad Credits $1.00 500 $500.00 Add Item" at bounding box center [524, 218] width 465 height 348
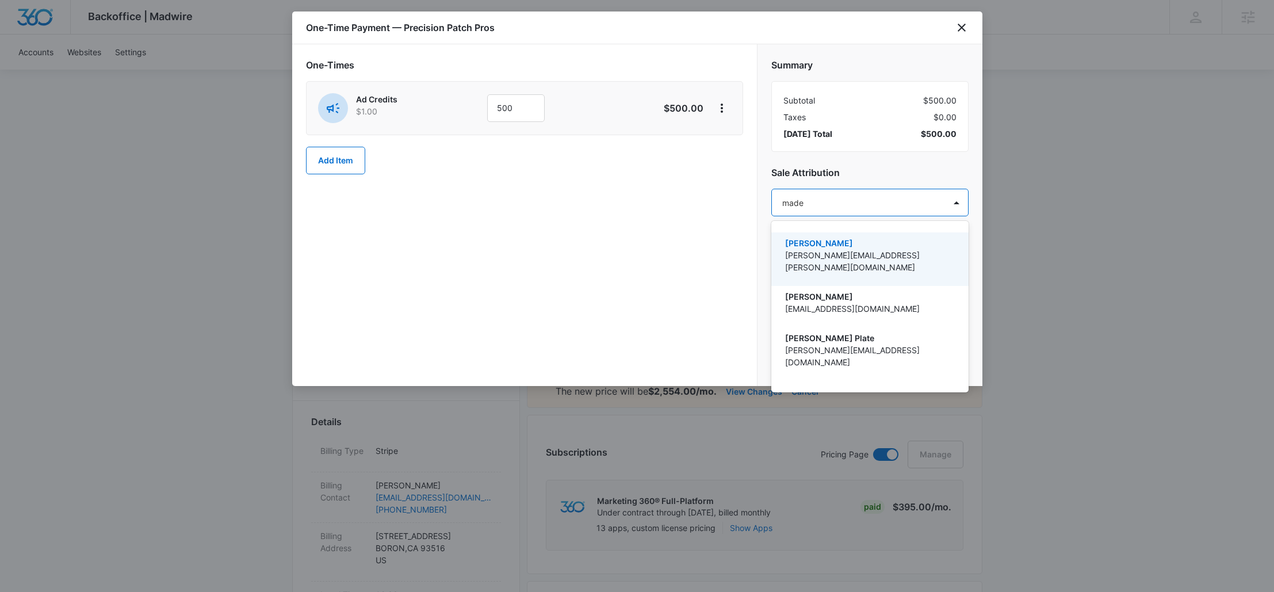
type input "madel"
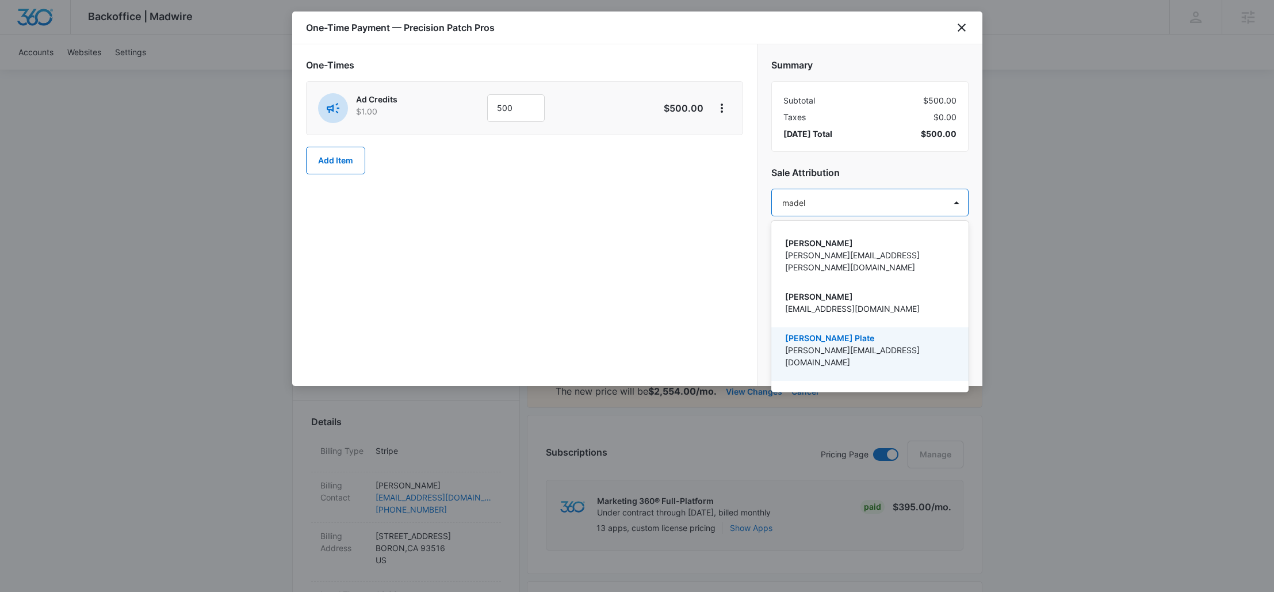
click at [838, 332] on p "[PERSON_NAME] Plate" at bounding box center [868, 338] width 167 height 12
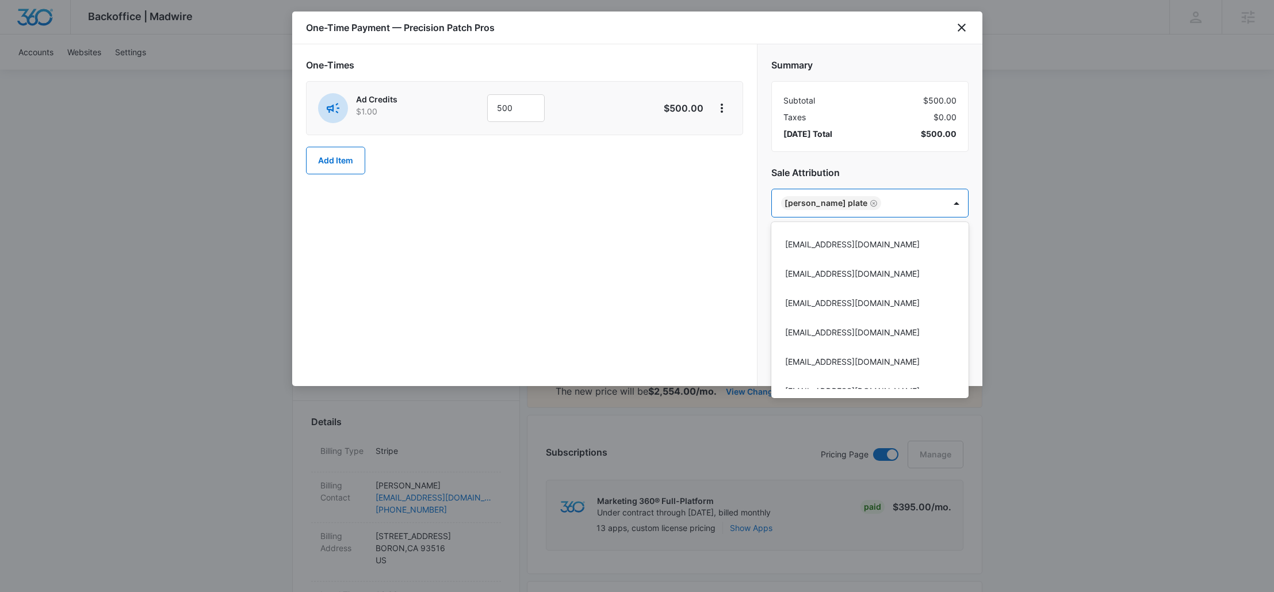
click at [662, 264] on div at bounding box center [637, 296] width 1274 height 592
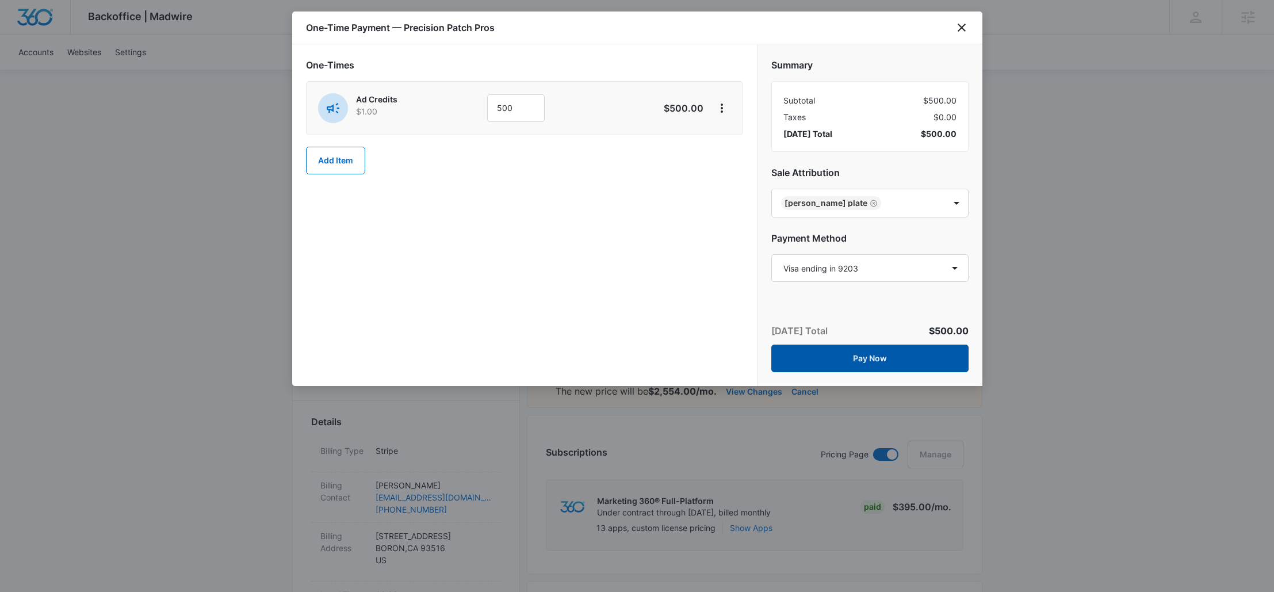
click at [927, 356] on button "Pay Now" at bounding box center [869, 358] width 197 height 28
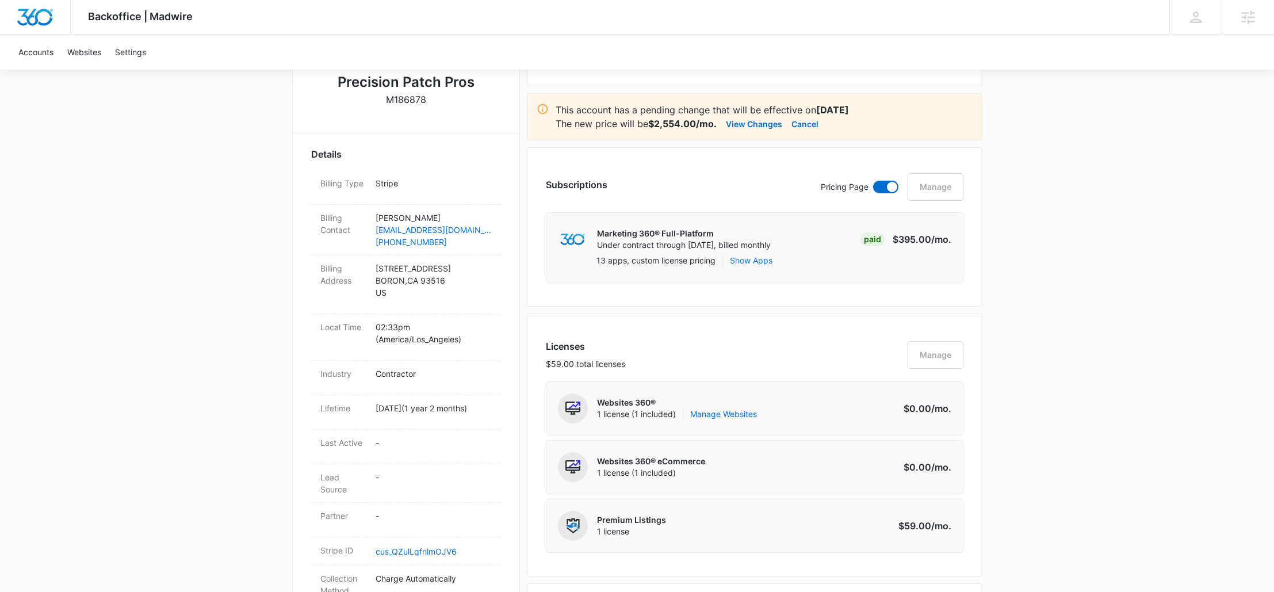
scroll to position [272, 0]
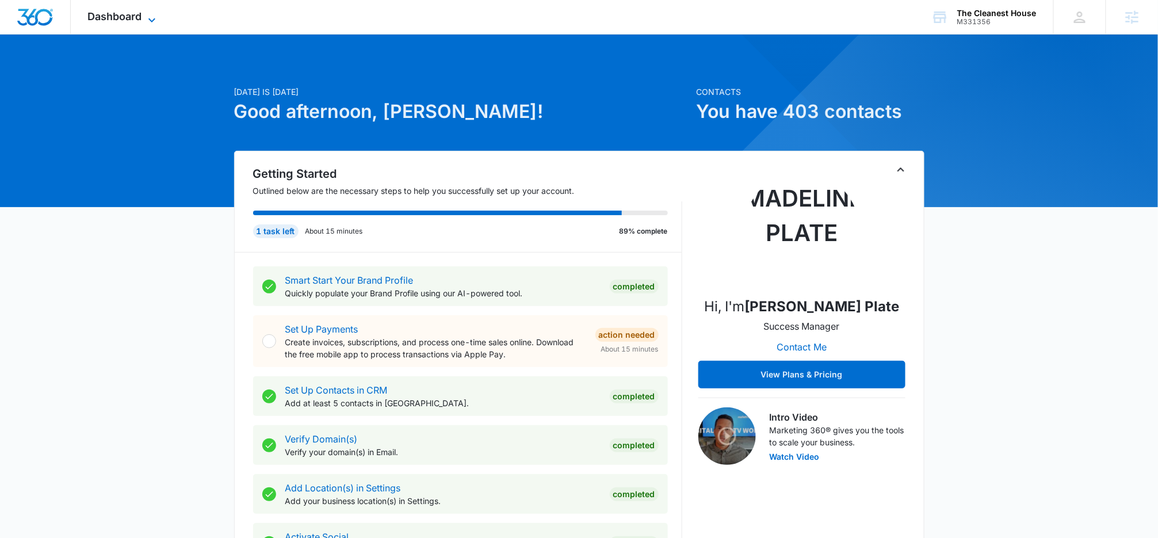
click at [130, 20] on span "Dashboard" at bounding box center [115, 16] width 54 height 12
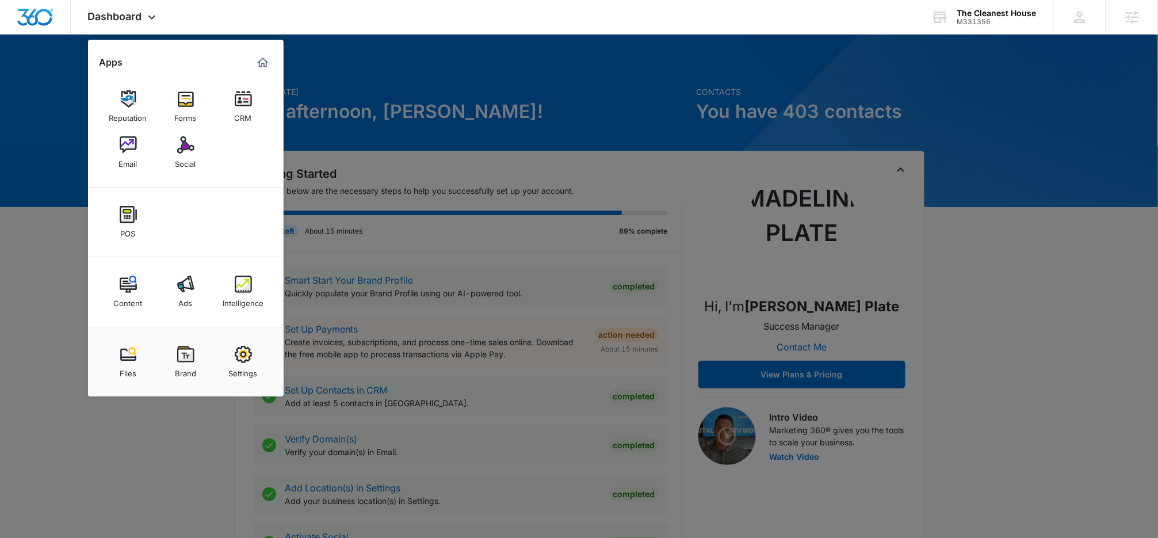
click at [243, 287] on img at bounding box center [243, 283] width 17 height 17
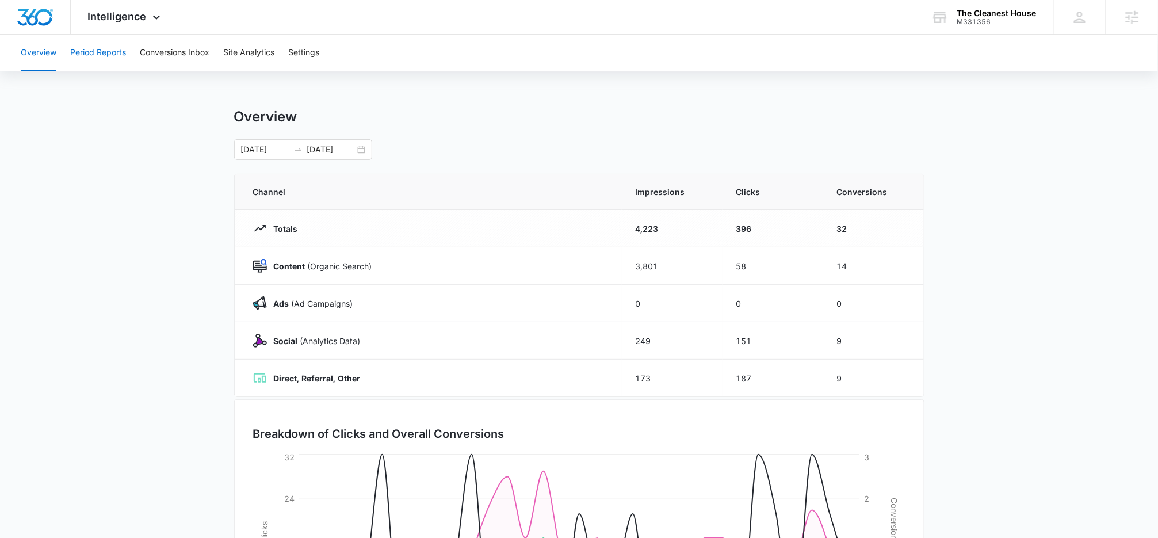
click at [106, 44] on button "Period Reports" at bounding box center [98, 53] width 56 height 37
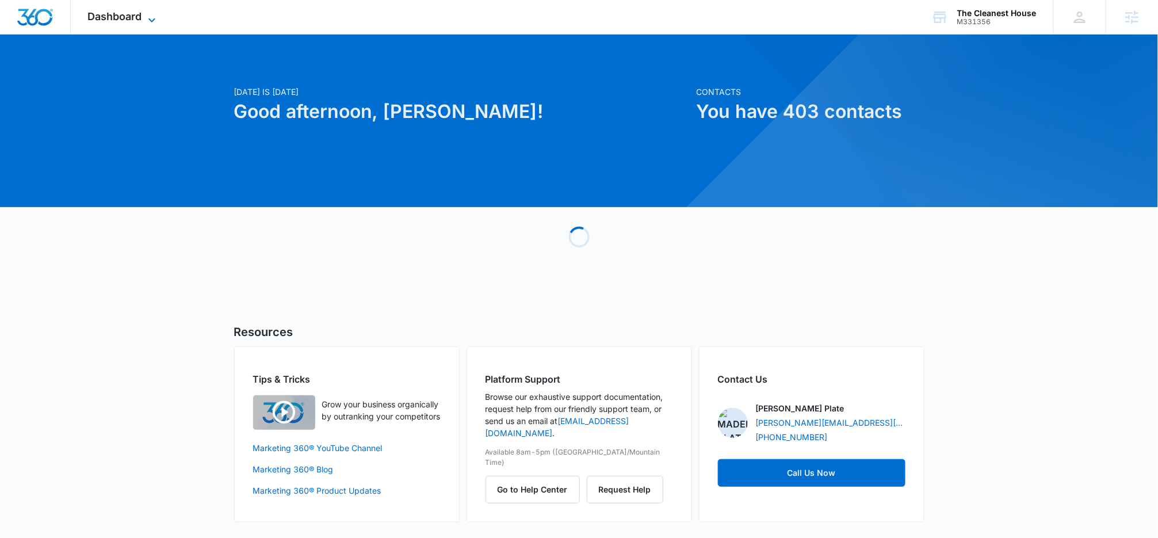
click at [111, 11] on span "Dashboard" at bounding box center [115, 16] width 54 height 12
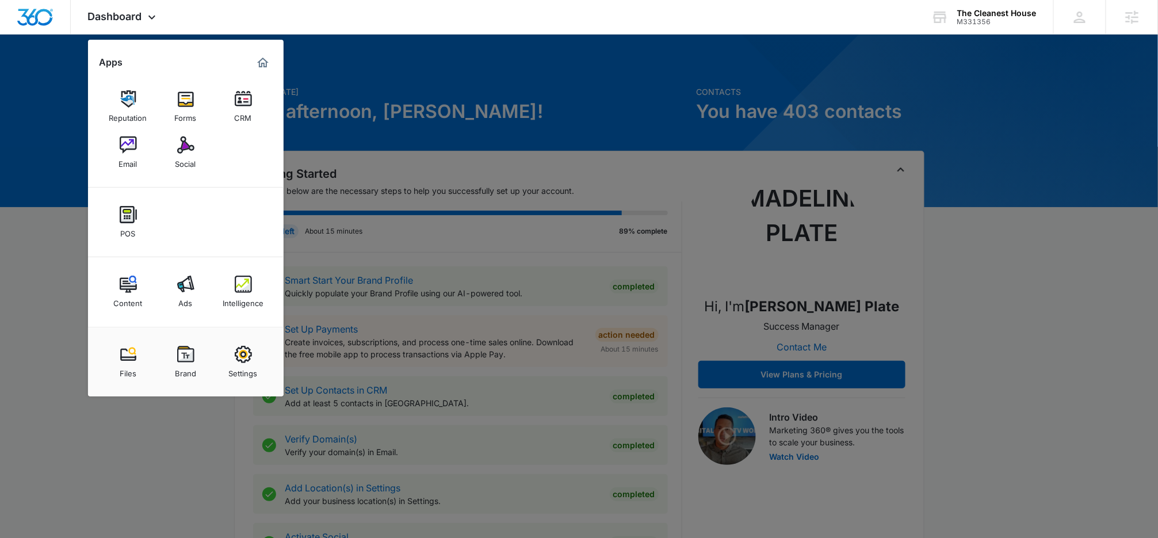
click at [203, 277] on link "Ads" at bounding box center [186, 292] width 44 height 44
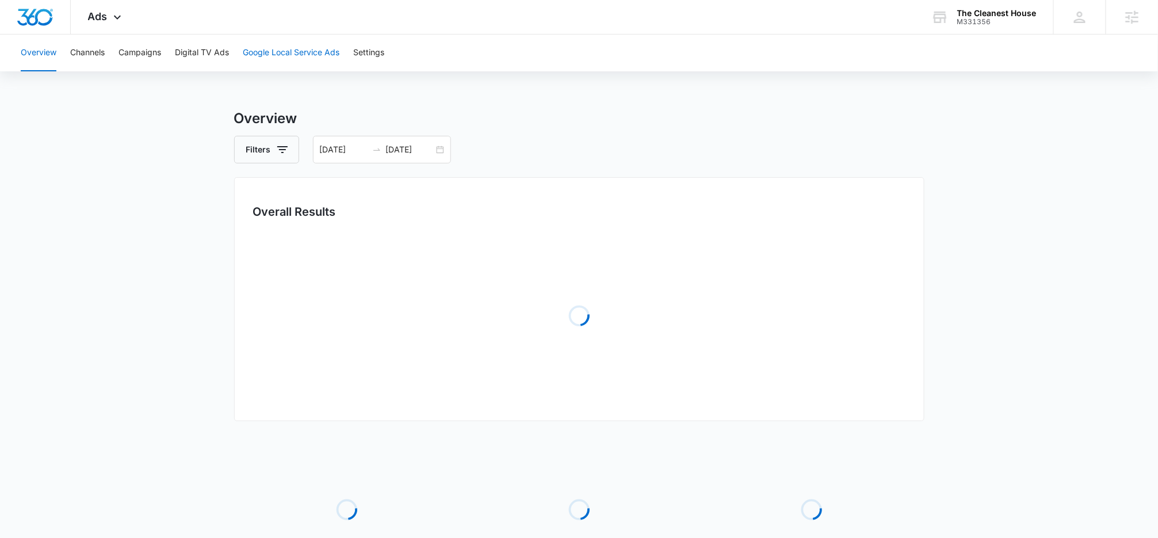
click at [278, 52] on button "Google Local Service Ads" at bounding box center [291, 53] width 97 height 37
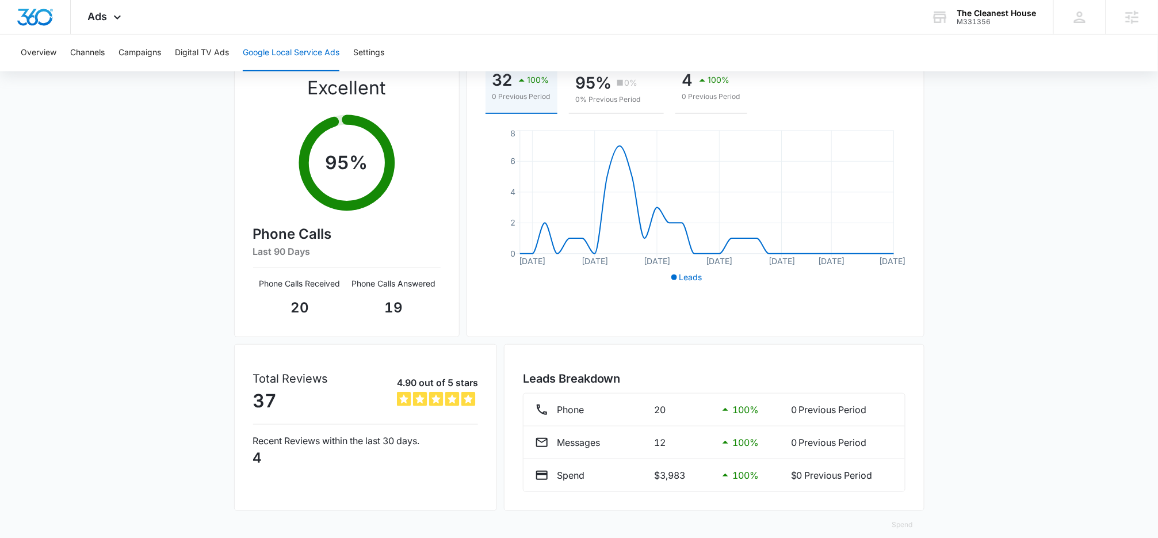
scroll to position [168, 0]
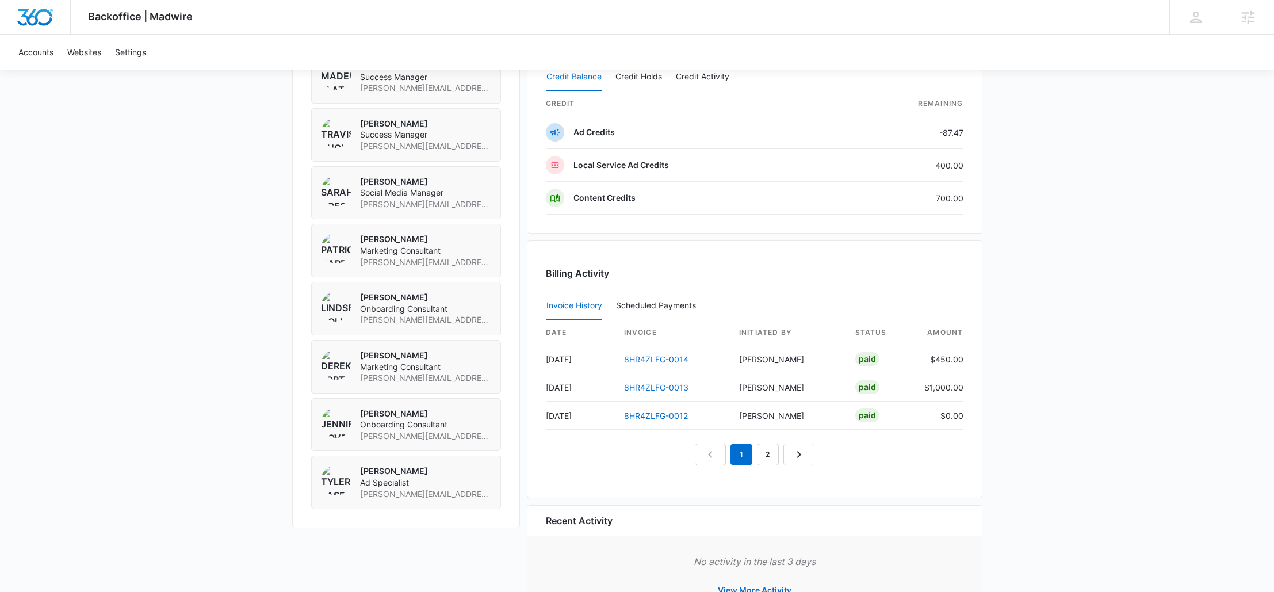
scroll to position [880, 0]
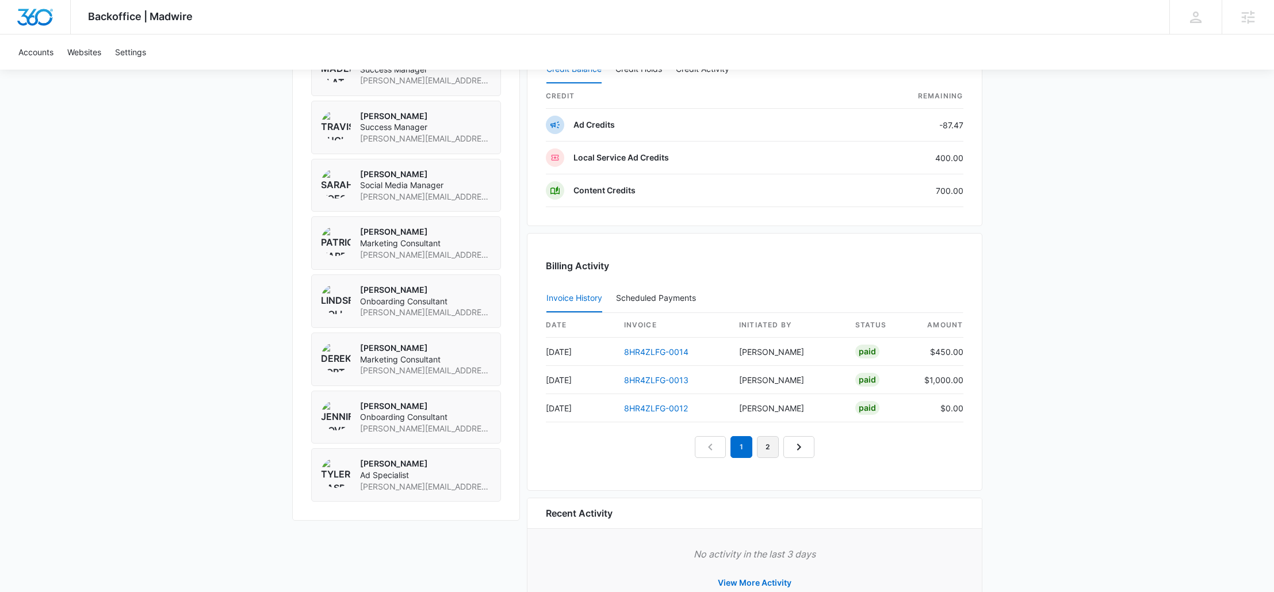
click at [766, 446] on link "2" at bounding box center [768, 447] width 22 height 22
click at [741, 442] on nav "1 2 3" at bounding box center [754, 448] width 146 height 22
click at [731, 445] on link "1" at bounding box center [728, 446] width 22 height 22
click at [659, 380] on link "8HR4ZLFG-0013" at bounding box center [656, 379] width 64 height 10
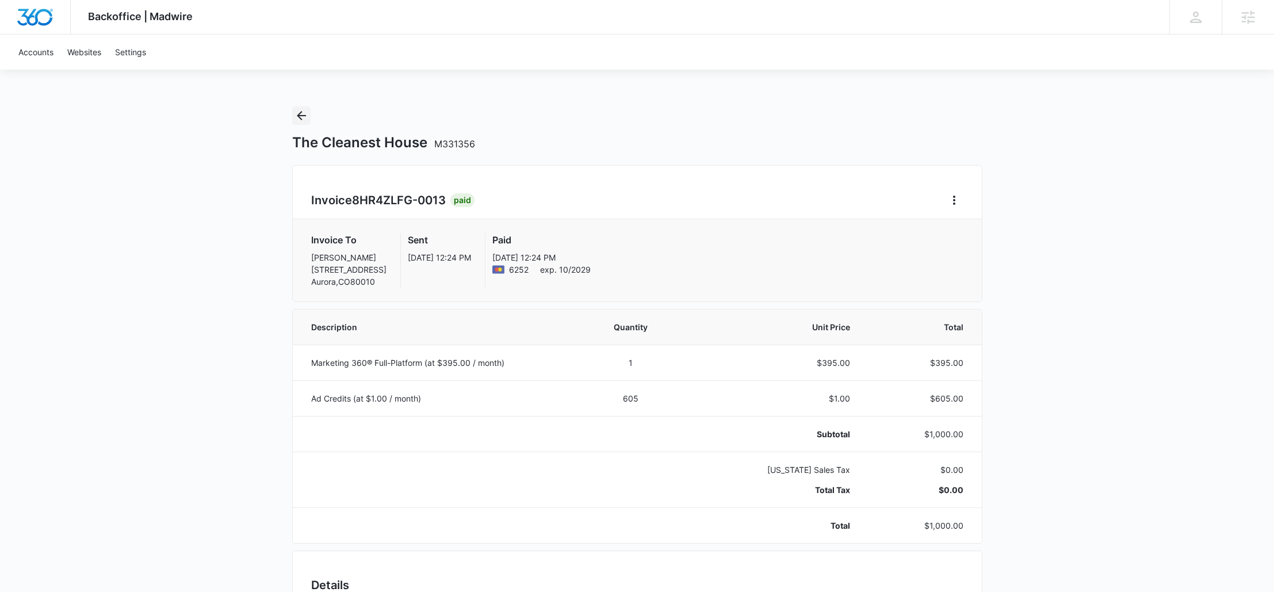
click at [293, 119] on button "Back" at bounding box center [301, 115] width 18 height 18
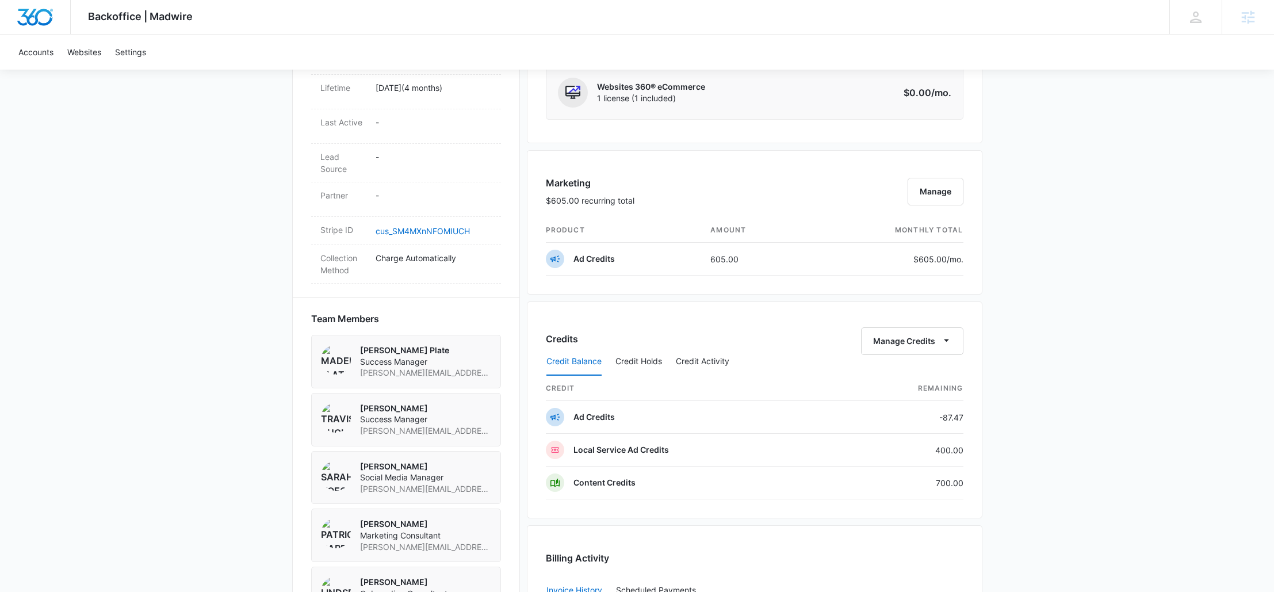
scroll to position [625, 0]
